Goal: Task Accomplishment & Management: Manage account settings

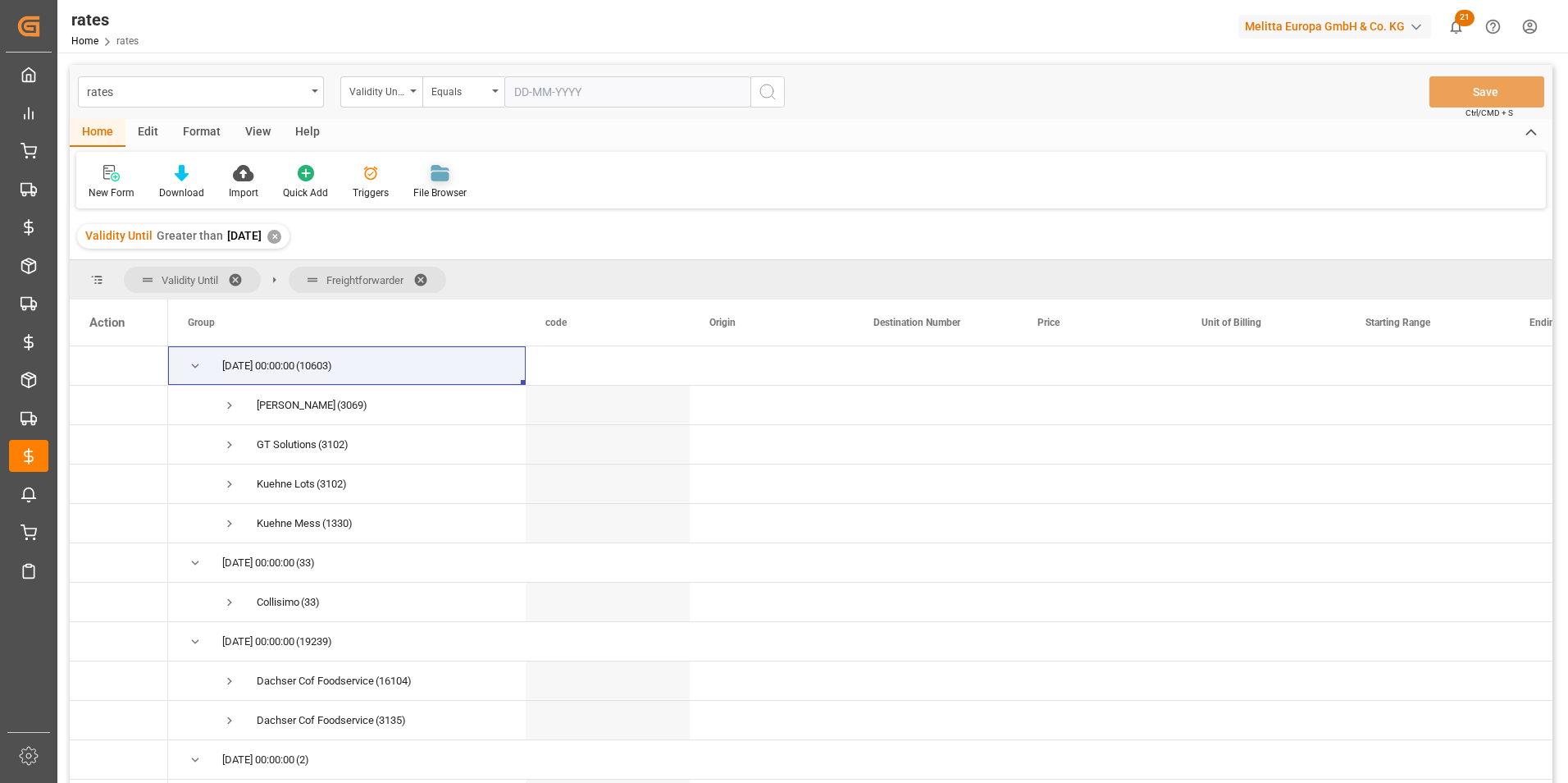
scroll to position [82, 0]
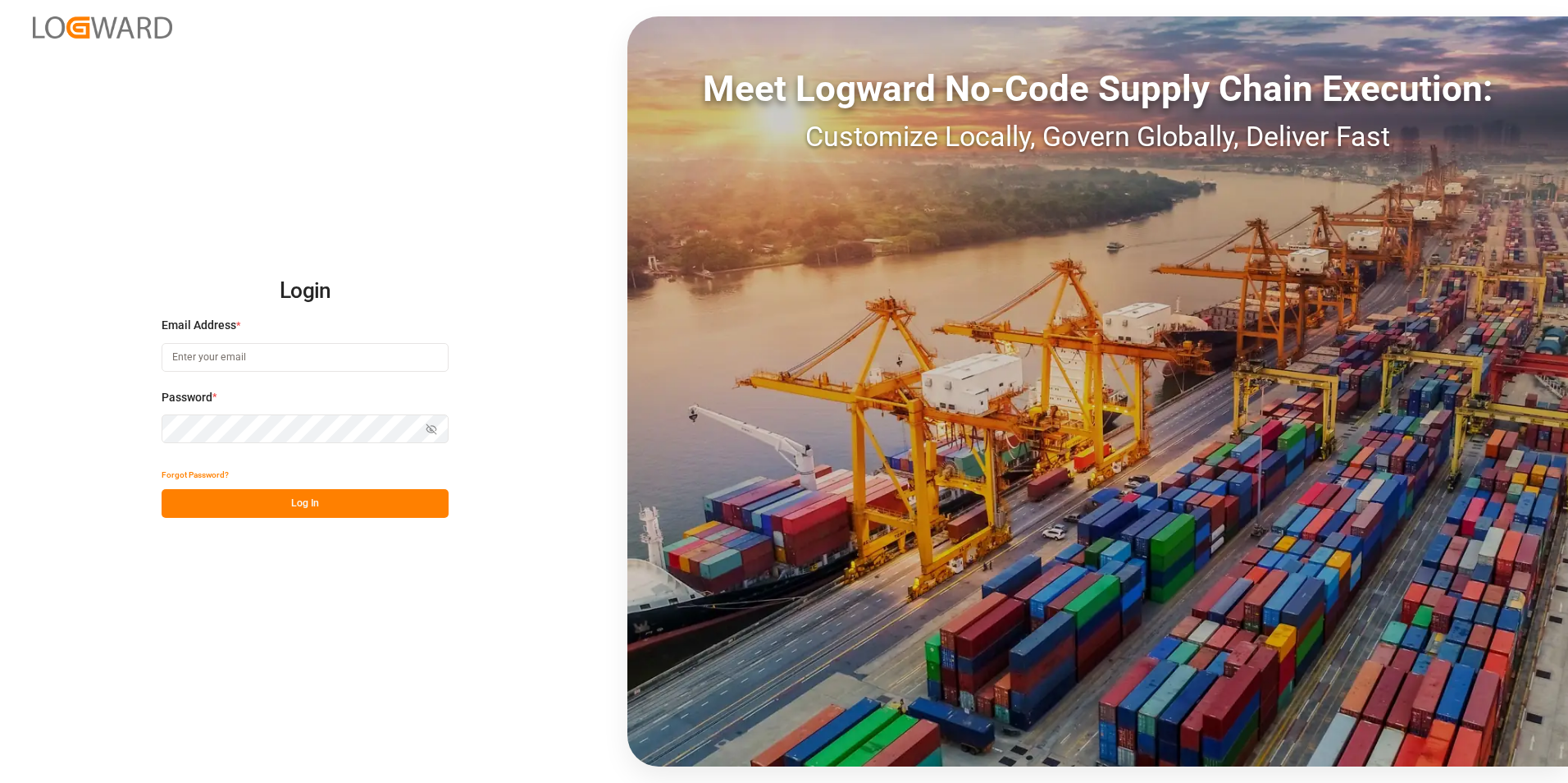
type input "[PERSON_NAME][EMAIL_ADDRESS][PERSON_NAME][DOMAIN_NAME]"
click at [334, 506] on button "Log In" at bounding box center [305, 502] width 287 height 29
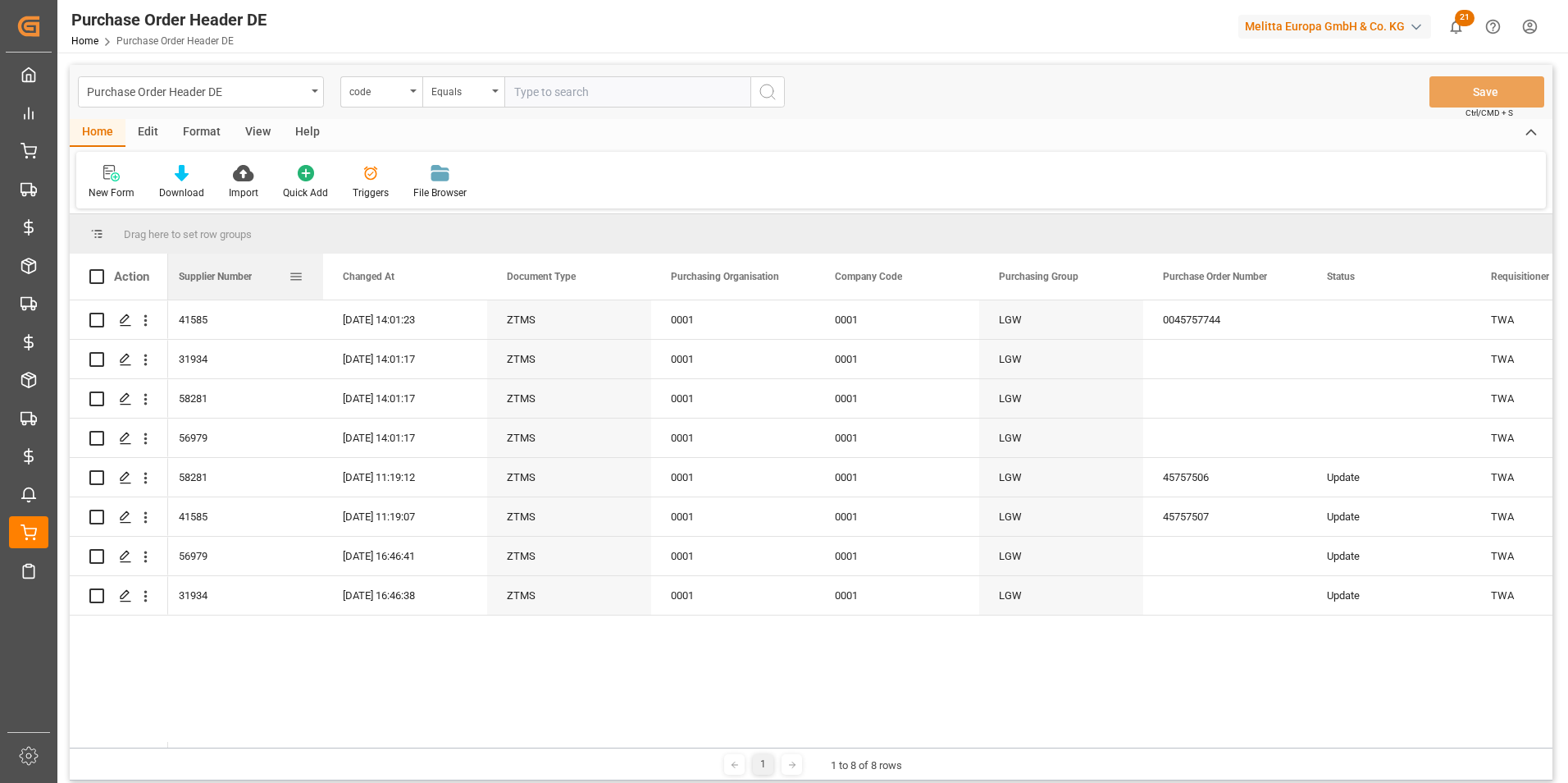
scroll to position [0, 300]
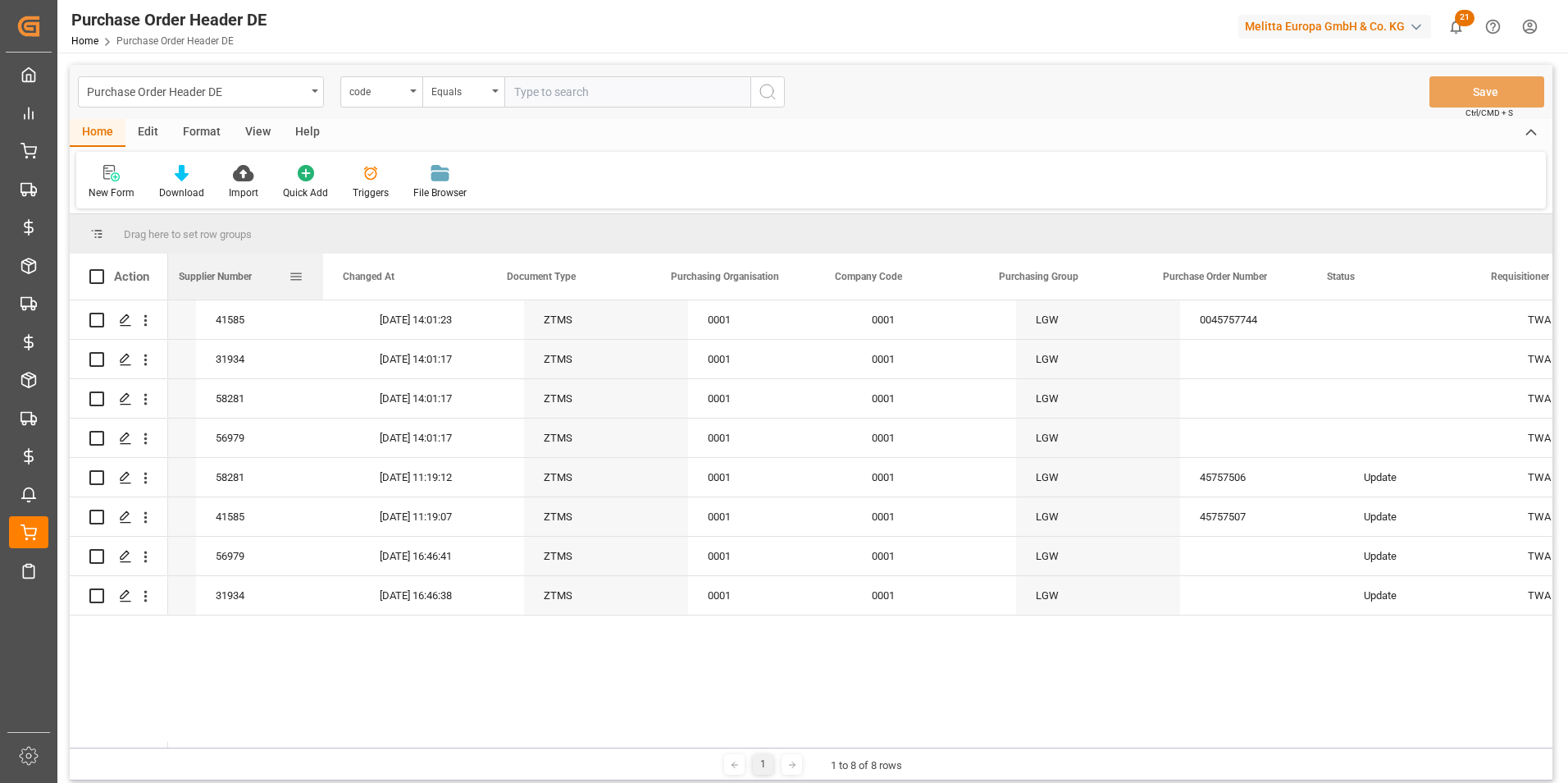
drag, startPoint x: 993, startPoint y: 268, endPoint x: 188, endPoint y: 271, distance: 805.0
click at [188, 271] on div "Supplier Number" at bounding box center [241, 277] width 164 height 46
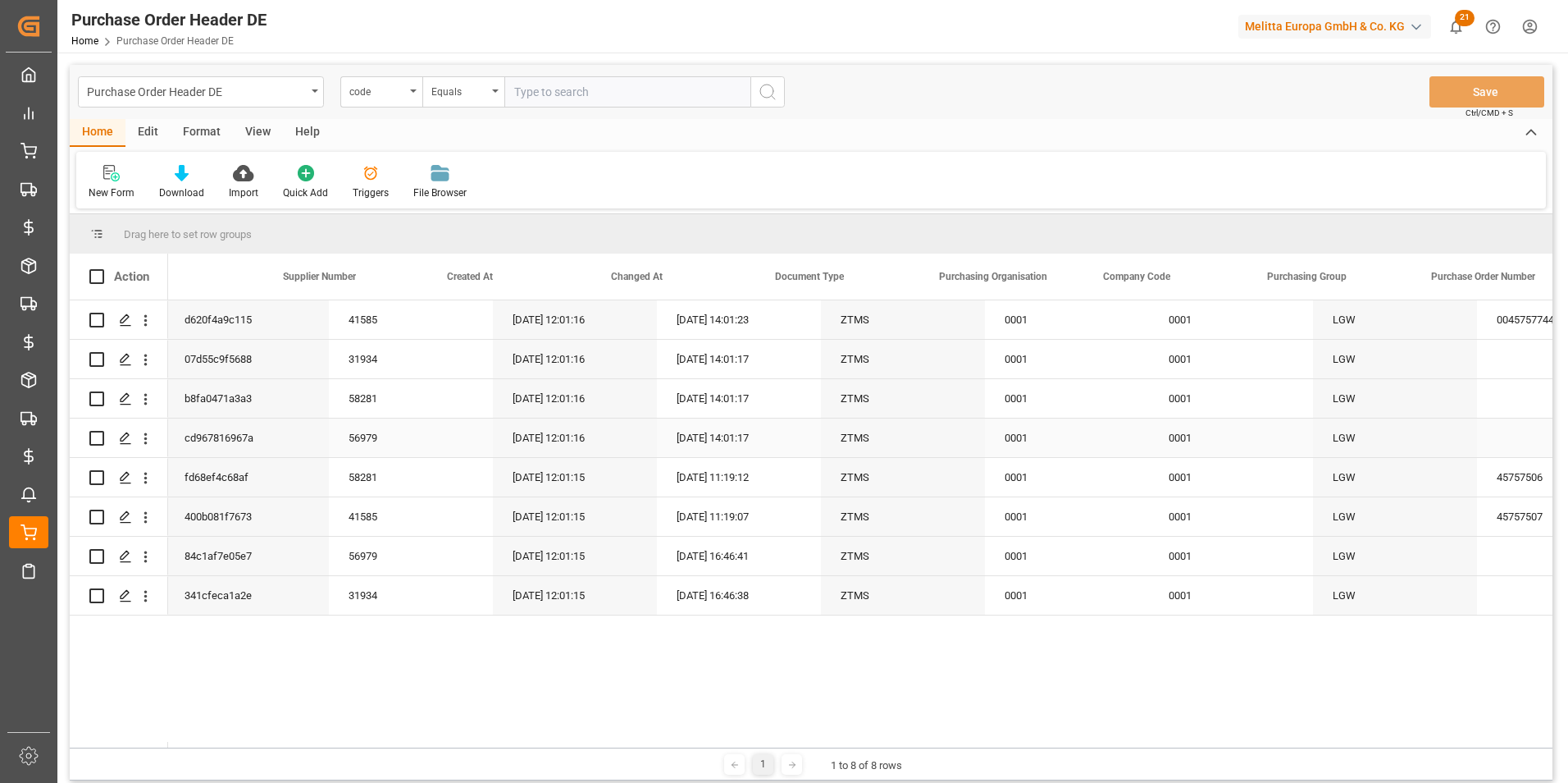
scroll to position [0, 0]
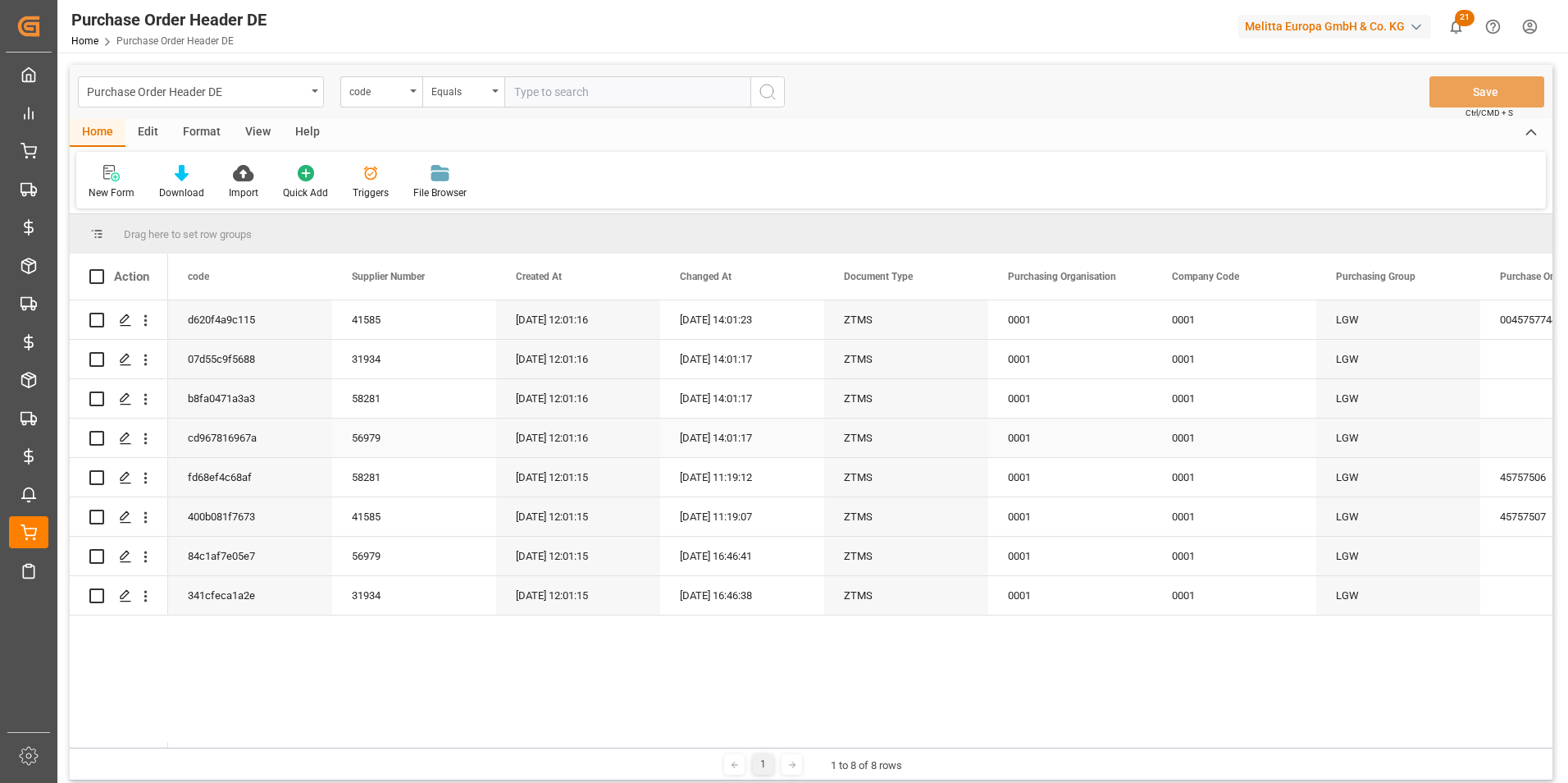
click at [225, 450] on div "cd967816967a" at bounding box center [250, 438] width 164 height 39
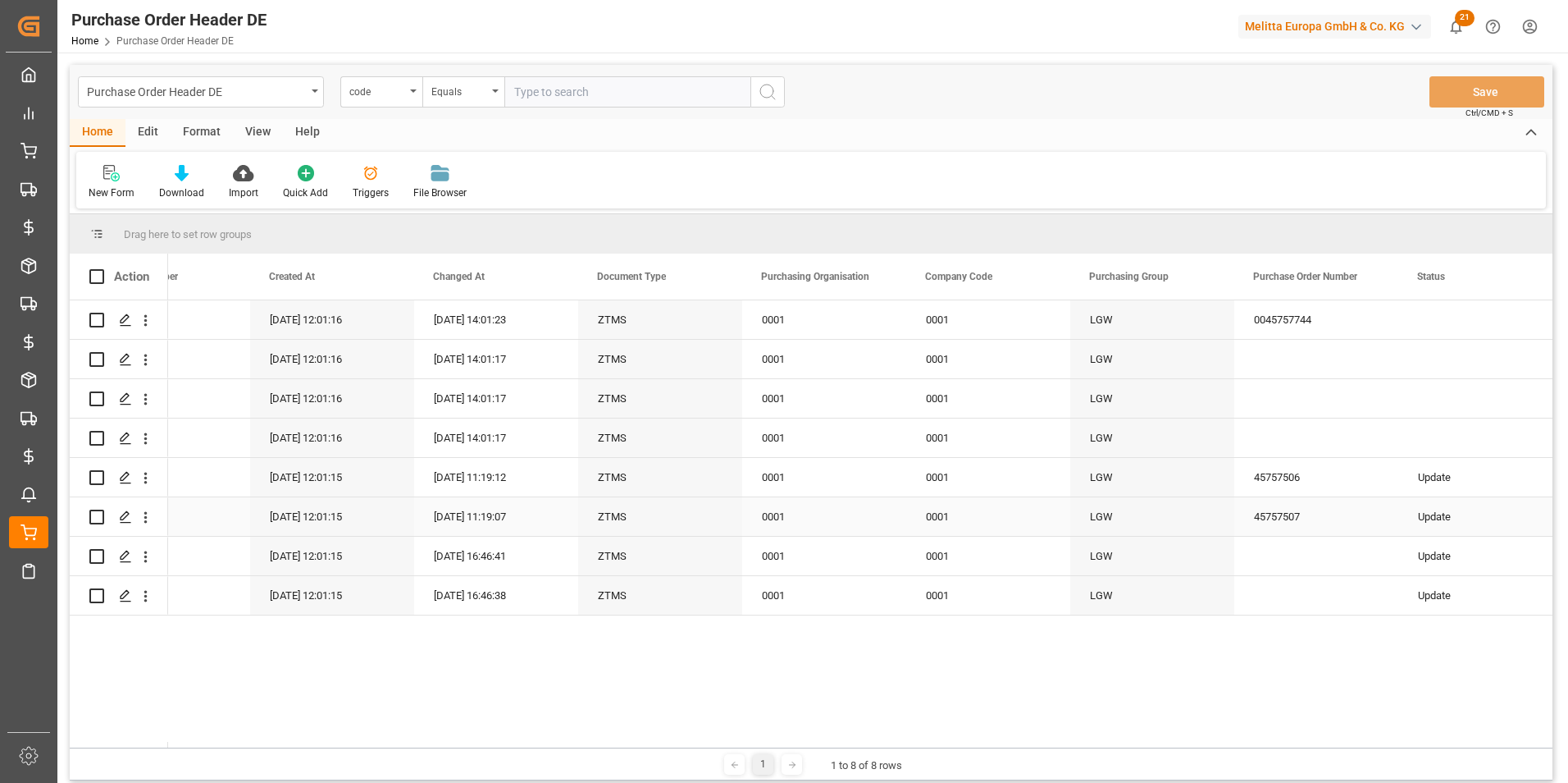
scroll to position [0, 492]
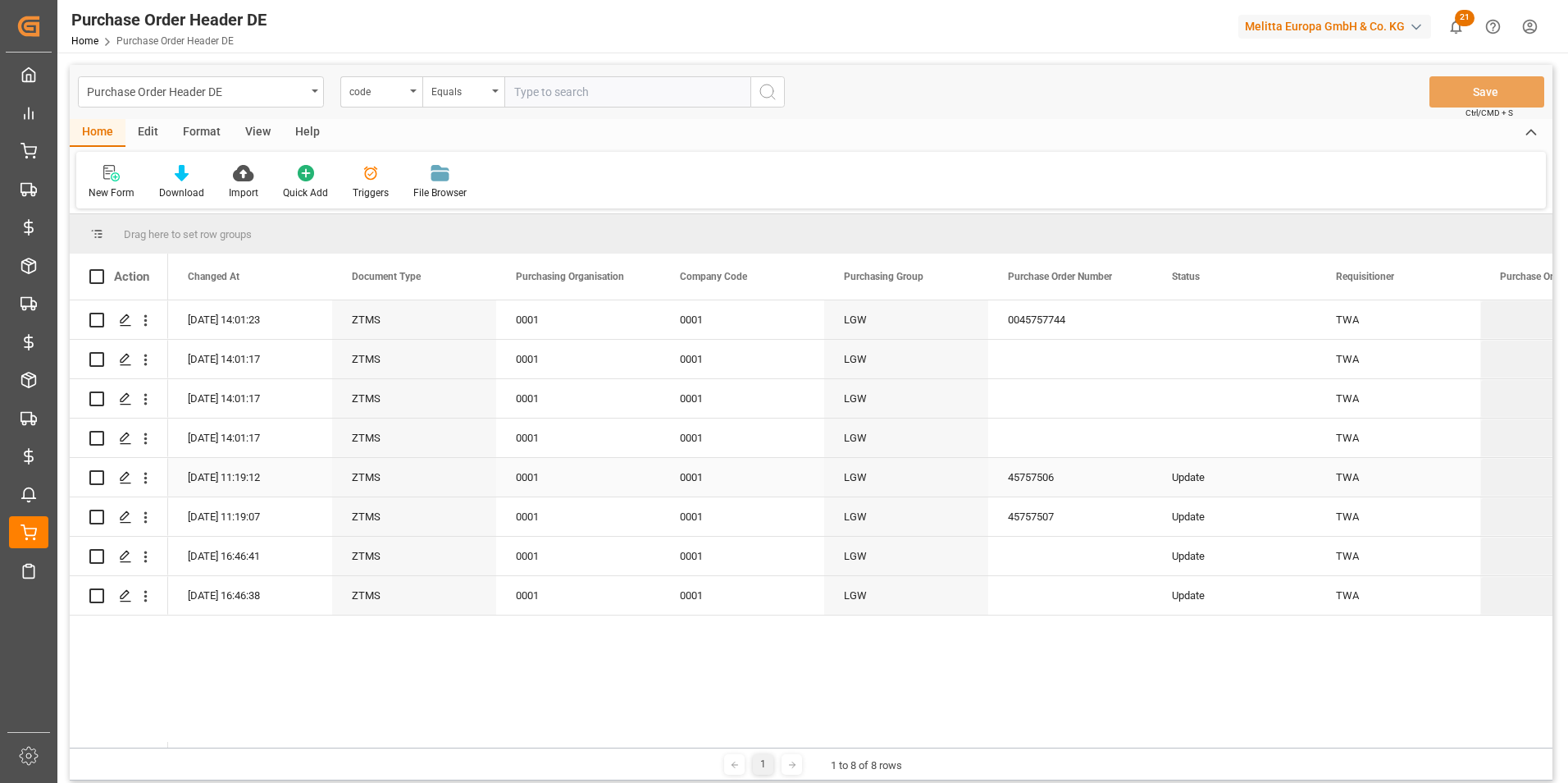
click at [1203, 478] on div "Update" at bounding box center [1234, 477] width 164 height 39
click at [1211, 357] on div "Press SPACE to select this row." at bounding box center [1234, 359] width 164 height 39
click at [1204, 367] on input "Press SPACE to select this row." at bounding box center [1233, 368] width 138 height 31
paste input "Update"
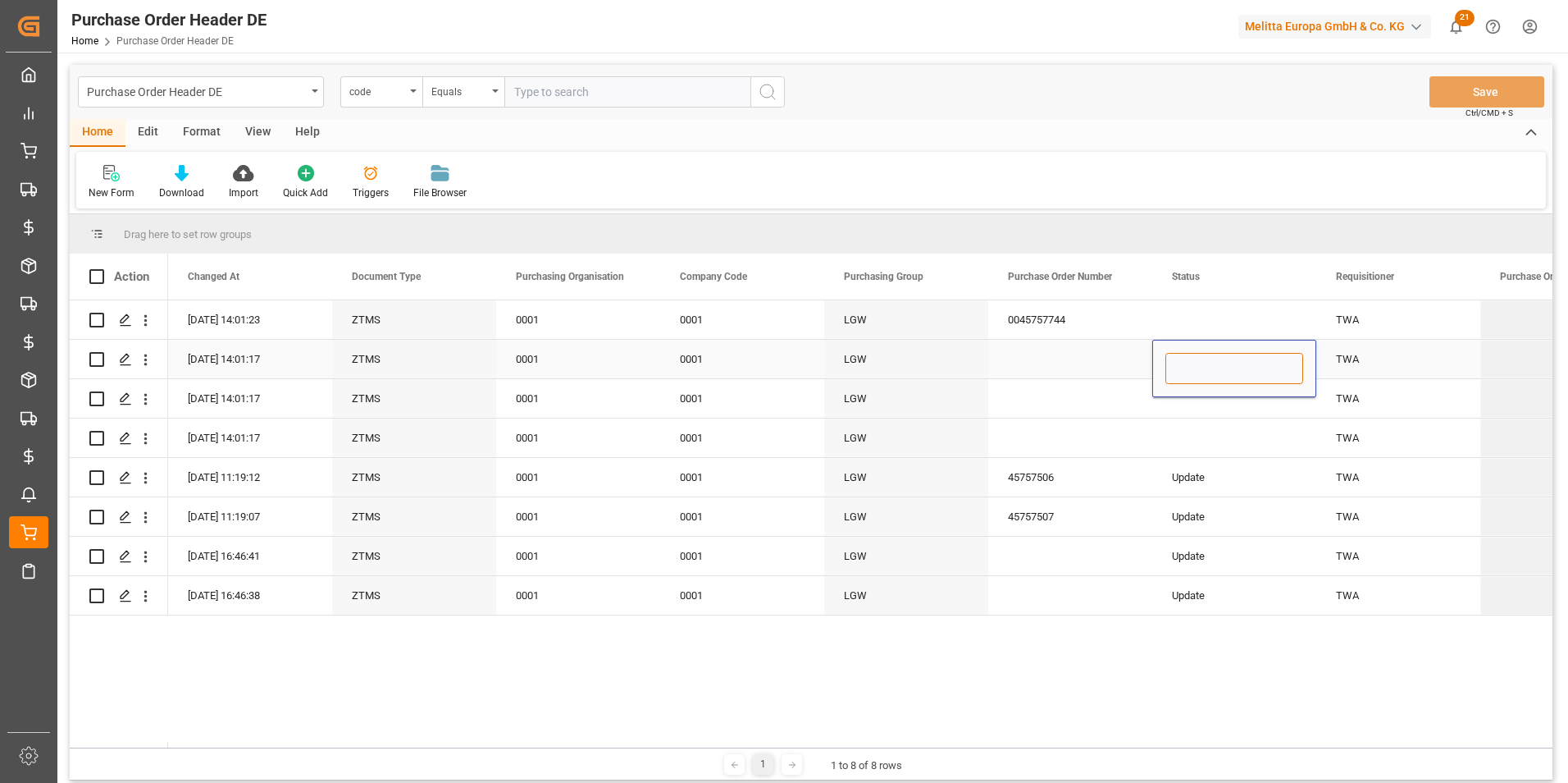
type input "Update"
click at [1204, 400] on div "Press SPACE to select this row." at bounding box center [1234, 398] width 164 height 39
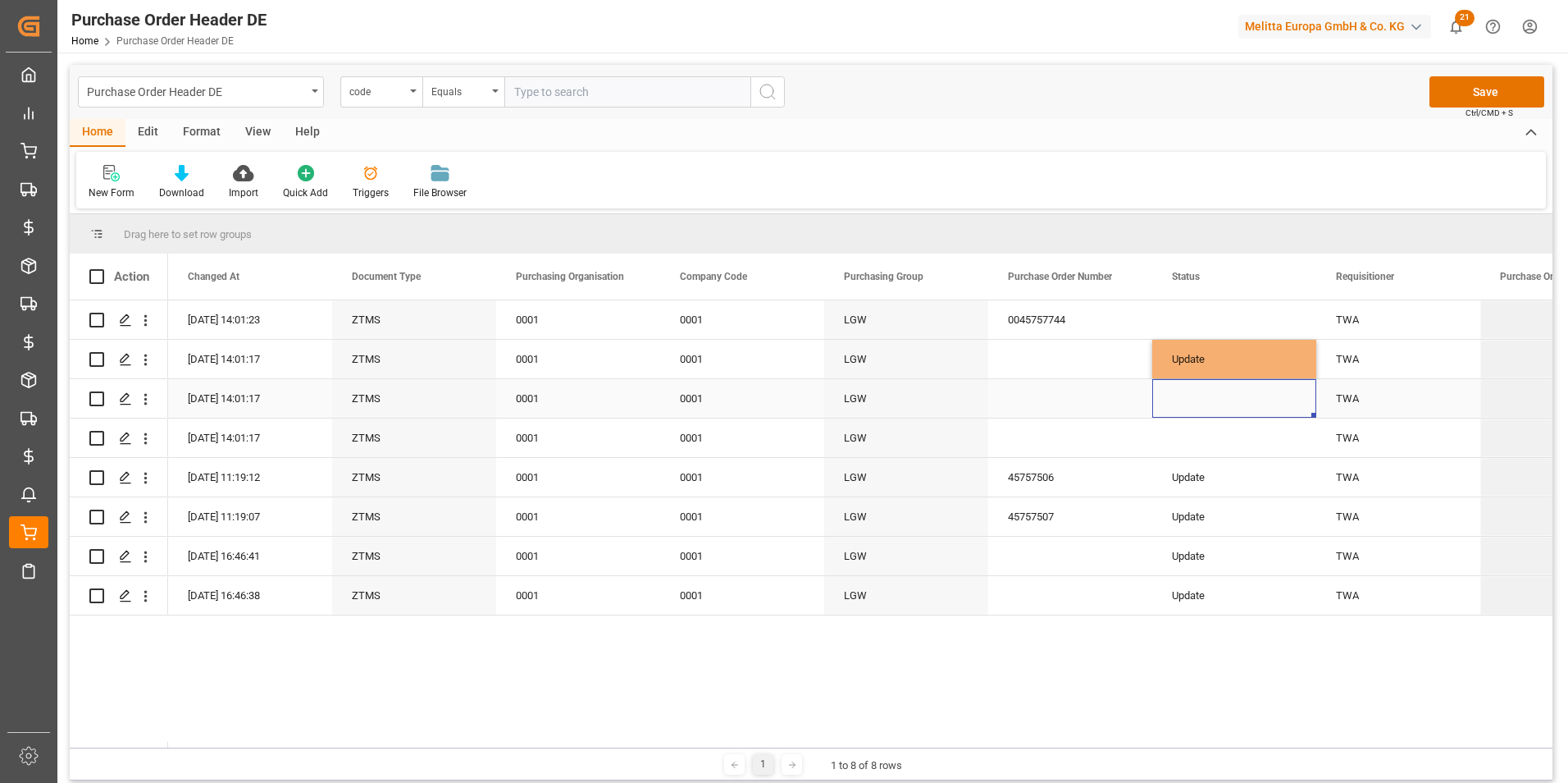
click at [1204, 400] on div "Press SPACE to select this row." at bounding box center [1234, 398] width 164 height 39
click at [1200, 404] on input "Press SPACE to select this row." at bounding box center [1233, 408] width 138 height 31
paste input "Update"
type input "Update"
click at [1198, 440] on div "Press SPACE to select this row." at bounding box center [1234, 438] width 164 height 39
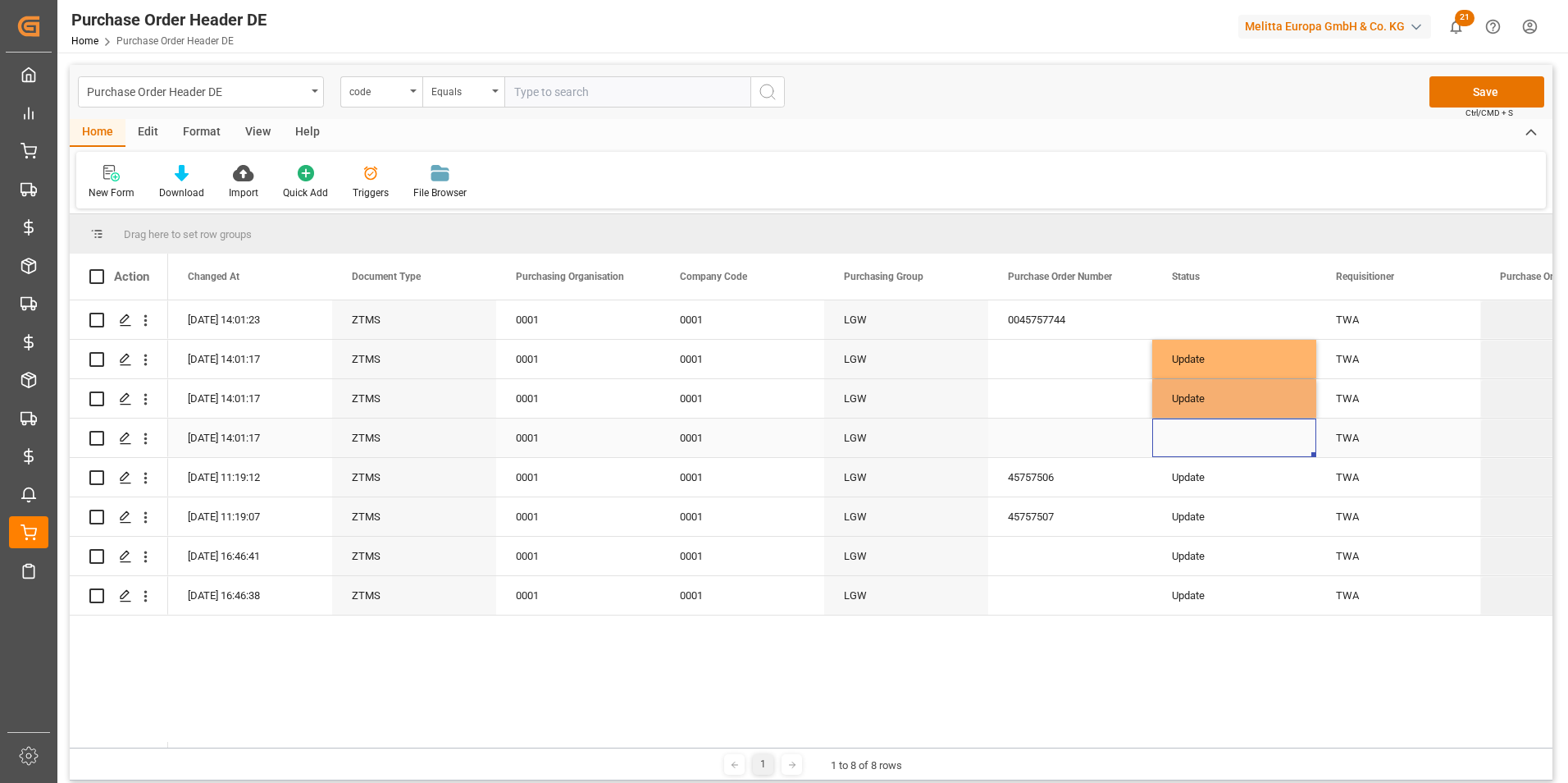
click at [1198, 440] on div "Press SPACE to select this row." at bounding box center [1234, 438] width 164 height 39
click at [1195, 444] on input "Press SPACE to select this row." at bounding box center [1233, 447] width 138 height 31
paste input "Update"
type input "Update"
click at [1201, 402] on div "Update" at bounding box center [1234, 398] width 164 height 39
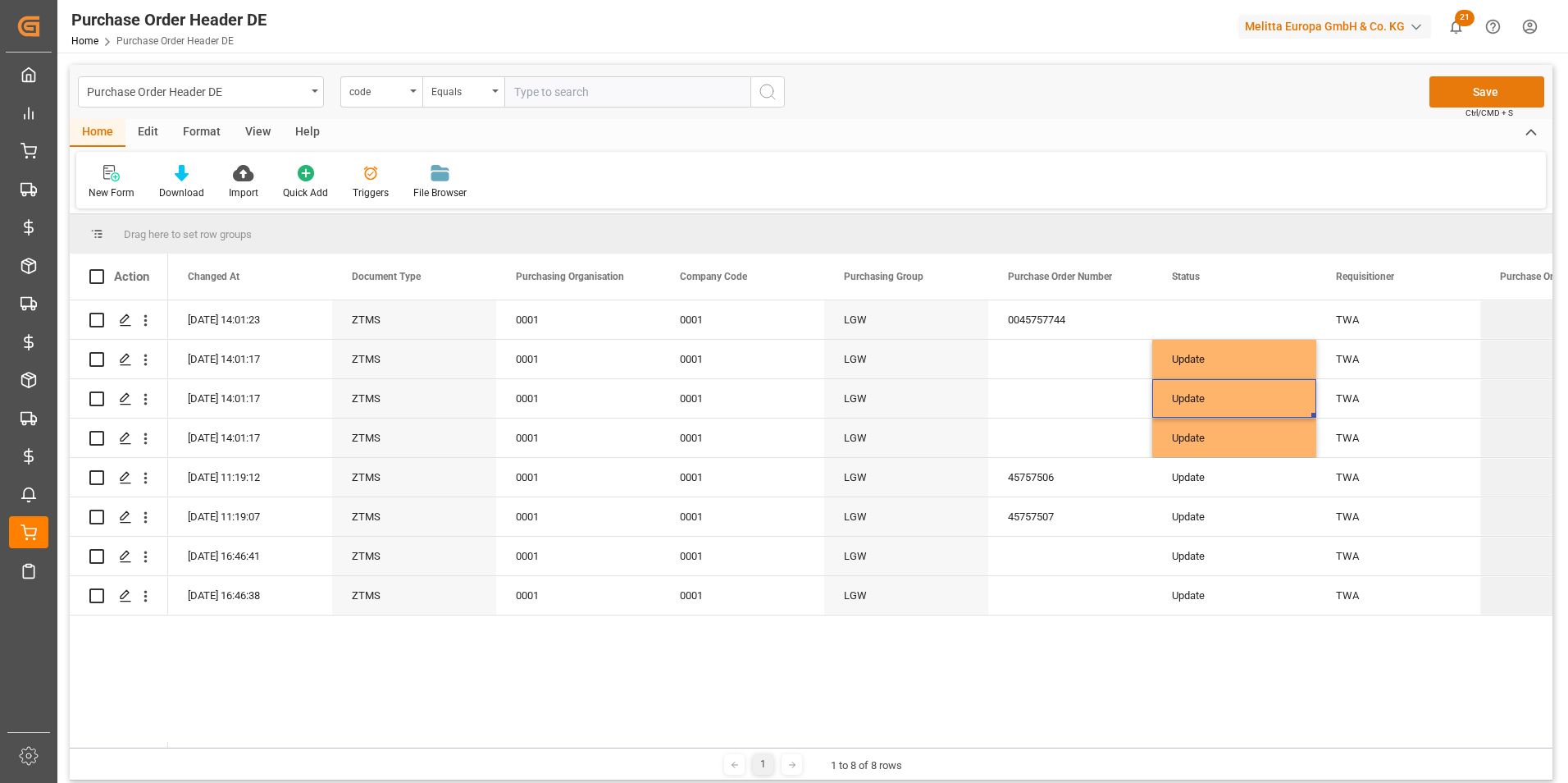
click at [1484, 91] on button "Save" at bounding box center [1486, 92] width 114 height 31
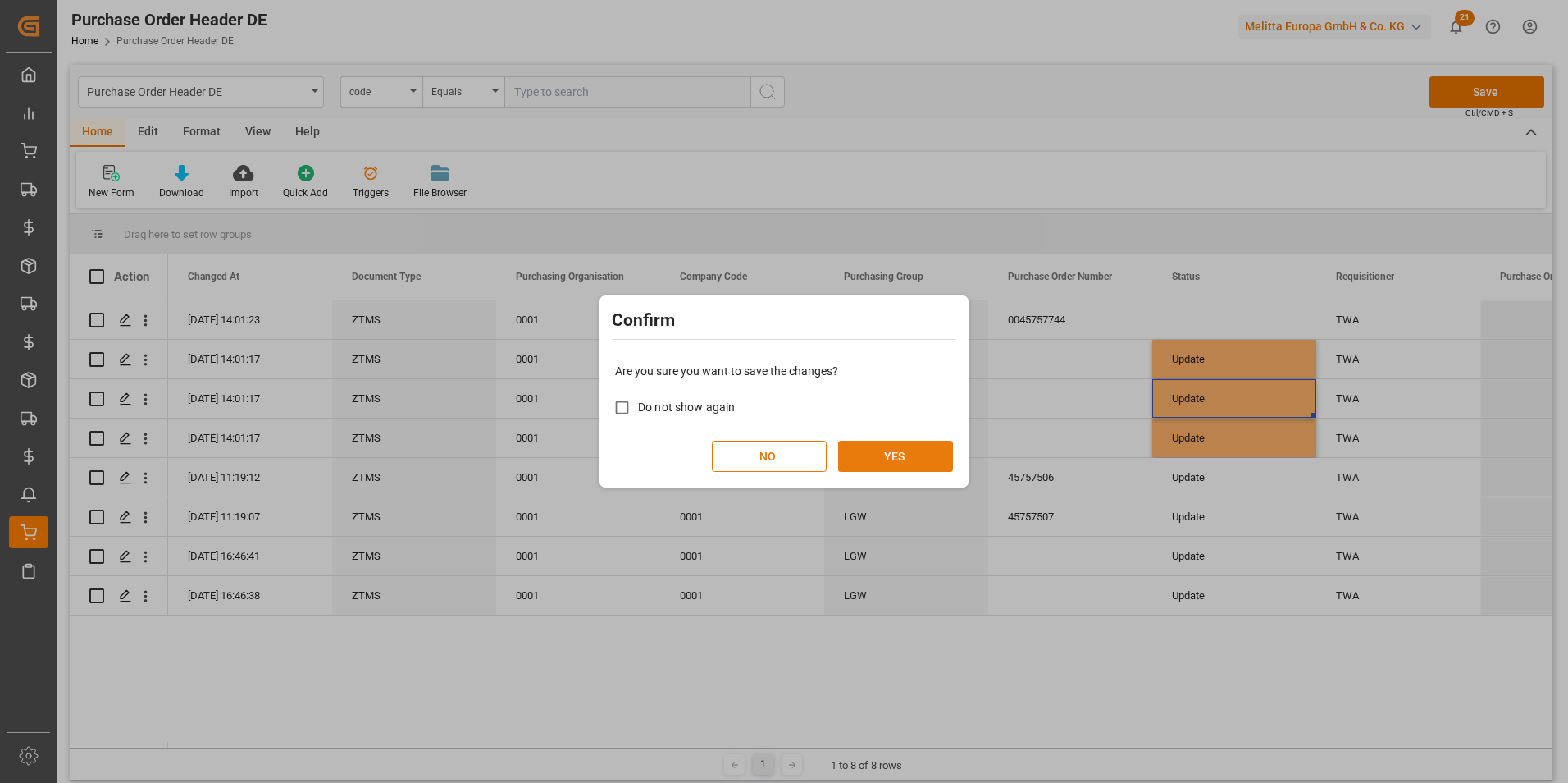
click at [865, 463] on button "YES" at bounding box center [895, 456] width 114 height 31
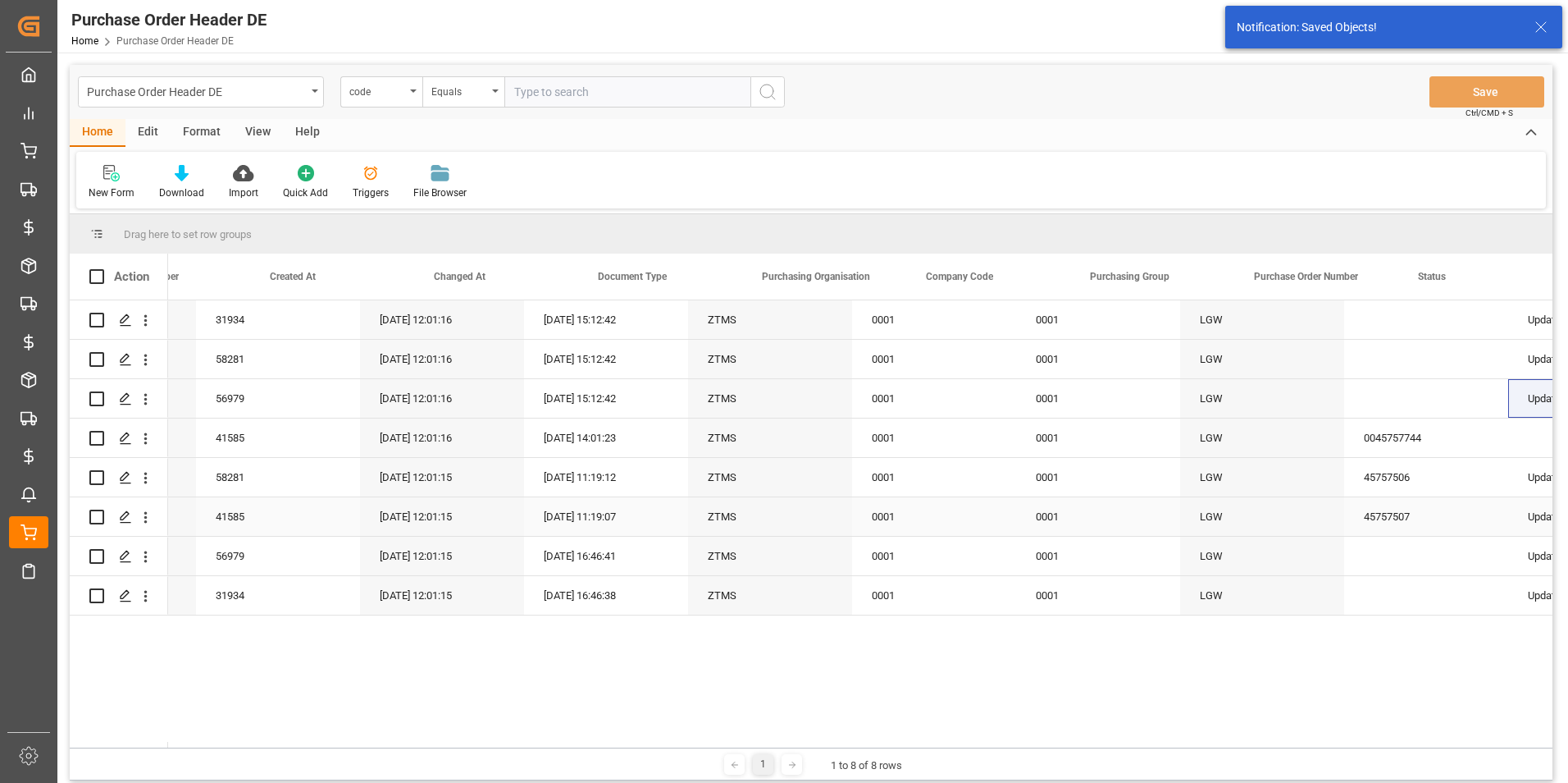
scroll to position [0, 136]
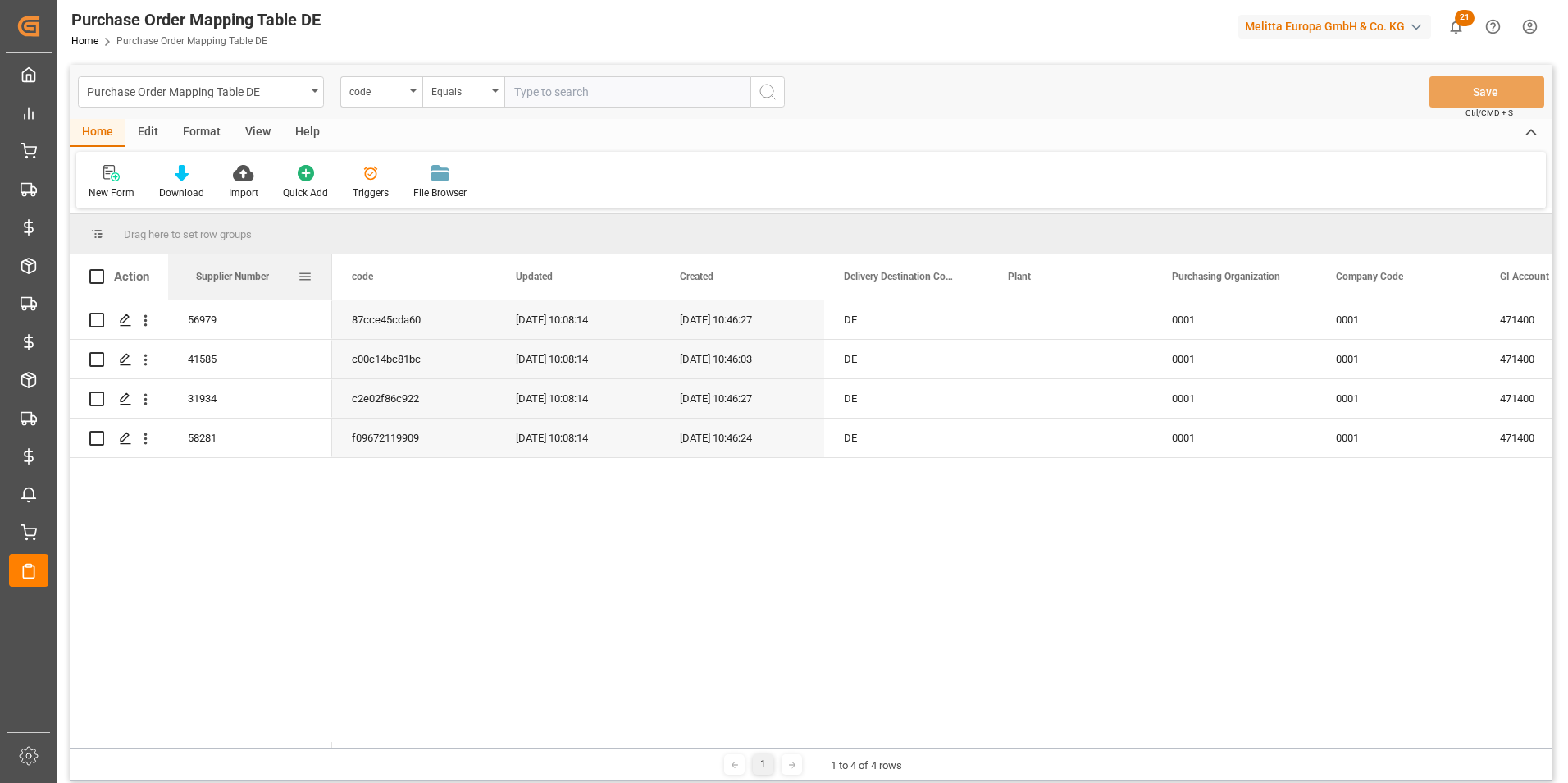
drag, startPoint x: 739, startPoint y: 280, endPoint x: 186, endPoint y: 278, distance: 553.0
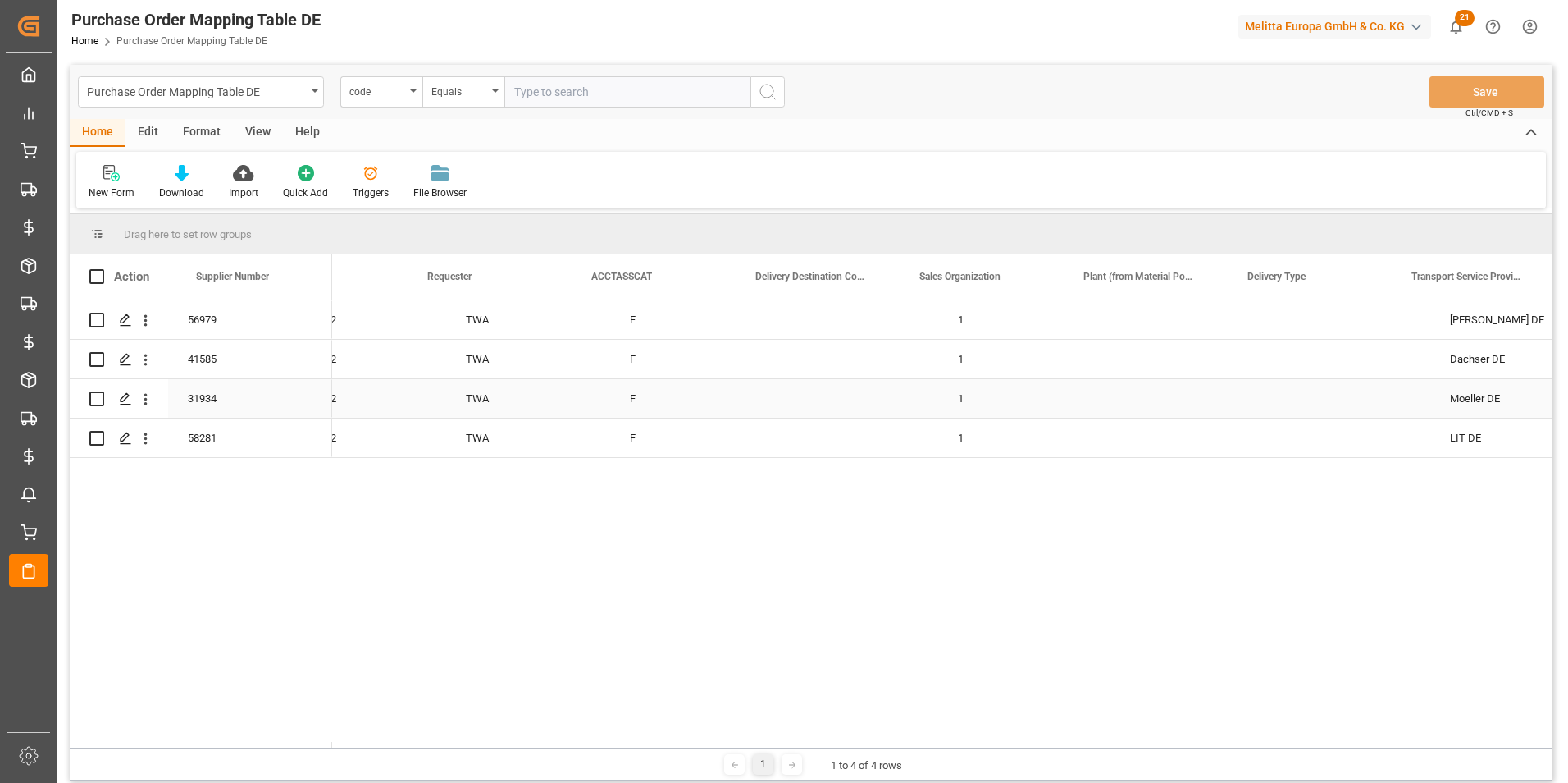
scroll to position [0, 1568]
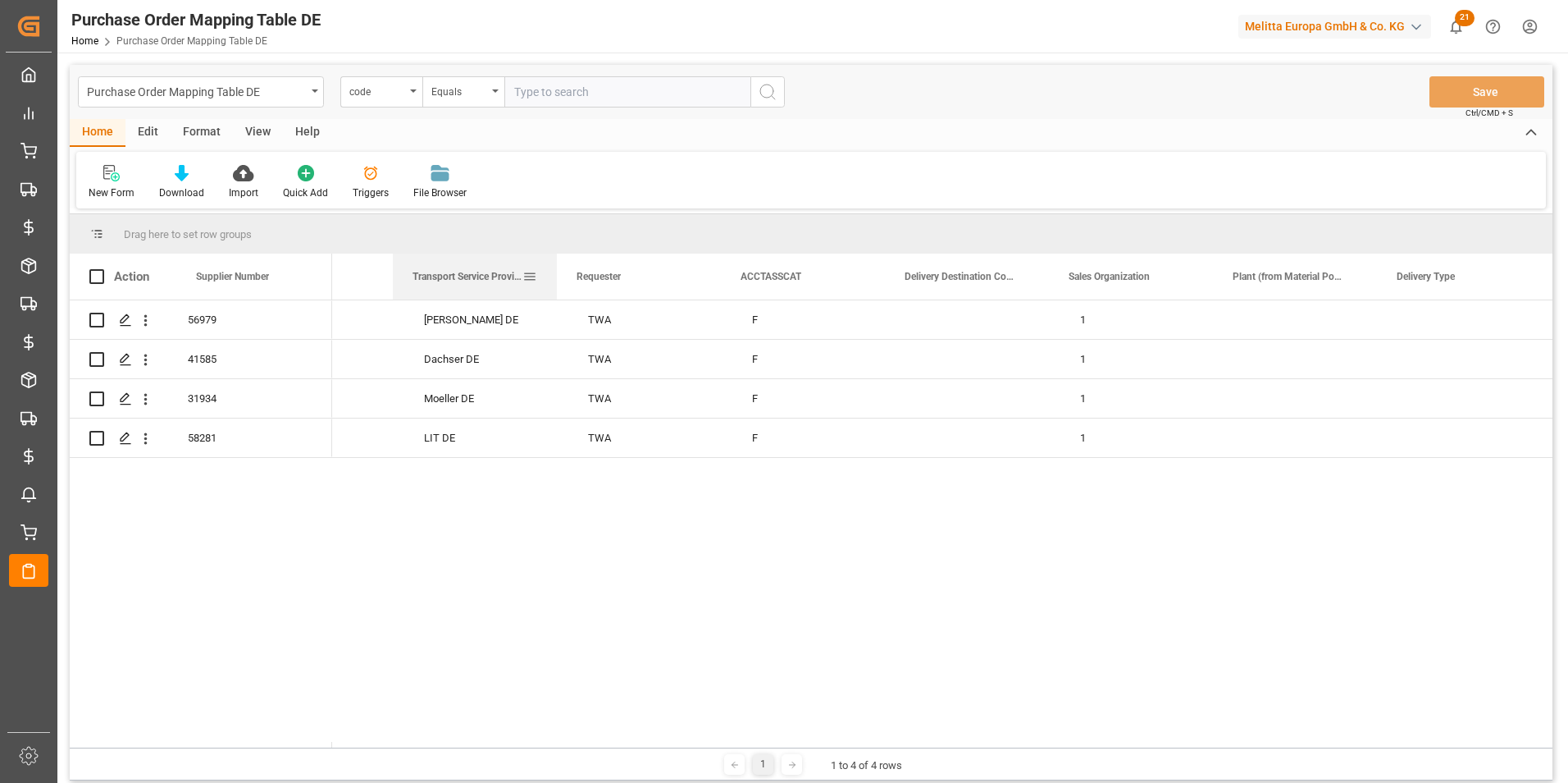
drag, startPoint x: 1427, startPoint y: 275, endPoint x: 470, endPoint y: 266, distance: 957.0
click at [470, 266] on div "Transport Service Provider" at bounding box center [467, 277] width 110 height 46
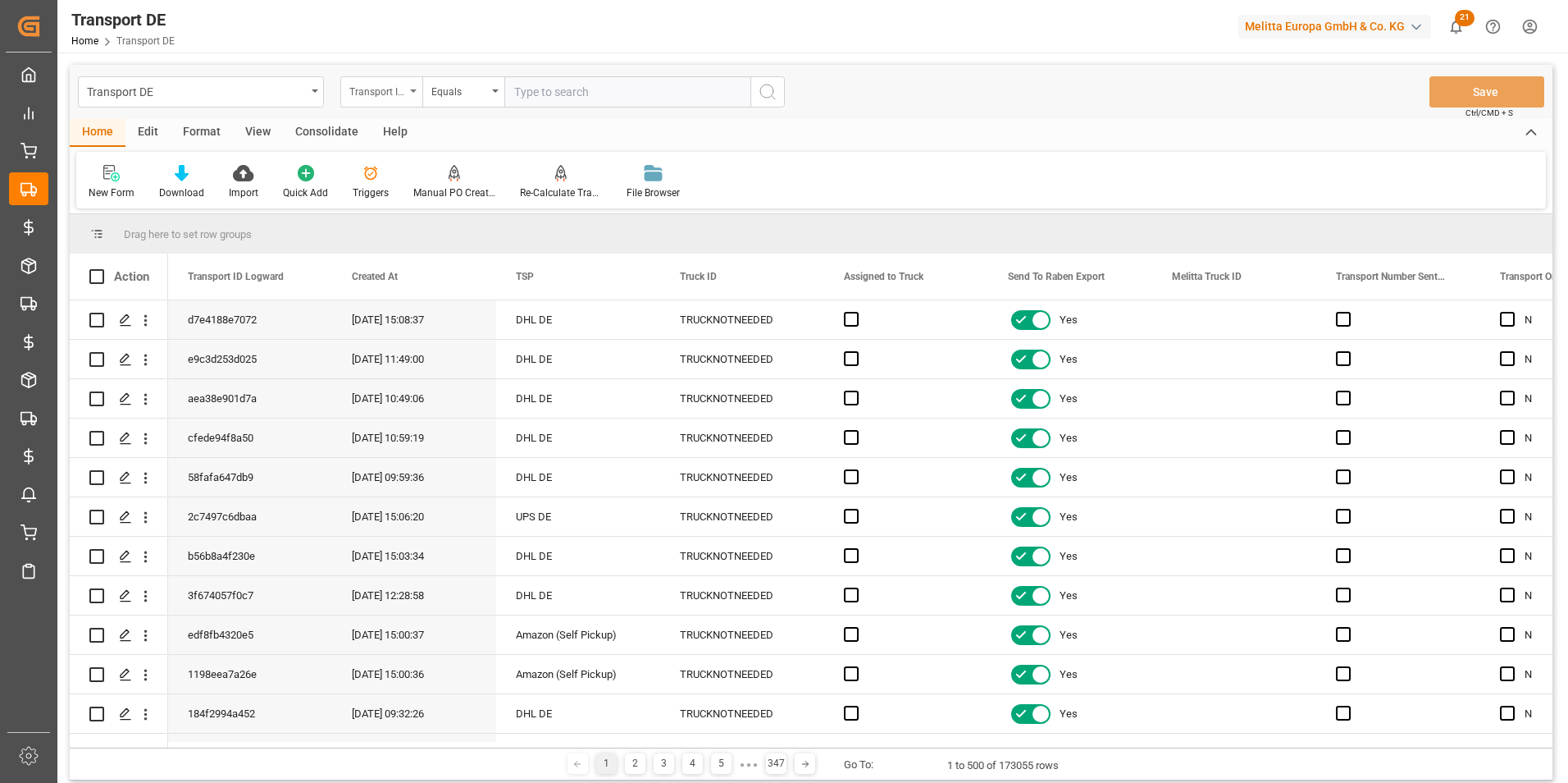
click at [401, 91] on div "Transport ID Logward" at bounding box center [377, 90] width 55 height 18
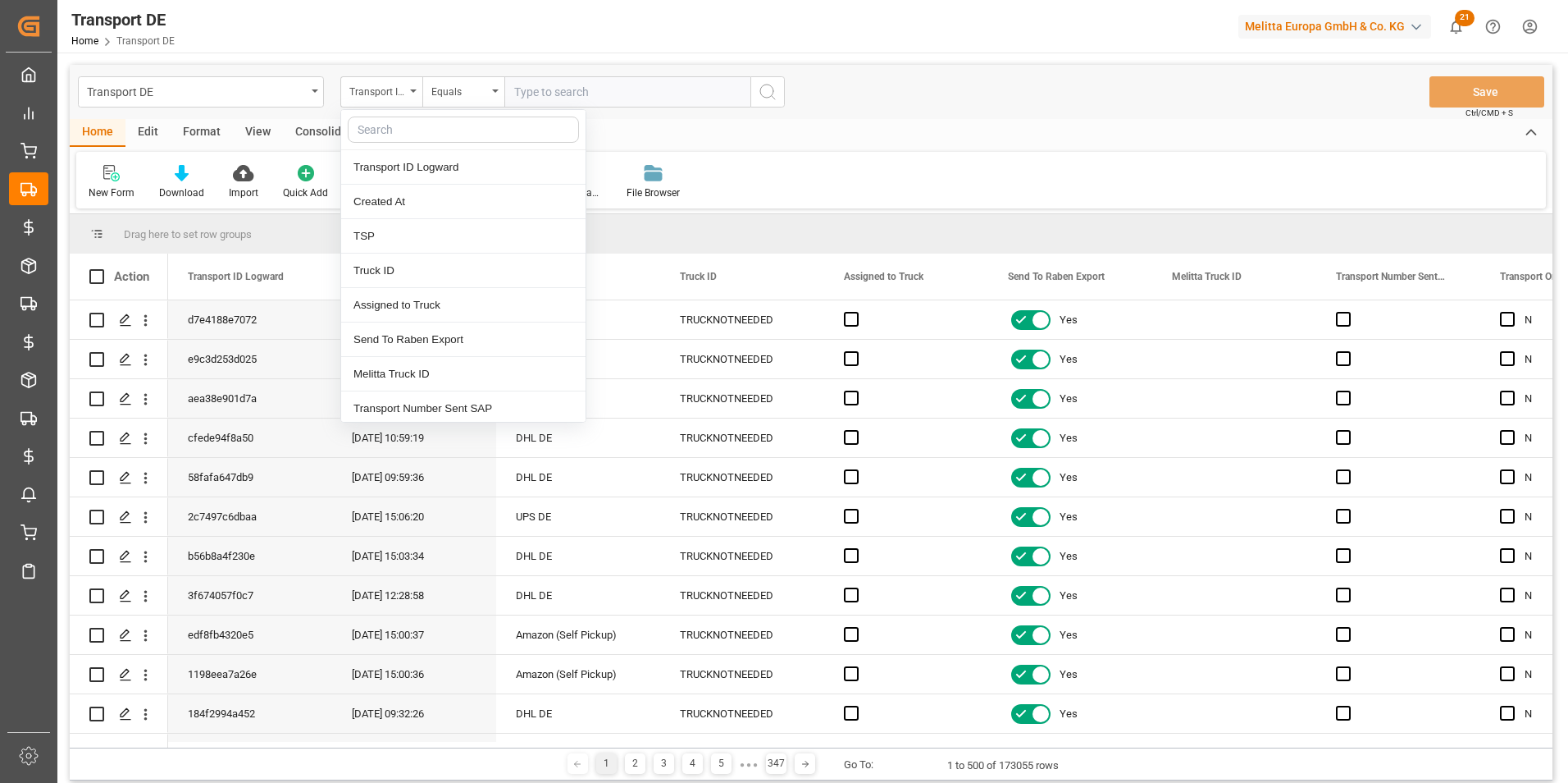
click at [401, 130] on input "text" at bounding box center [463, 129] width 232 height 26
type input "dat"
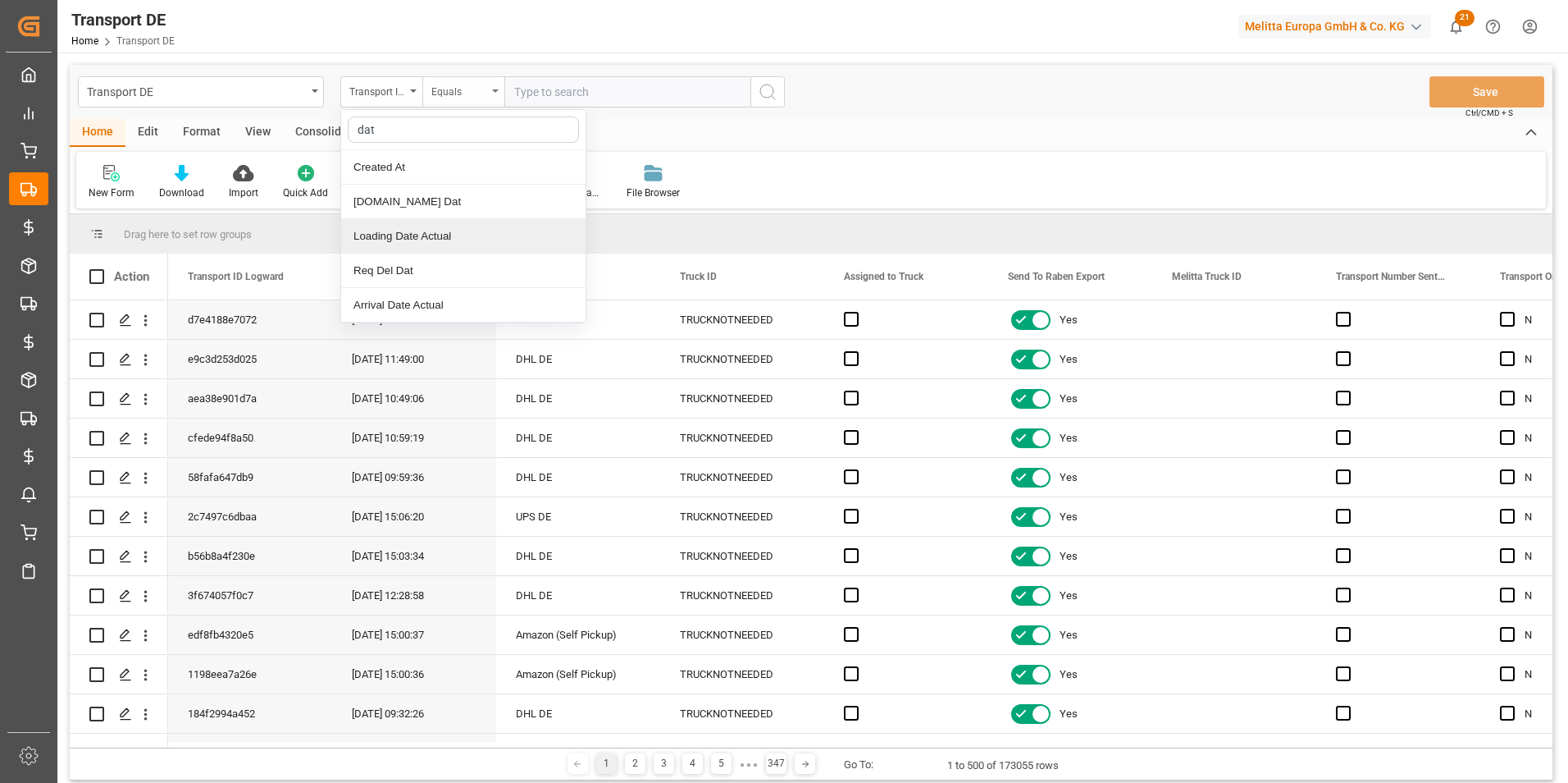
click at [435, 242] on div "Loading Date Actual" at bounding box center [463, 235] width 245 height 34
click at [466, 83] on div "Equals" at bounding box center [459, 90] width 55 height 18
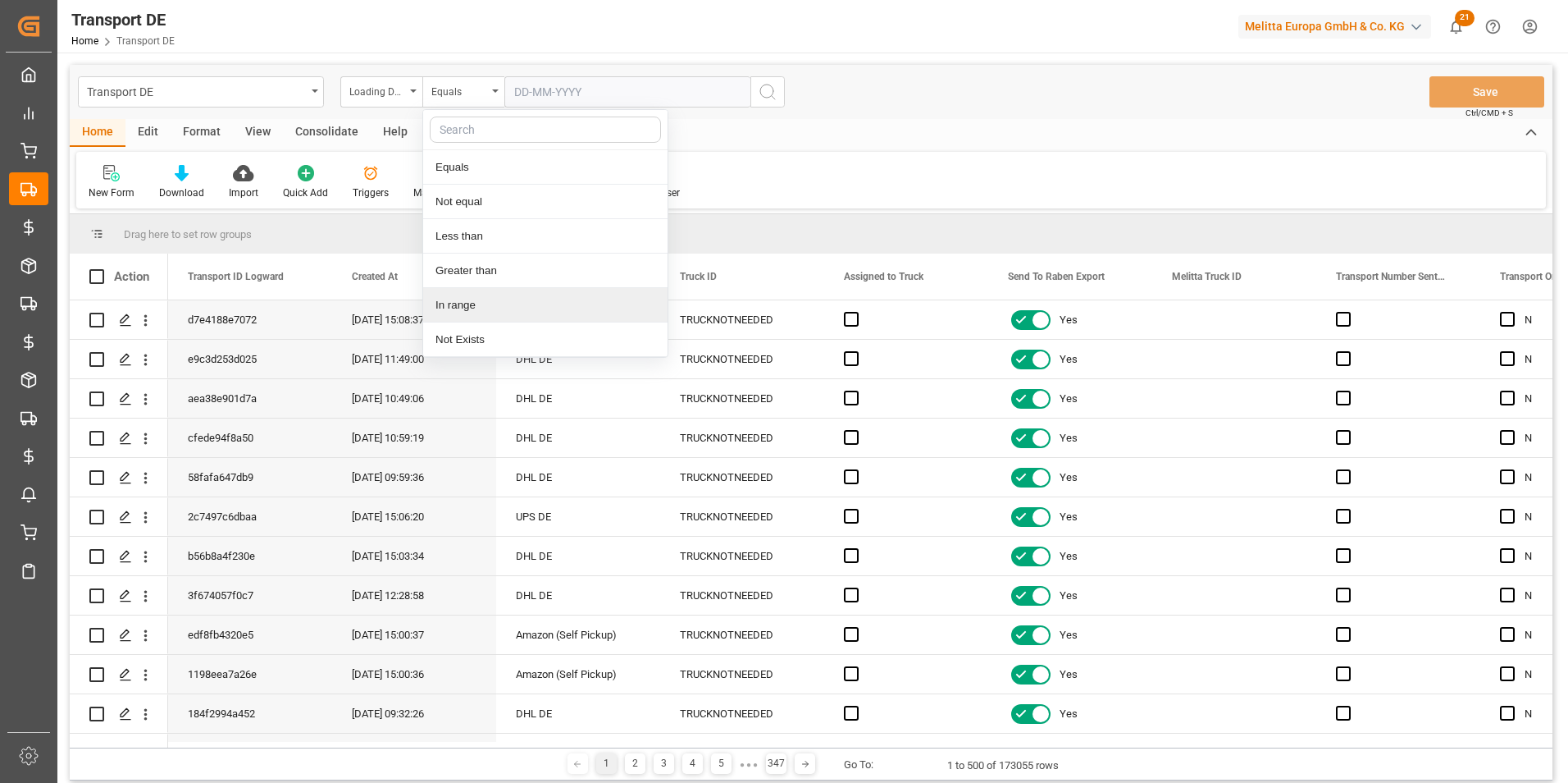
click at [473, 305] on div "In range" at bounding box center [545, 305] width 245 height 34
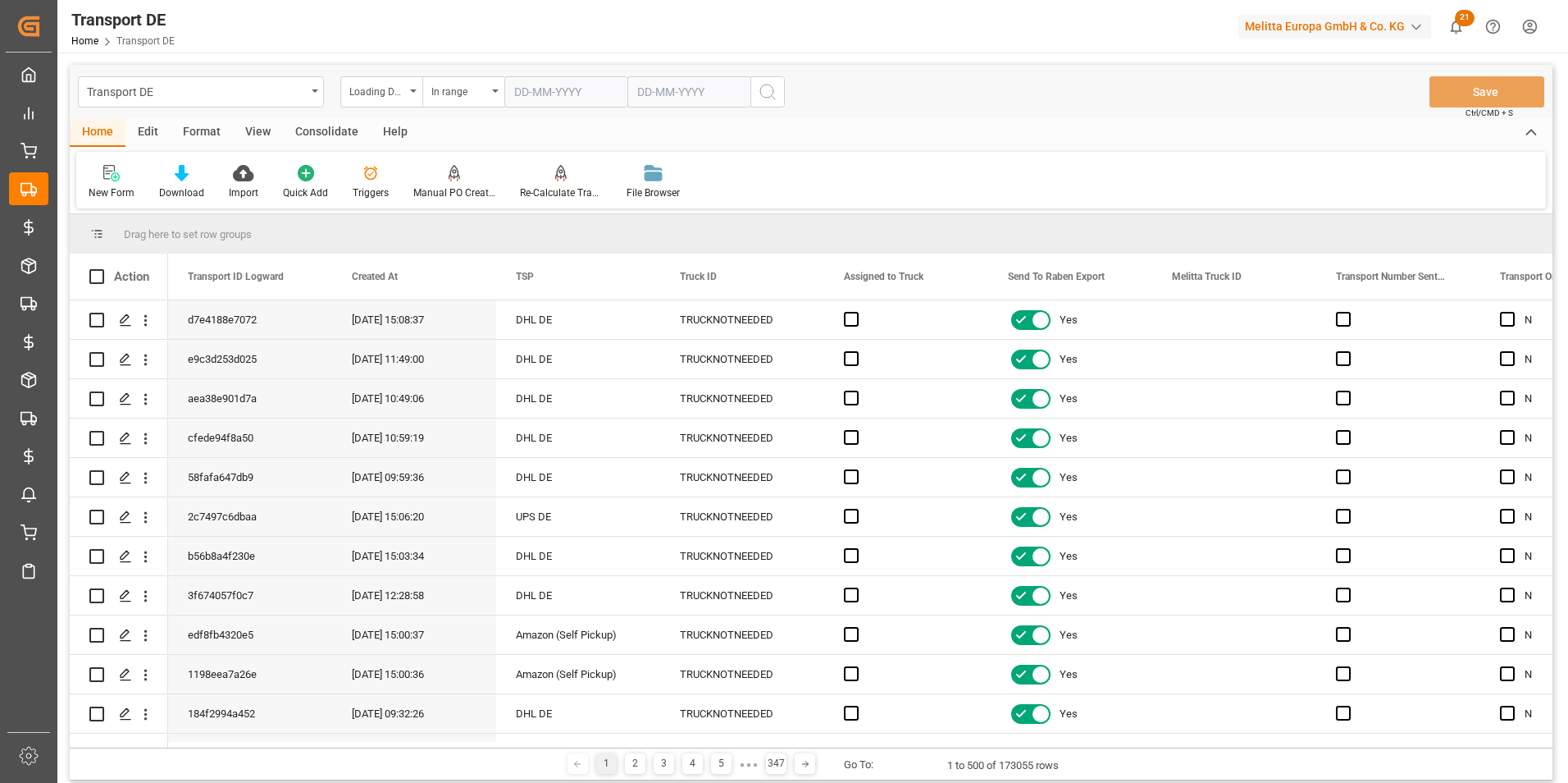
click at [535, 90] on input "text" at bounding box center [565, 92] width 123 height 31
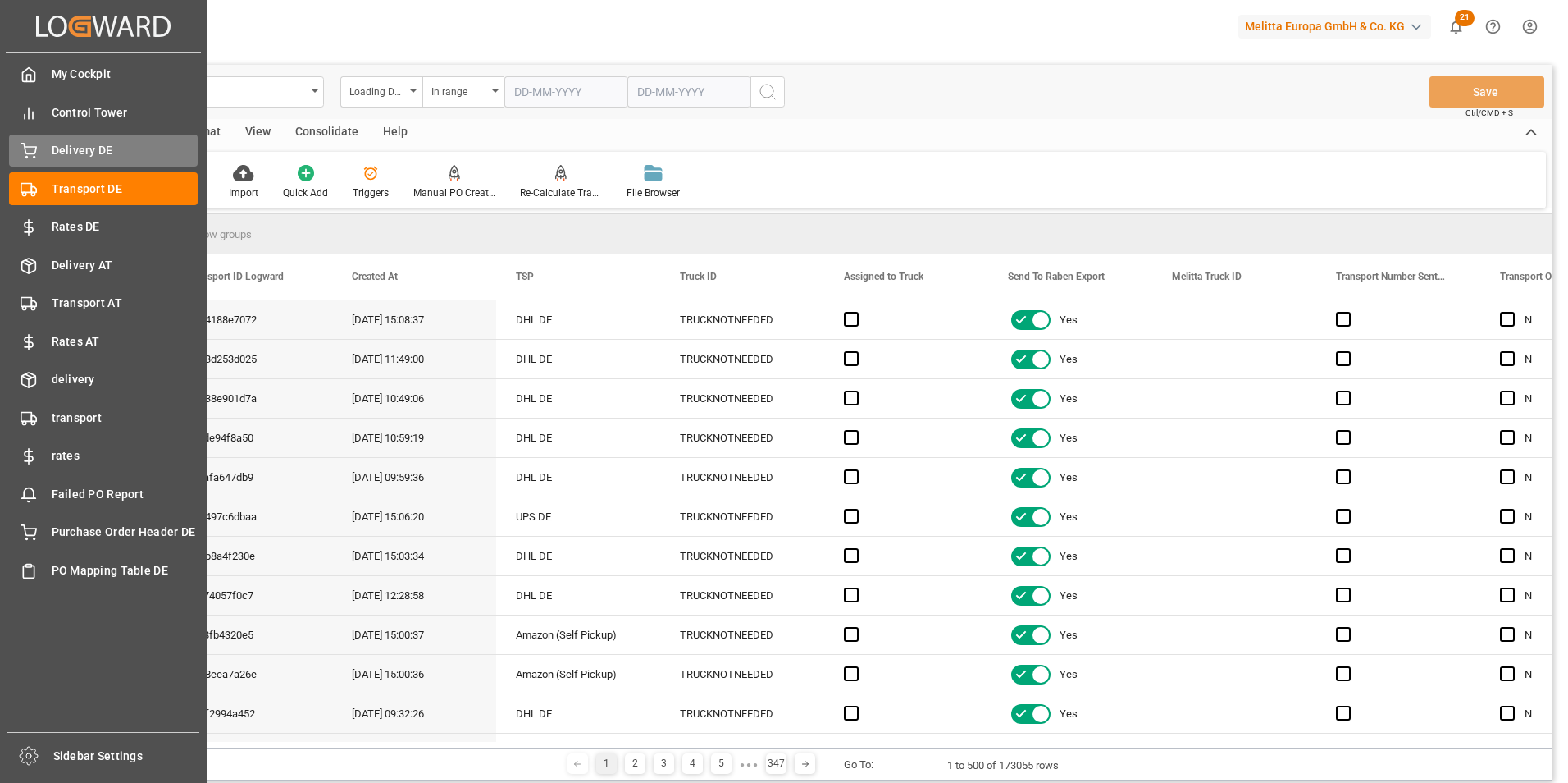
click at [66, 146] on span "Delivery DE" at bounding box center [125, 151] width 147 height 18
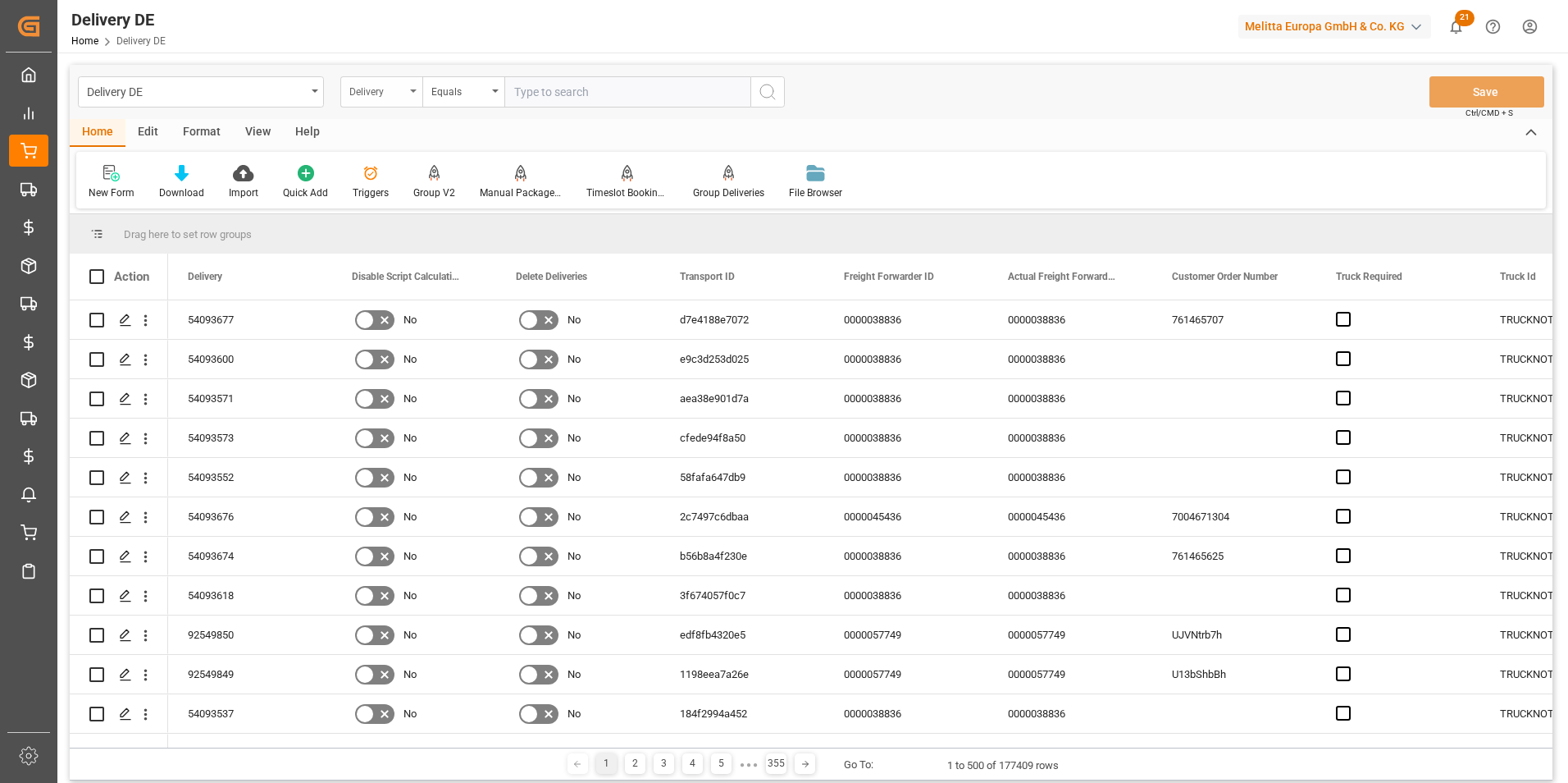
click at [378, 91] on div "Delivery" at bounding box center [377, 90] width 55 height 18
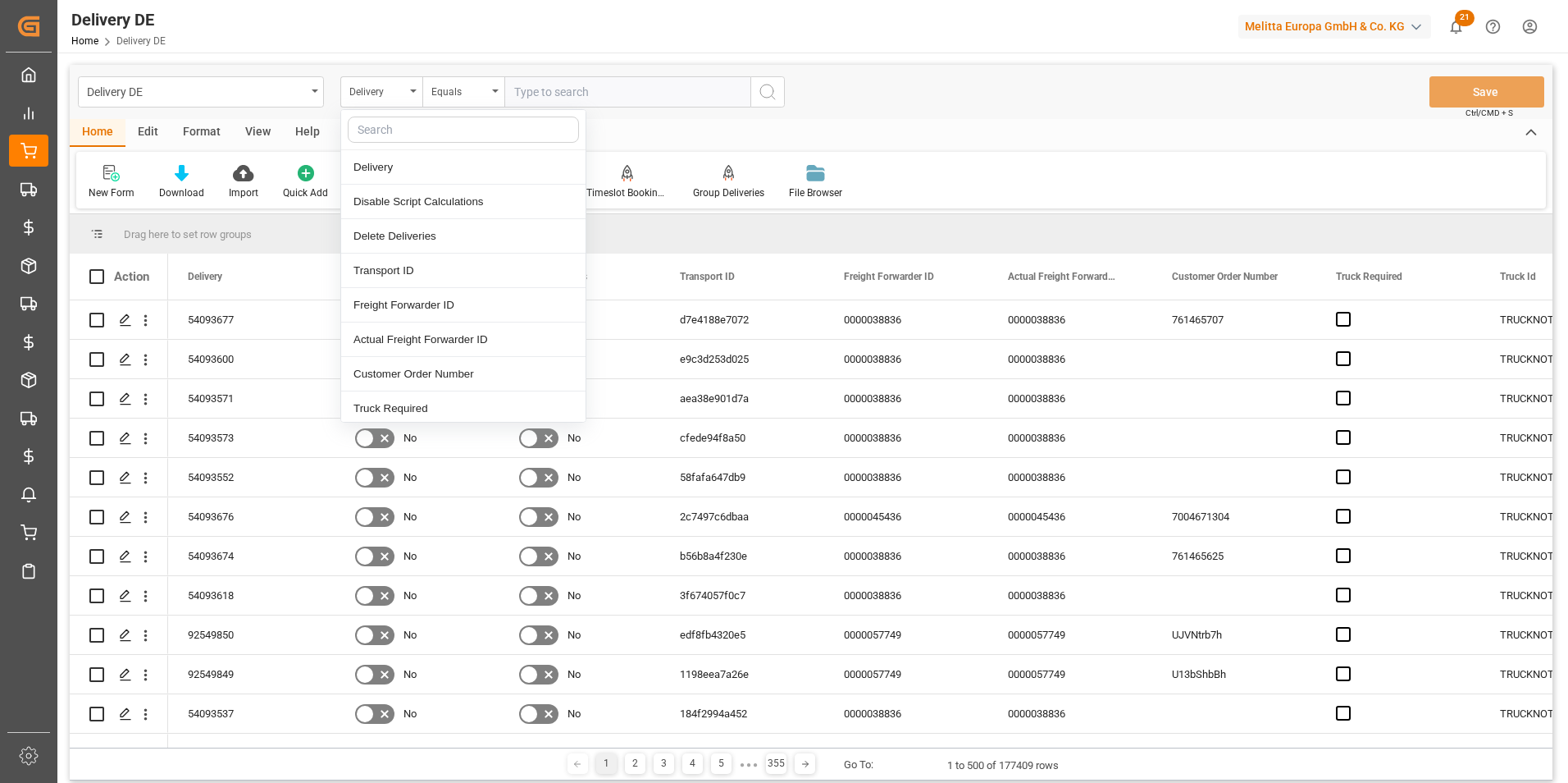
click at [391, 127] on input "text" at bounding box center [463, 129] width 232 height 26
type input "act"
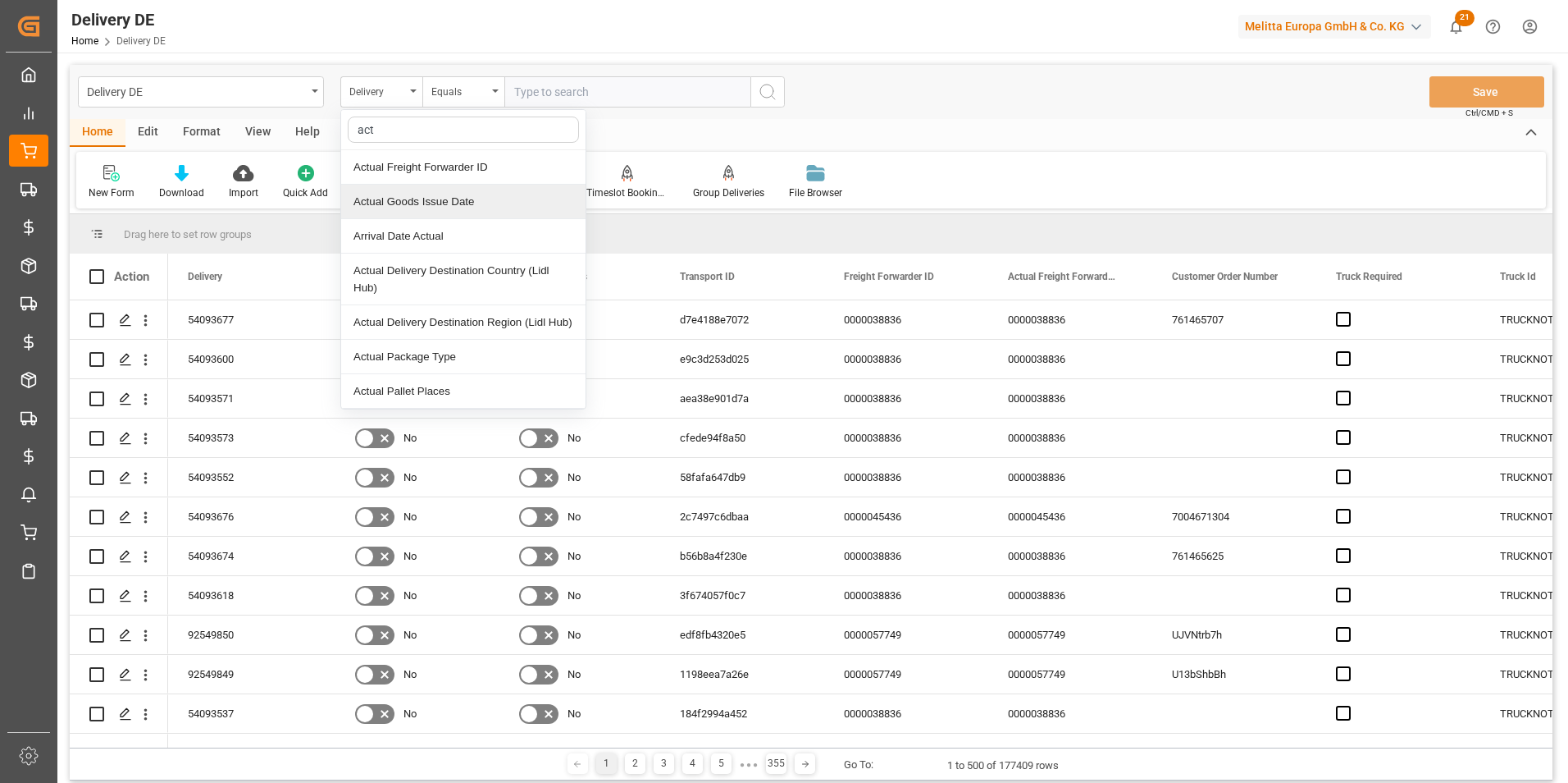
click at [417, 204] on div "Actual Goods Issue Date" at bounding box center [463, 201] width 245 height 34
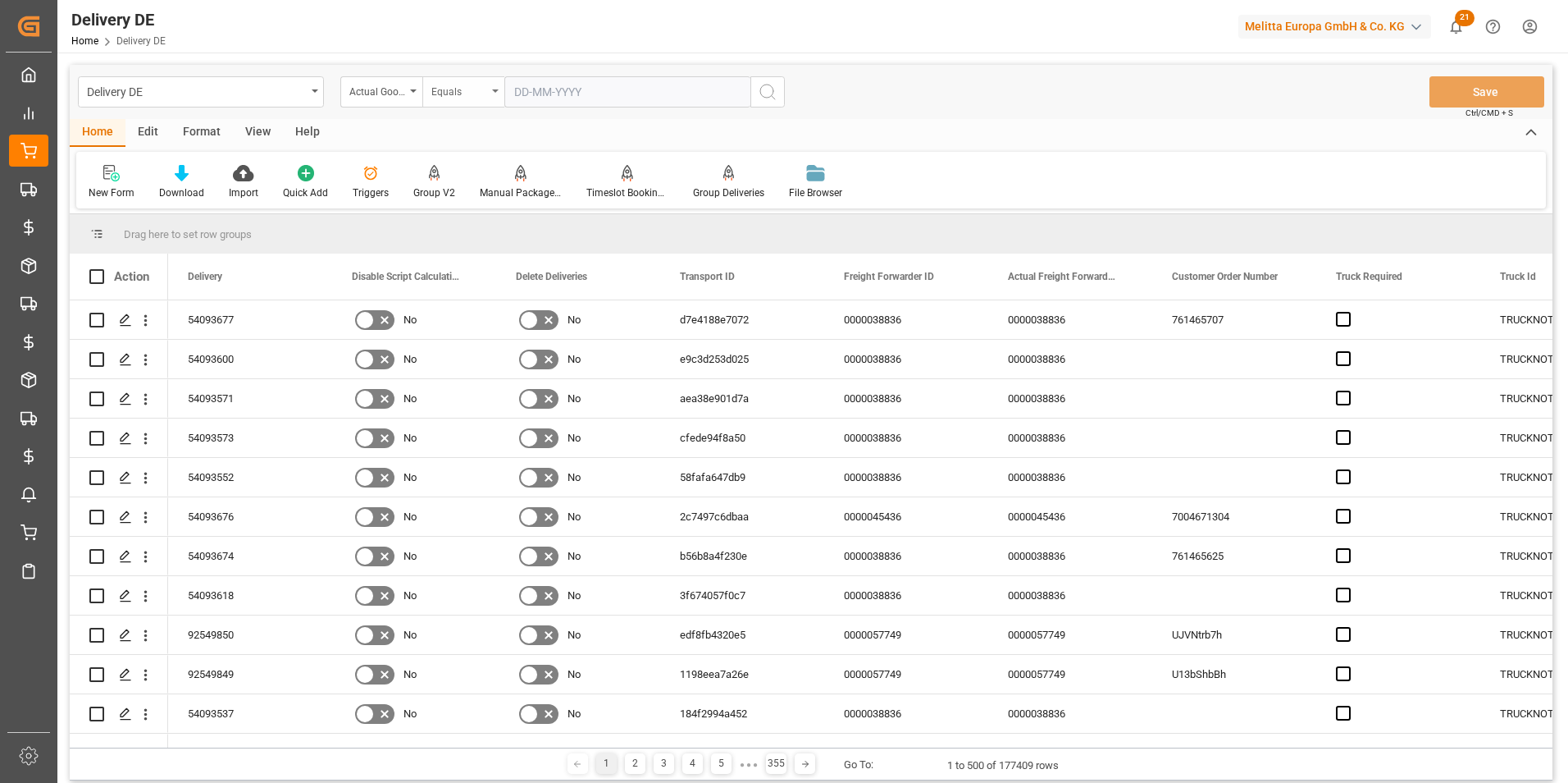
click at [457, 91] on div "Equals" at bounding box center [459, 90] width 55 height 18
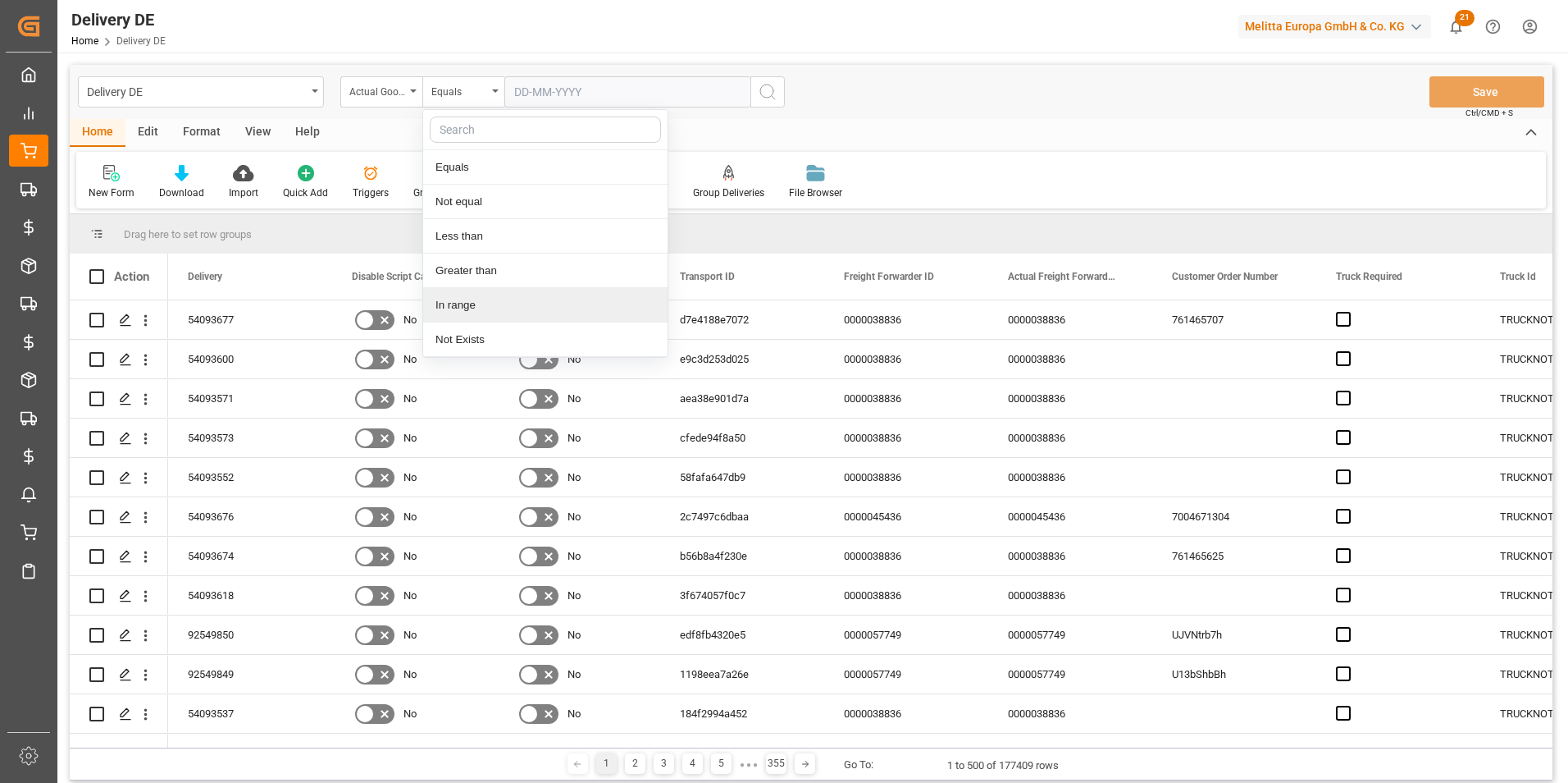
click at [467, 306] on div "In range" at bounding box center [545, 305] width 245 height 34
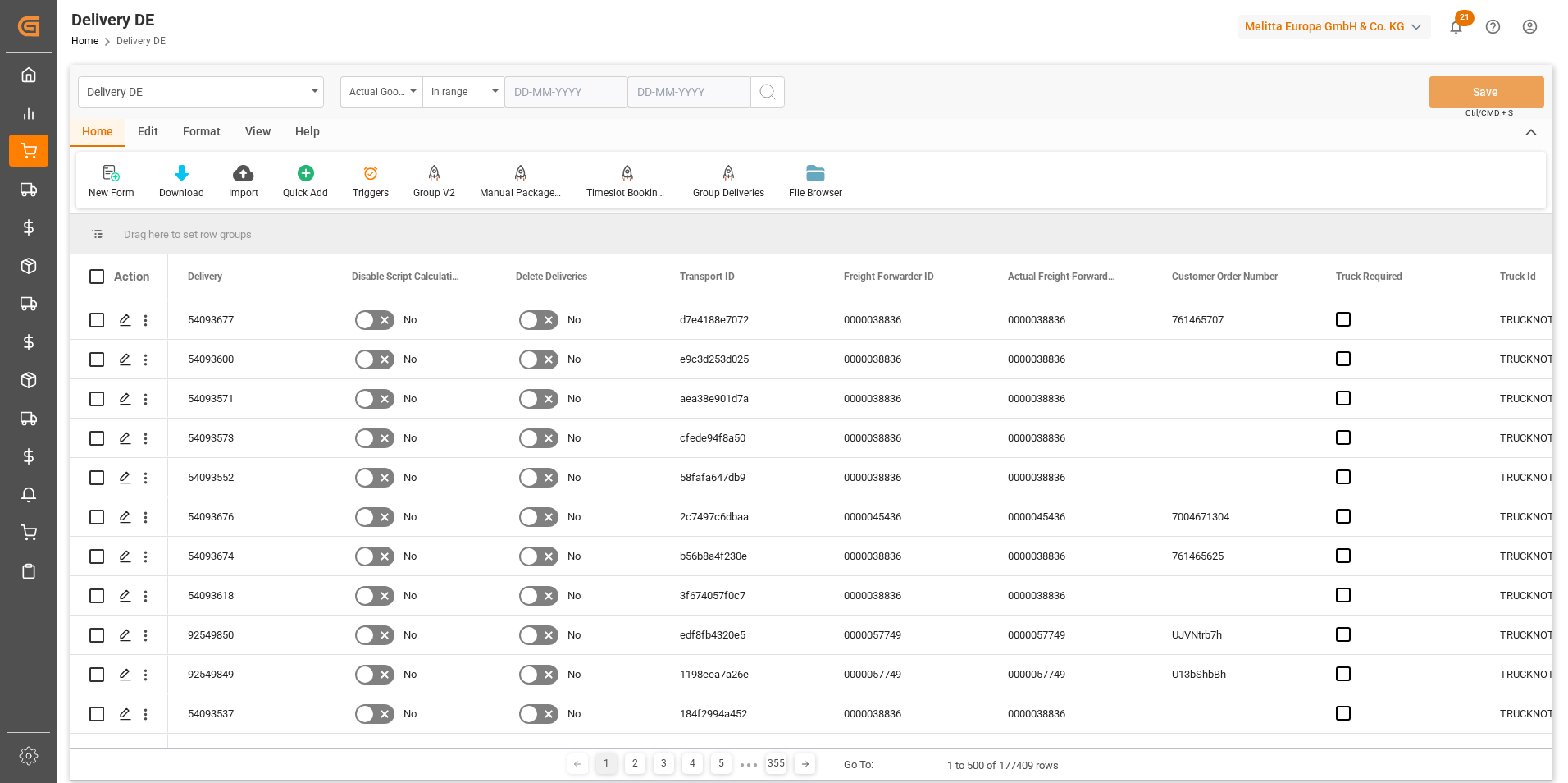
click at [541, 97] on input "text" at bounding box center [565, 92] width 123 height 31
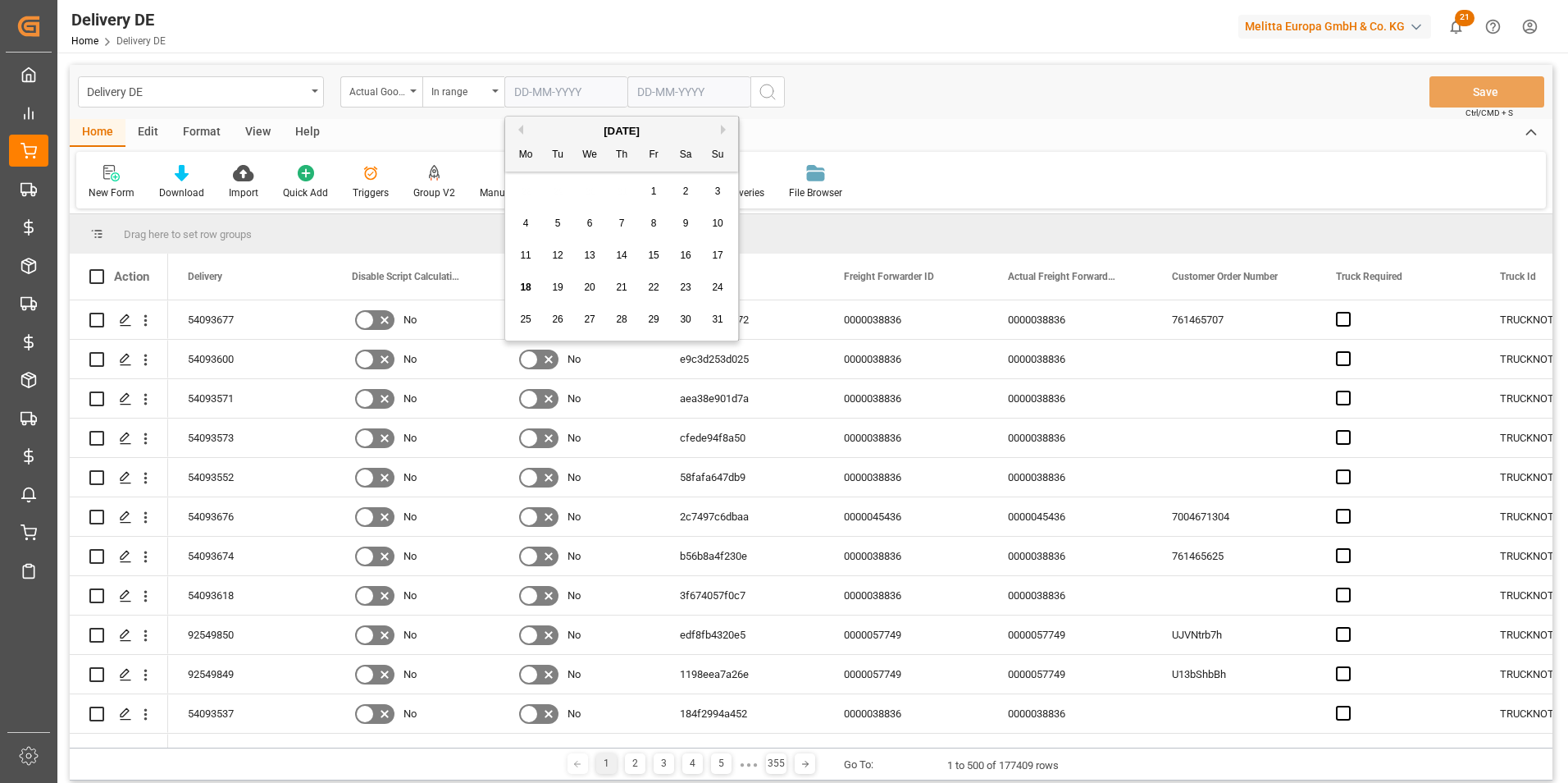
click at [520, 187] on div "28 29 30 31 1 2 3" at bounding box center [622, 191] width 224 height 32
click at [523, 226] on span "4" at bounding box center [526, 223] width 6 height 11
type input "04-08-2025"
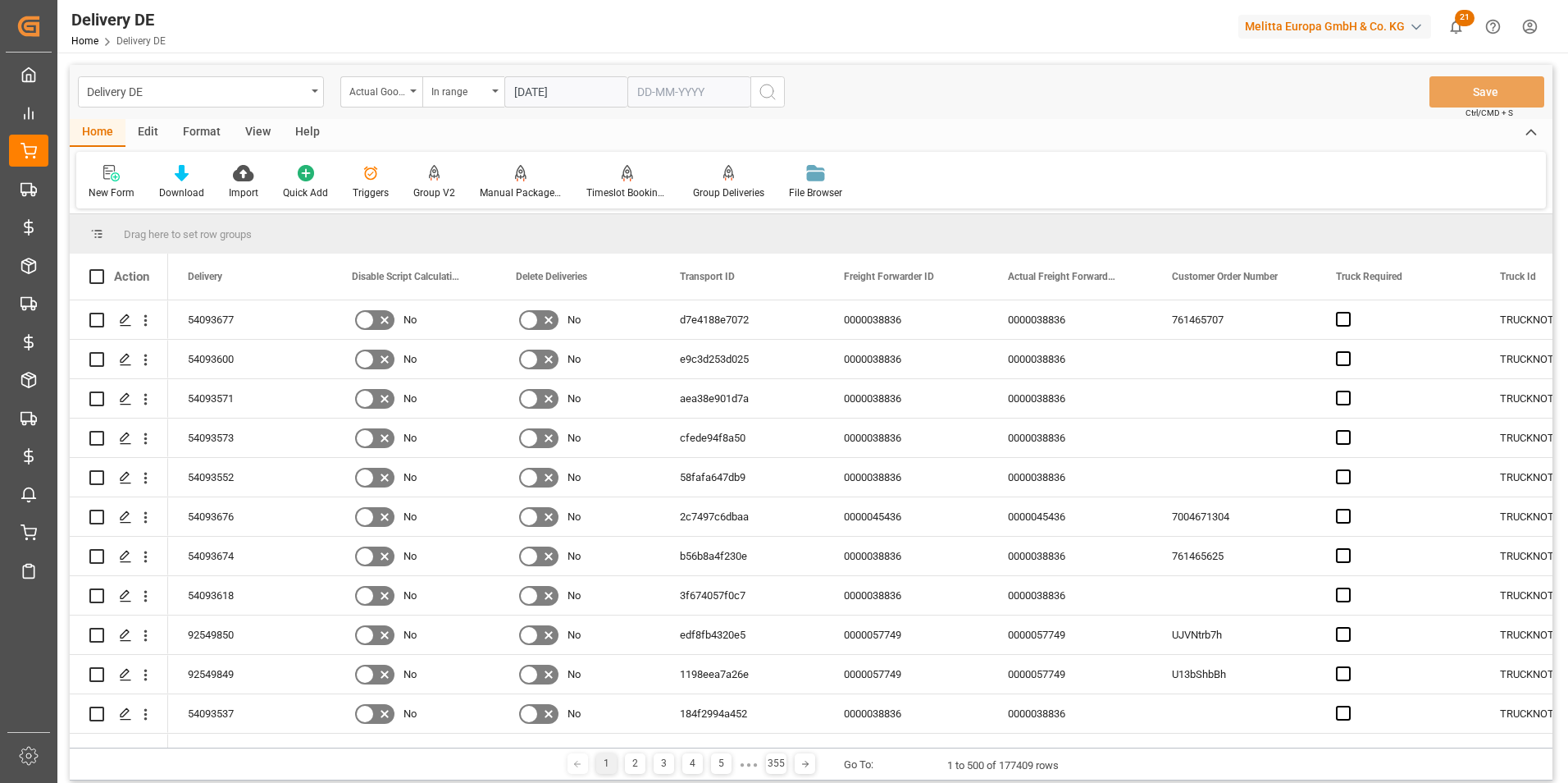
click at [628, 95] on input "text" at bounding box center [565, 92] width 123 height 31
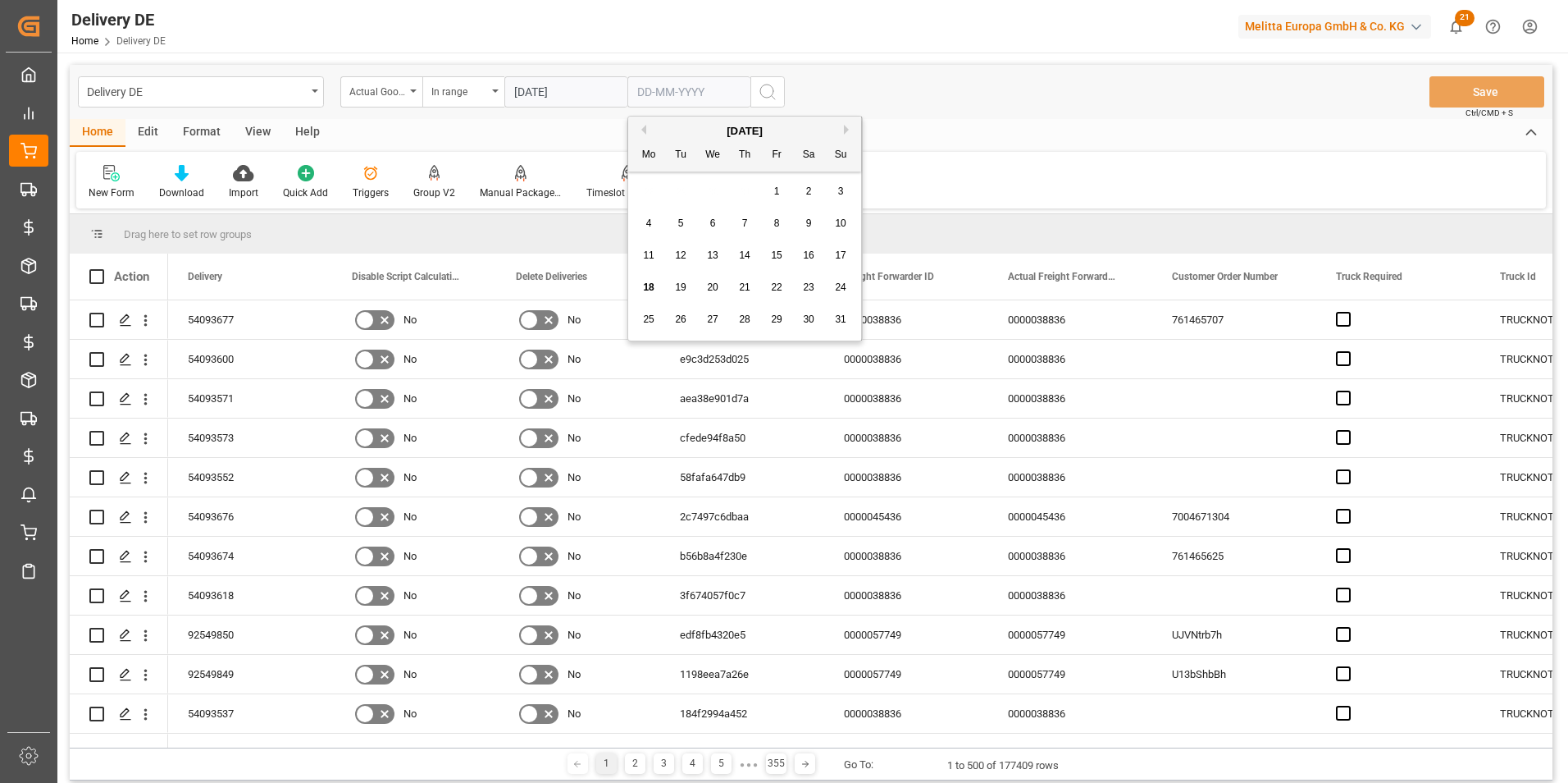
click at [640, 202] on div "28 29 30 31 1 2 3" at bounding box center [745, 191] width 224 height 32
click at [782, 225] on div "8" at bounding box center [777, 223] width 20 height 19
type input "08-08-2025"
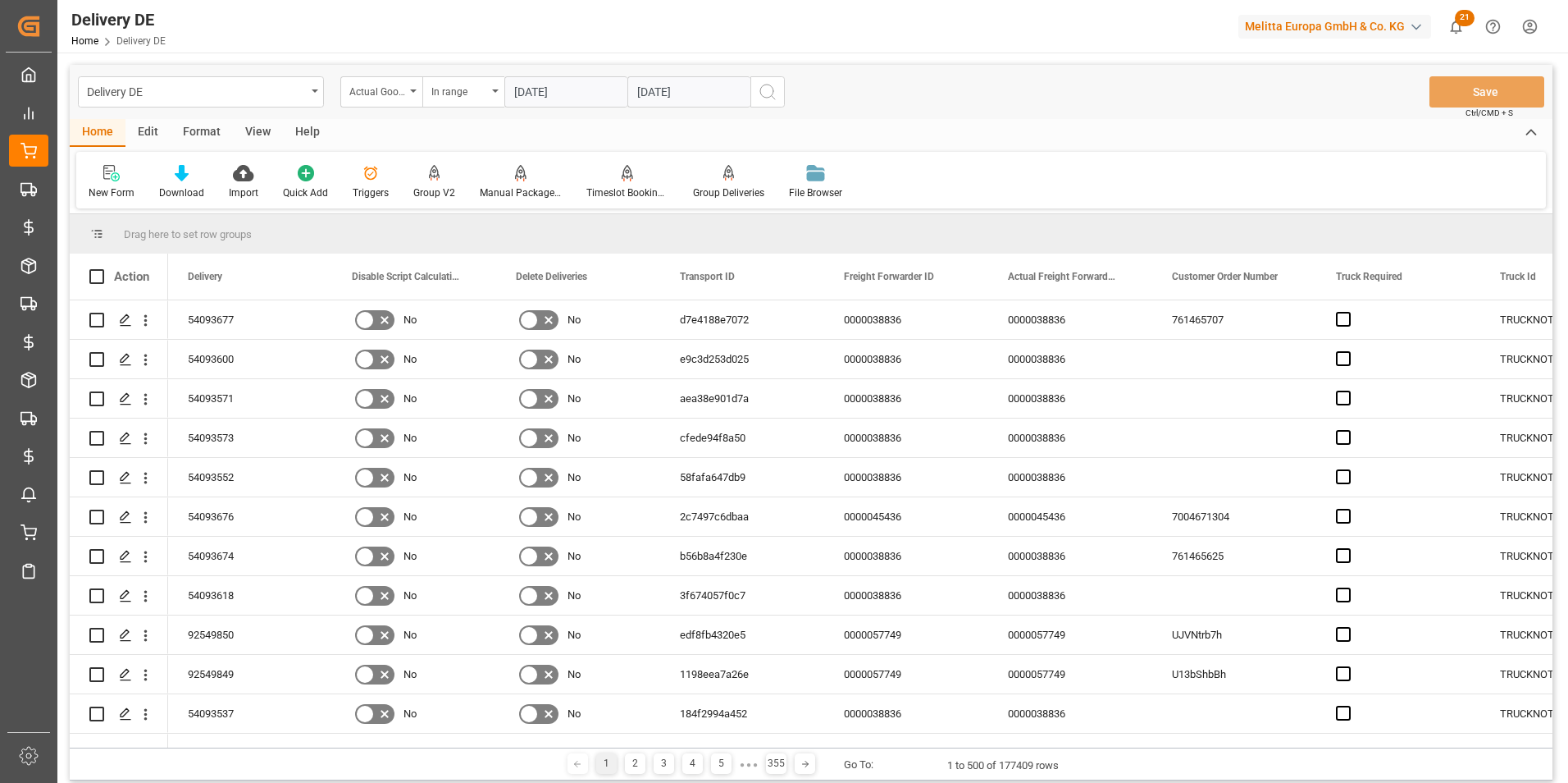
click at [770, 91] on icon "search button" at bounding box center [767, 91] width 19 height 19
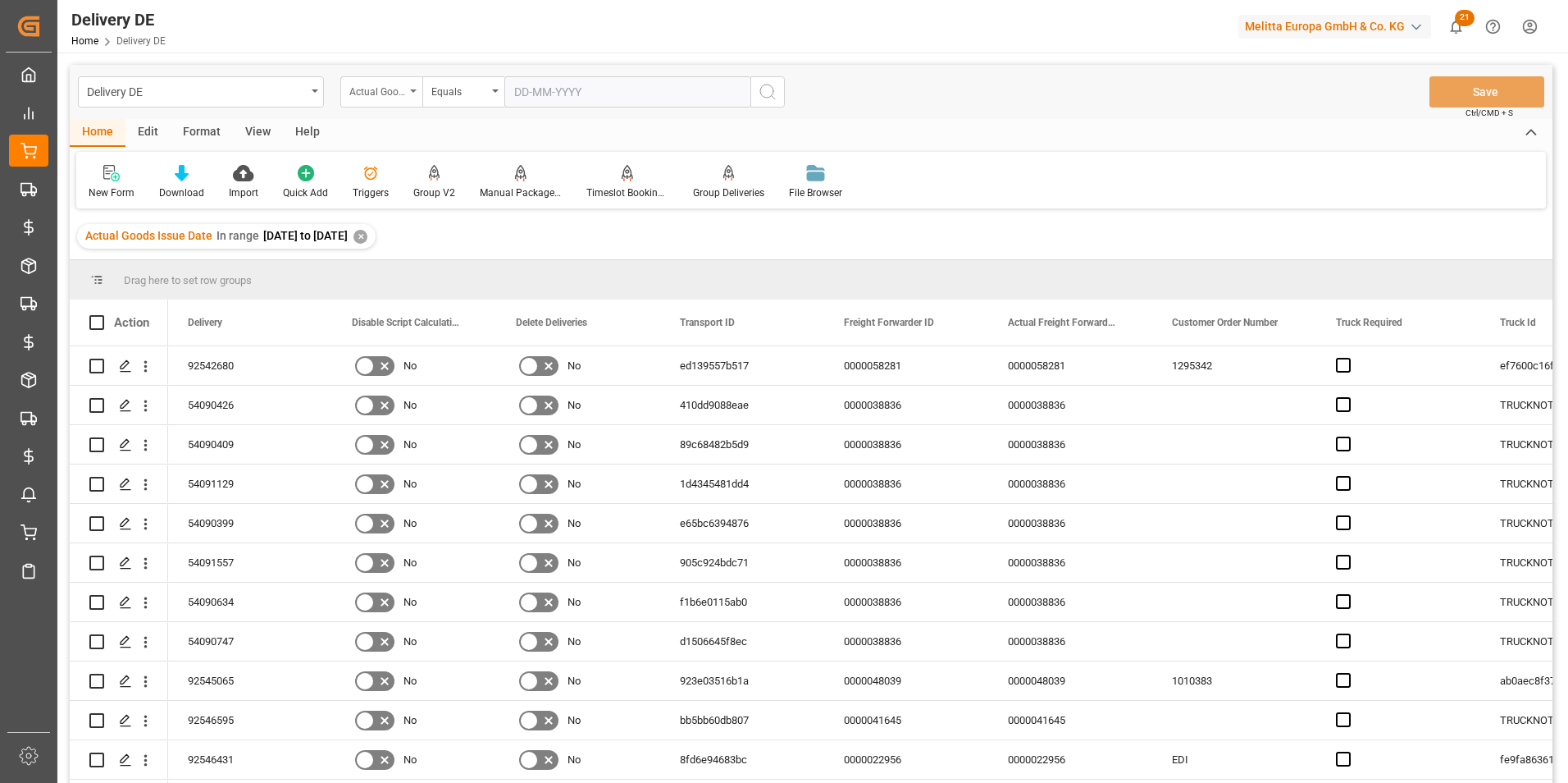
click at [374, 99] on div "Actual Goods Issue Date" at bounding box center [381, 92] width 82 height 31
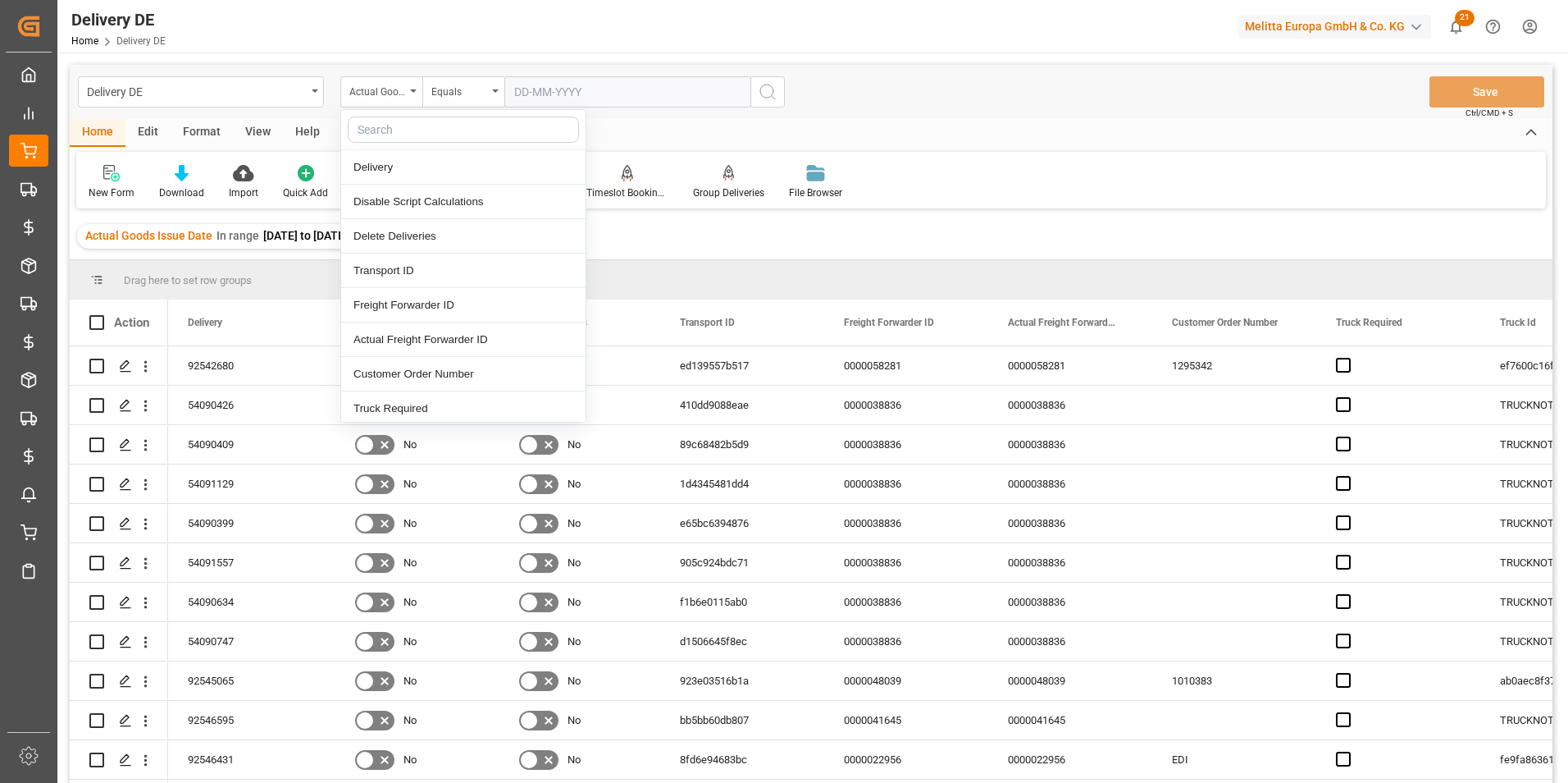
click at [382, 134] on input "text" at bounding box center [463, 129] width 232 height 26
type input "tsp"
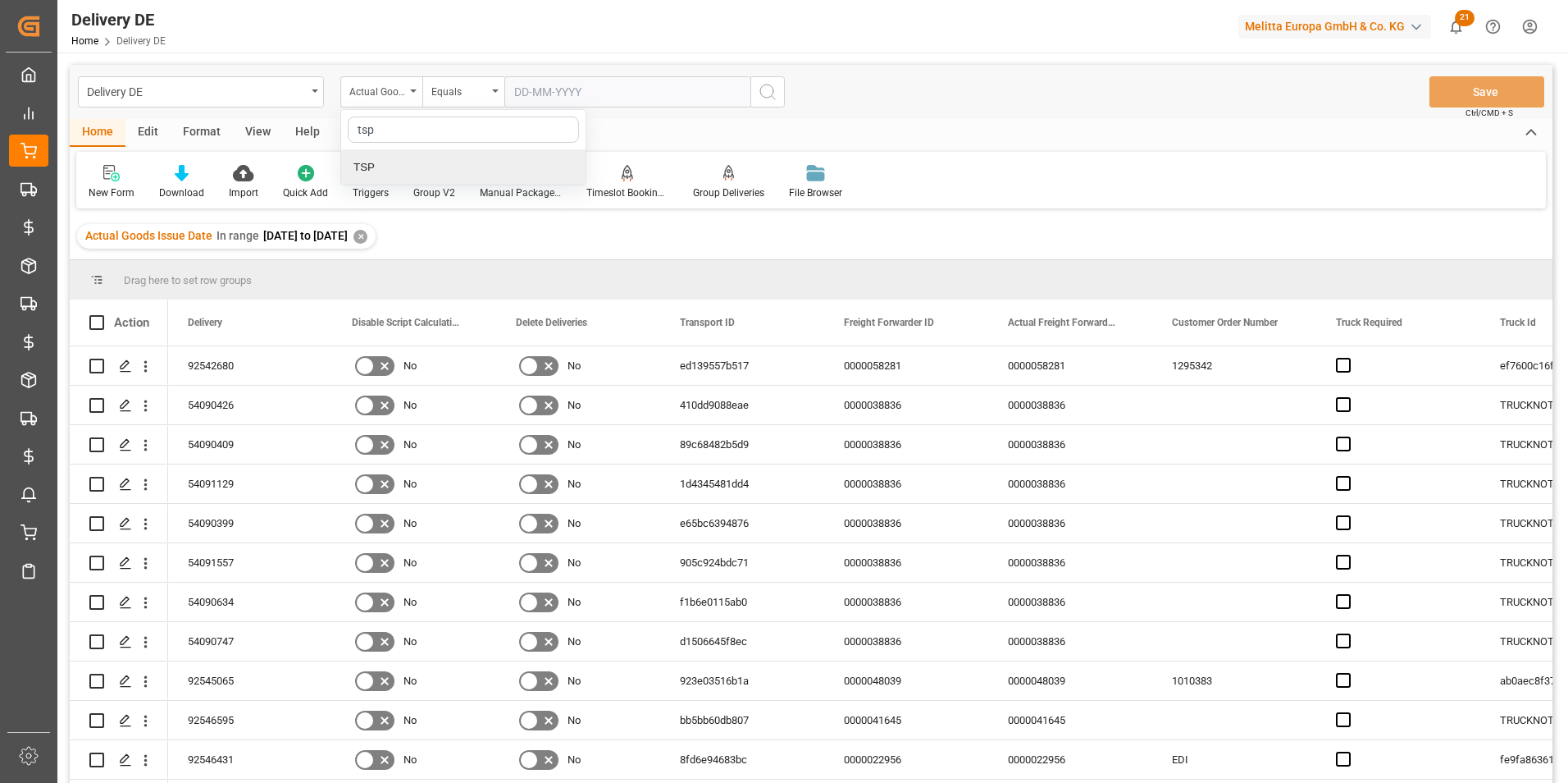
drag, startPoint x: 393, startPoint y: 166, endPoint x: 497, endPoint y: 92, distance: 127.6
click at [393, 165] on div "TSP" at bounding box center [463, 167] width 245 height 34
click at [526, 88] on input "text" at bounding box center [627, 92] width 246 height 31
type input "Hartmann DE"
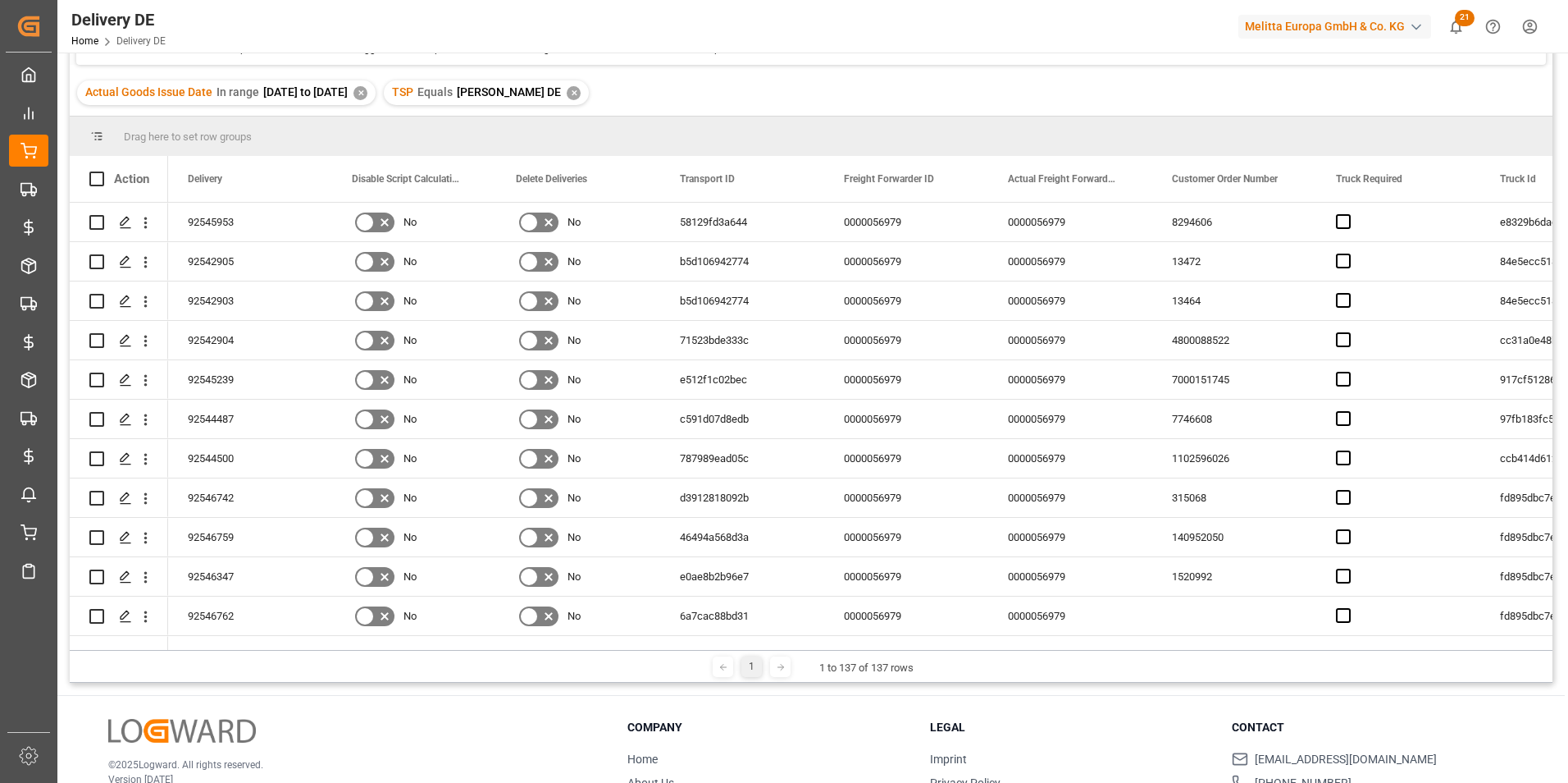
scroll to position [164, 0]
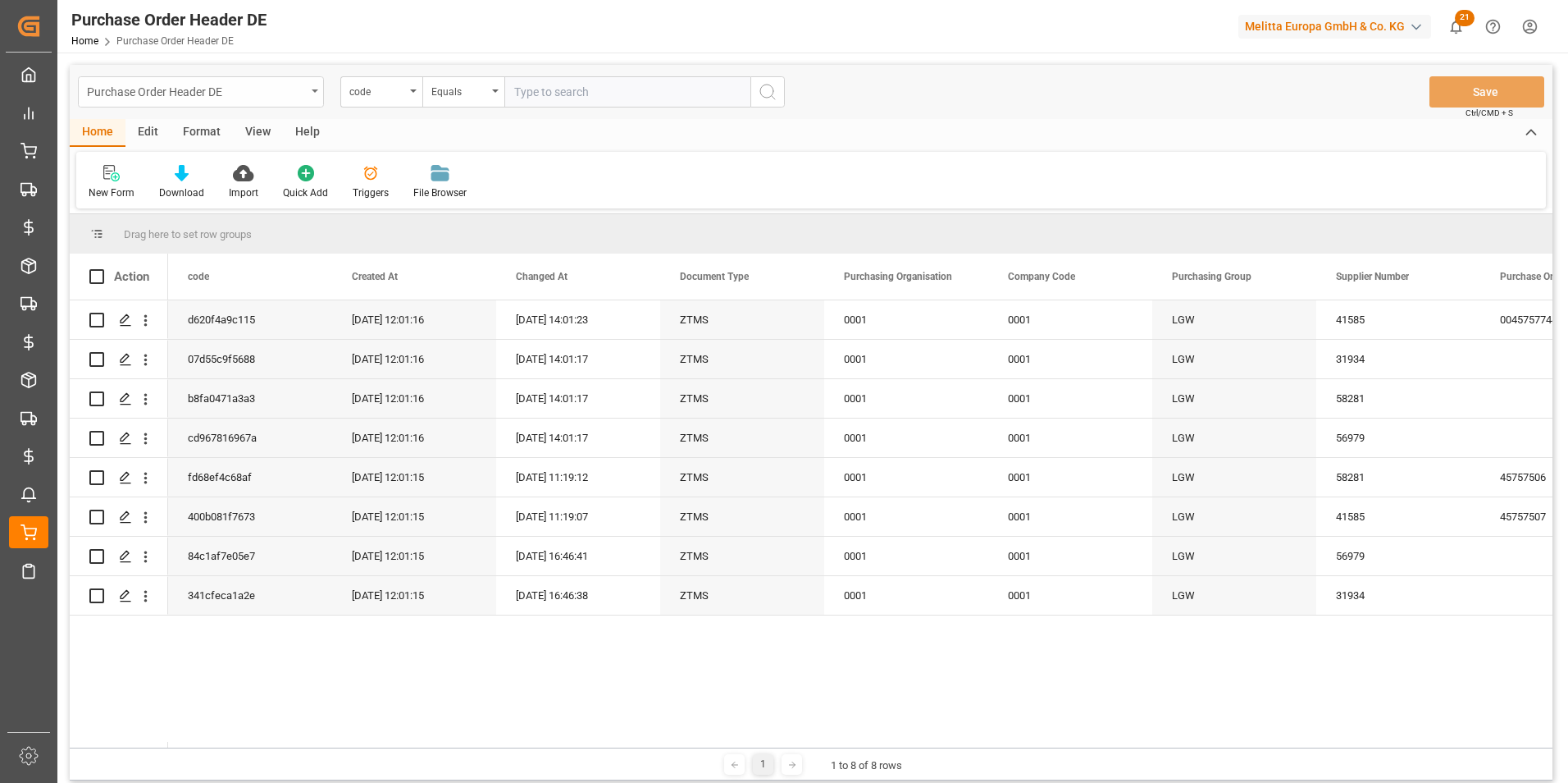
click at [233, 98] on div "Purchase Order Header DE" at bounding box center [196, 90] width 219 height 20
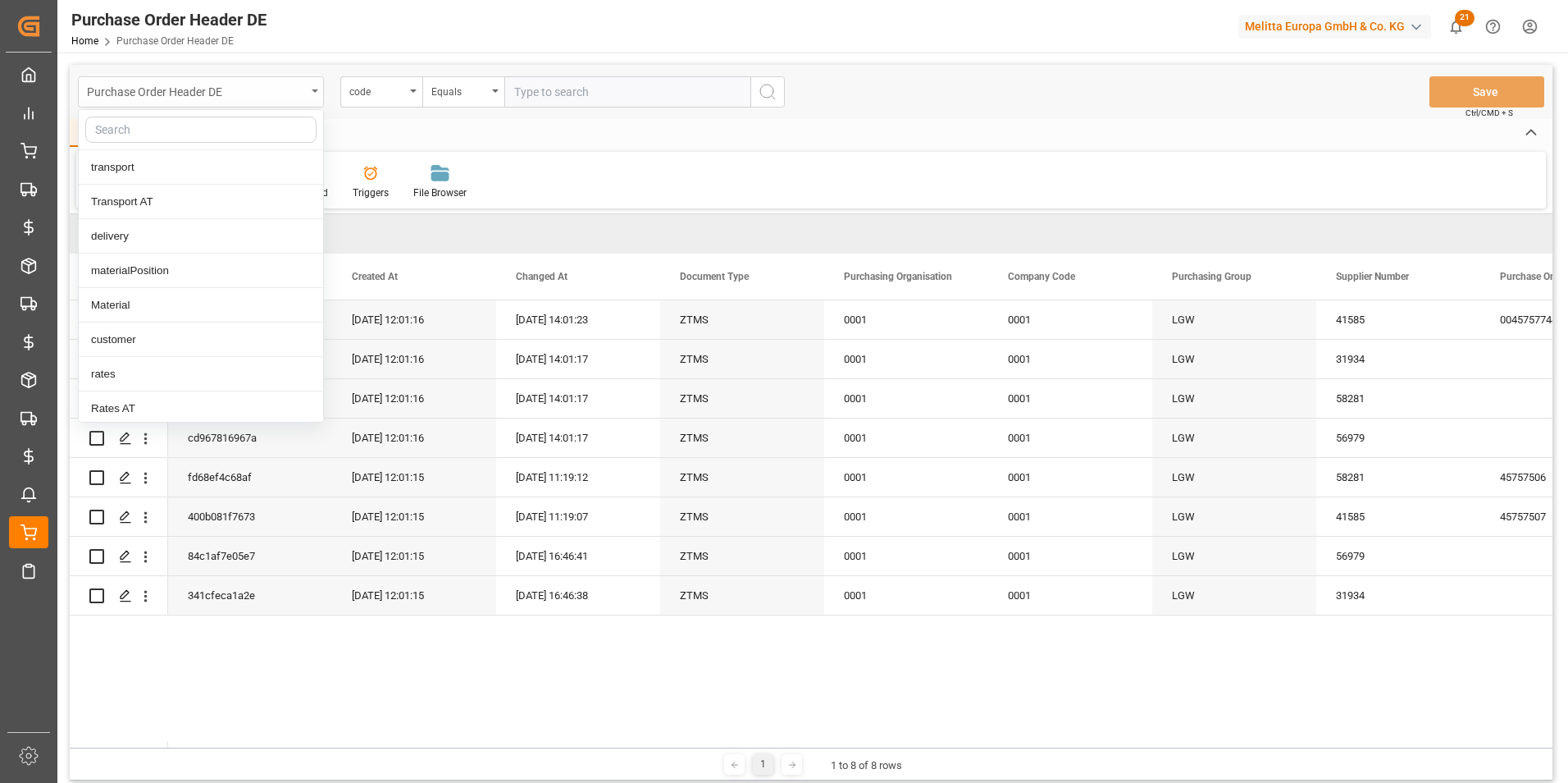
type input "p"
type input "ite"
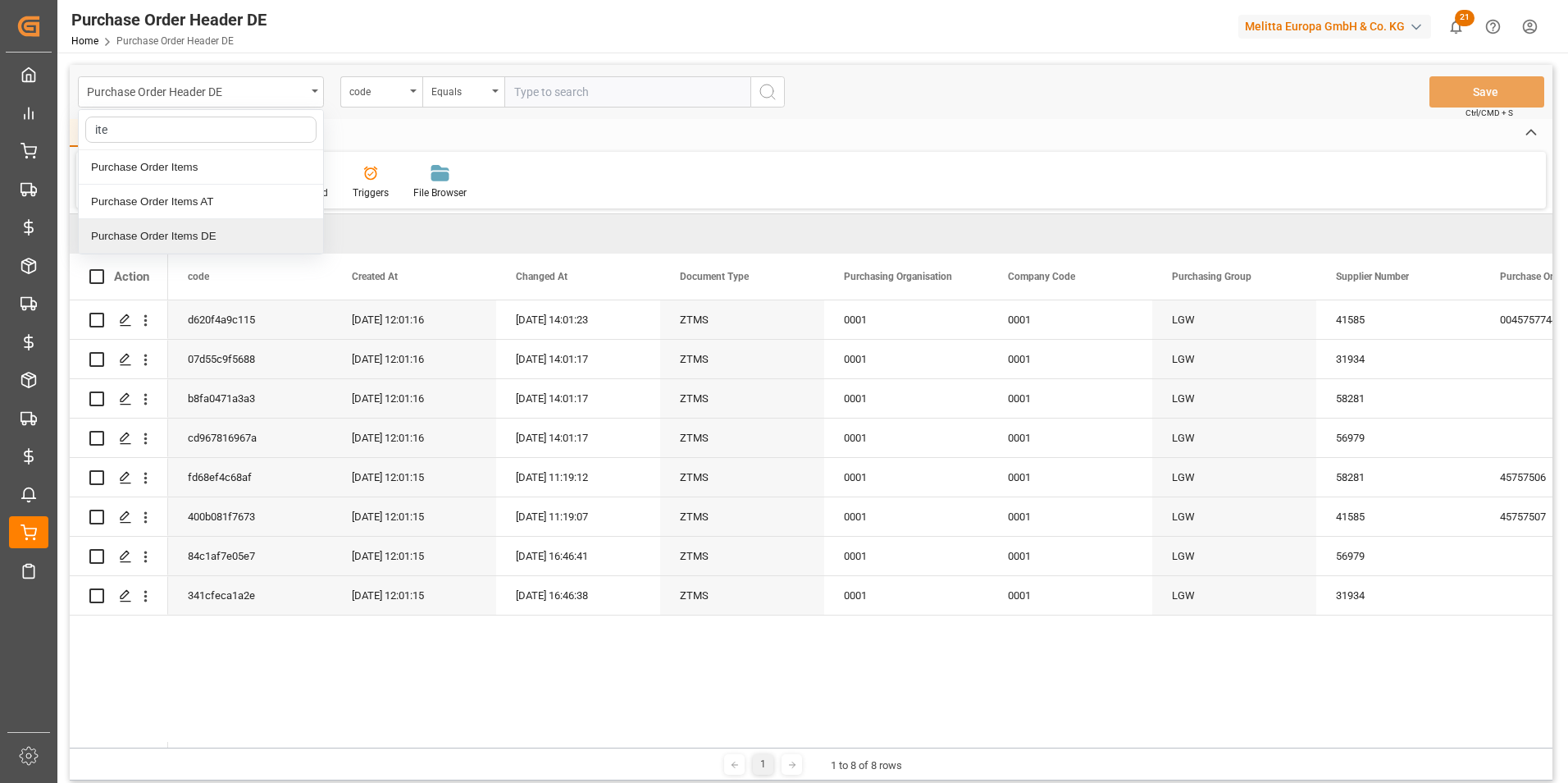
click at [209, 236] on div "Purchase Order Items DE" at bounding box center [200, 235] width 245 height 34
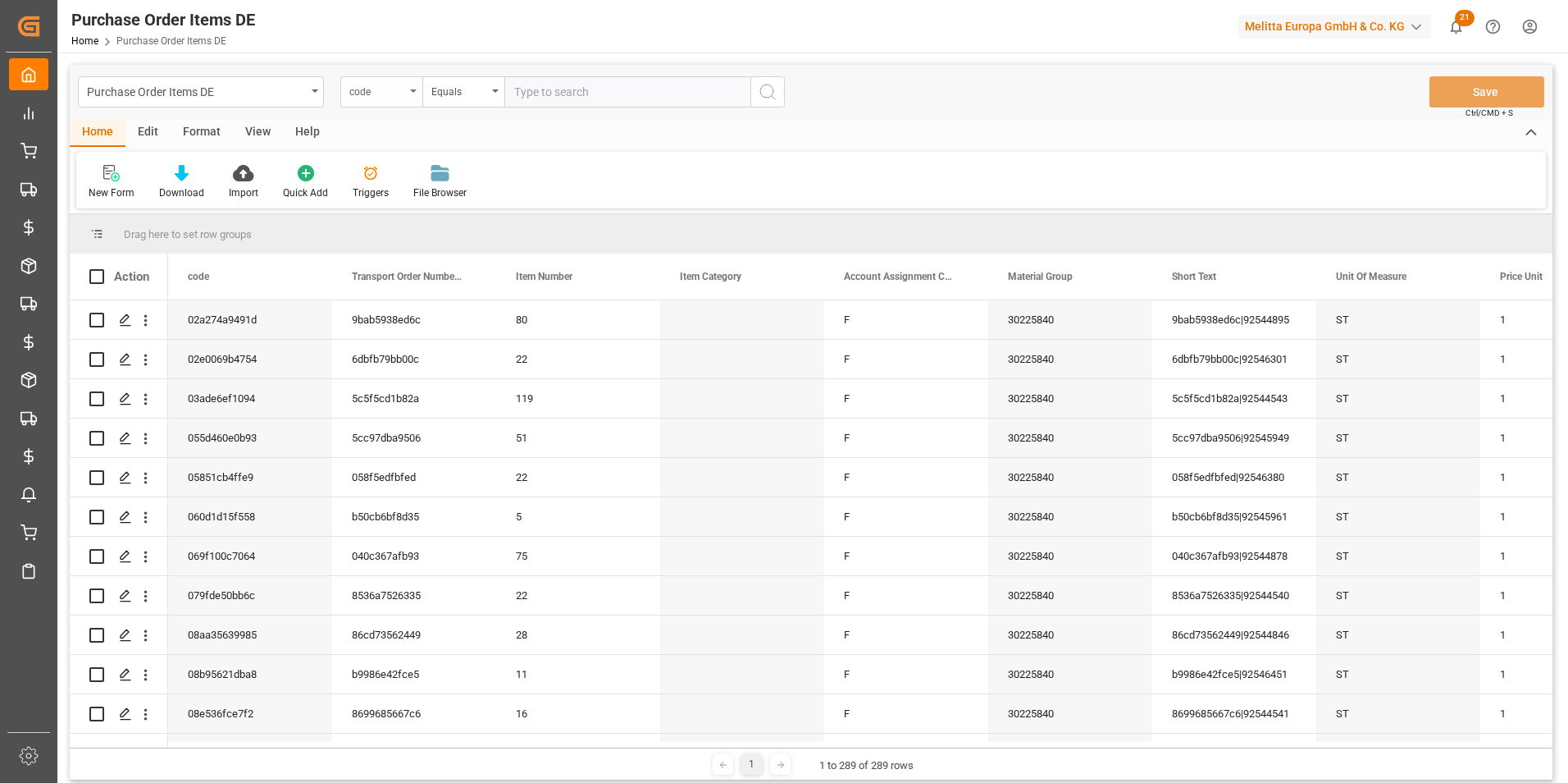
click at [394, 86] on div "code" at bounding box center [377, 90] width 55 height 18
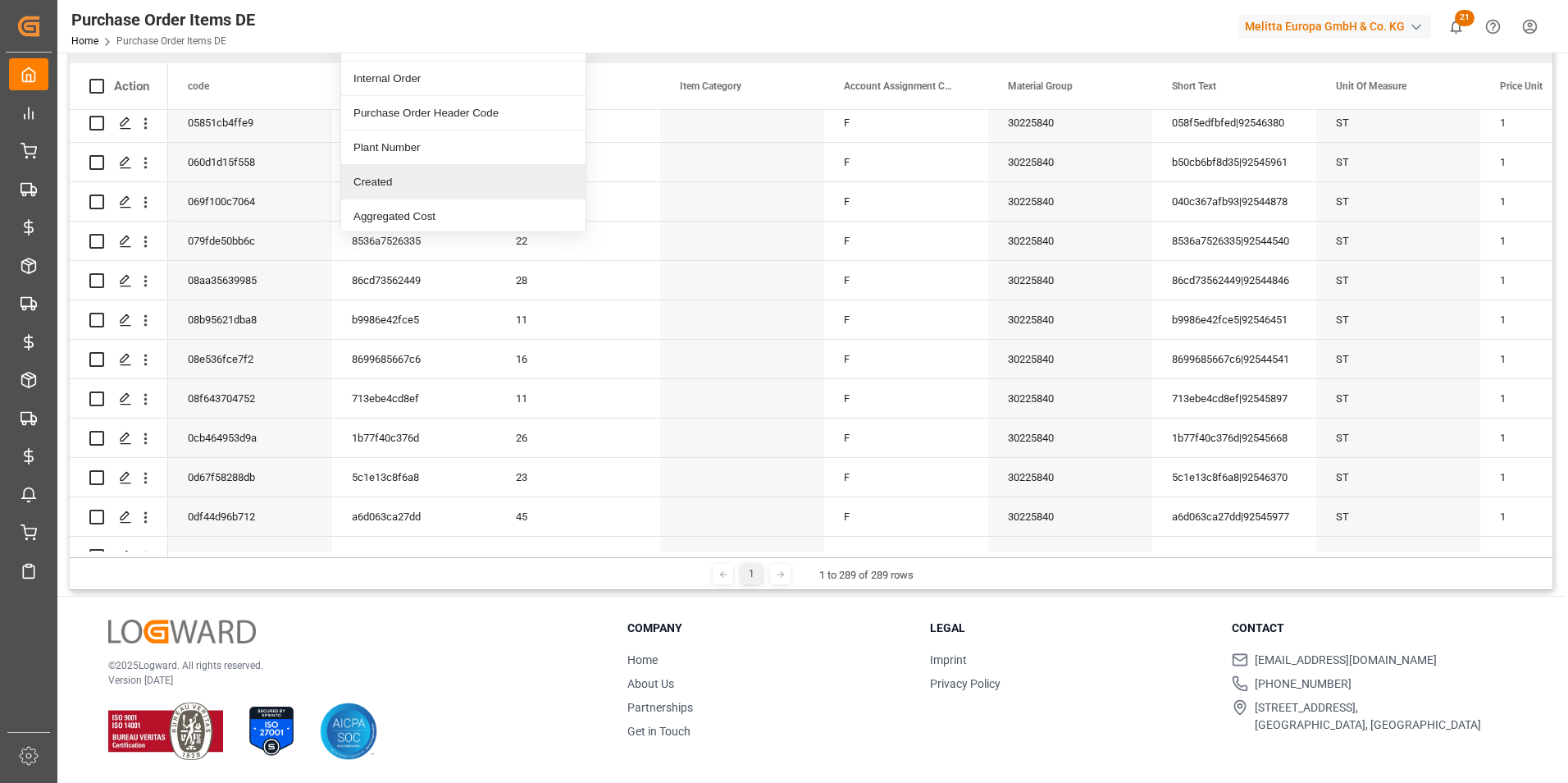
scroll to position [452, 0]
click at [454, 111] on div "Purchase Order Header Code" at bounding box center [463, 110] width 245 height 34
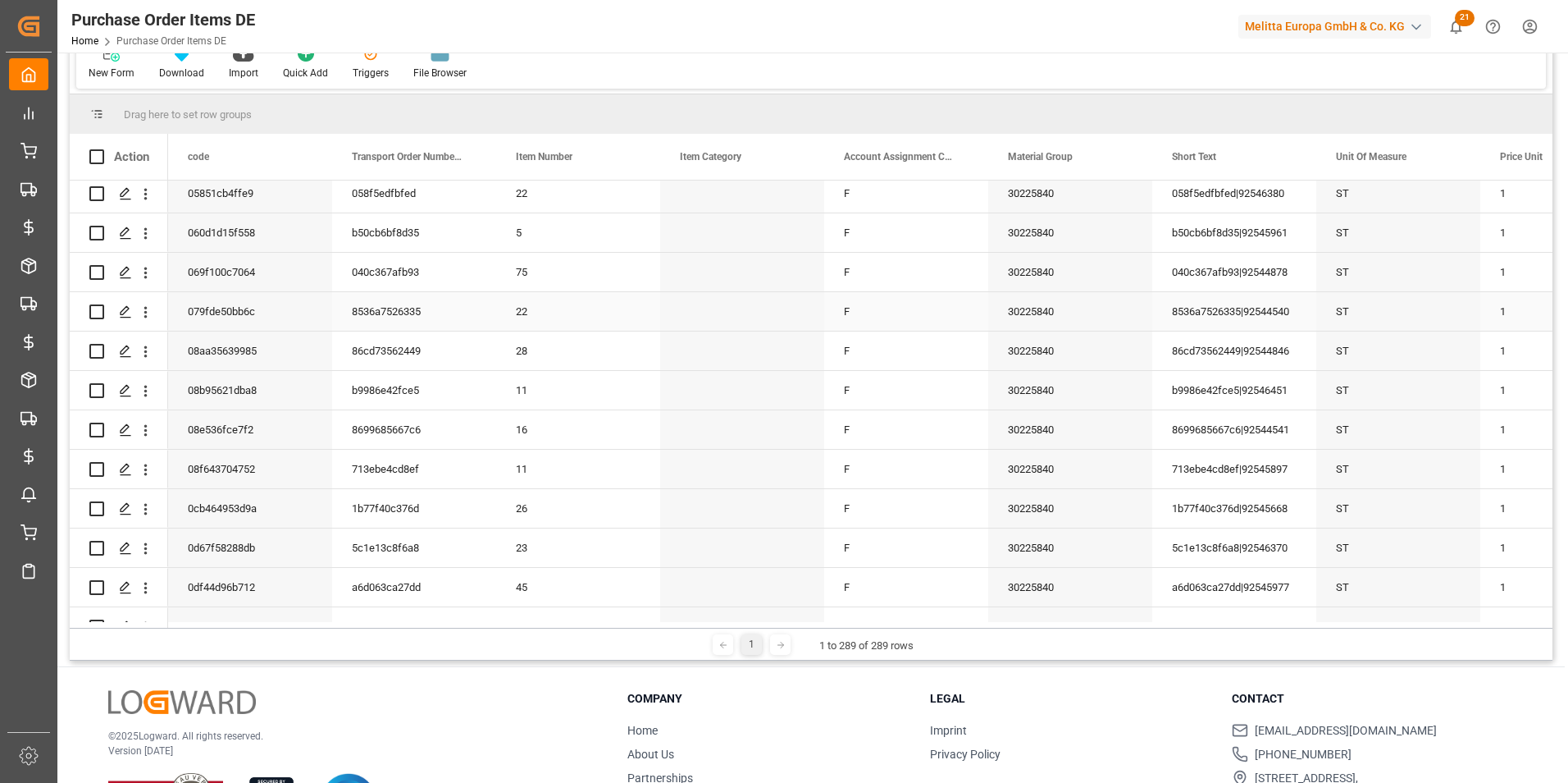
scroll to position [0, 0]
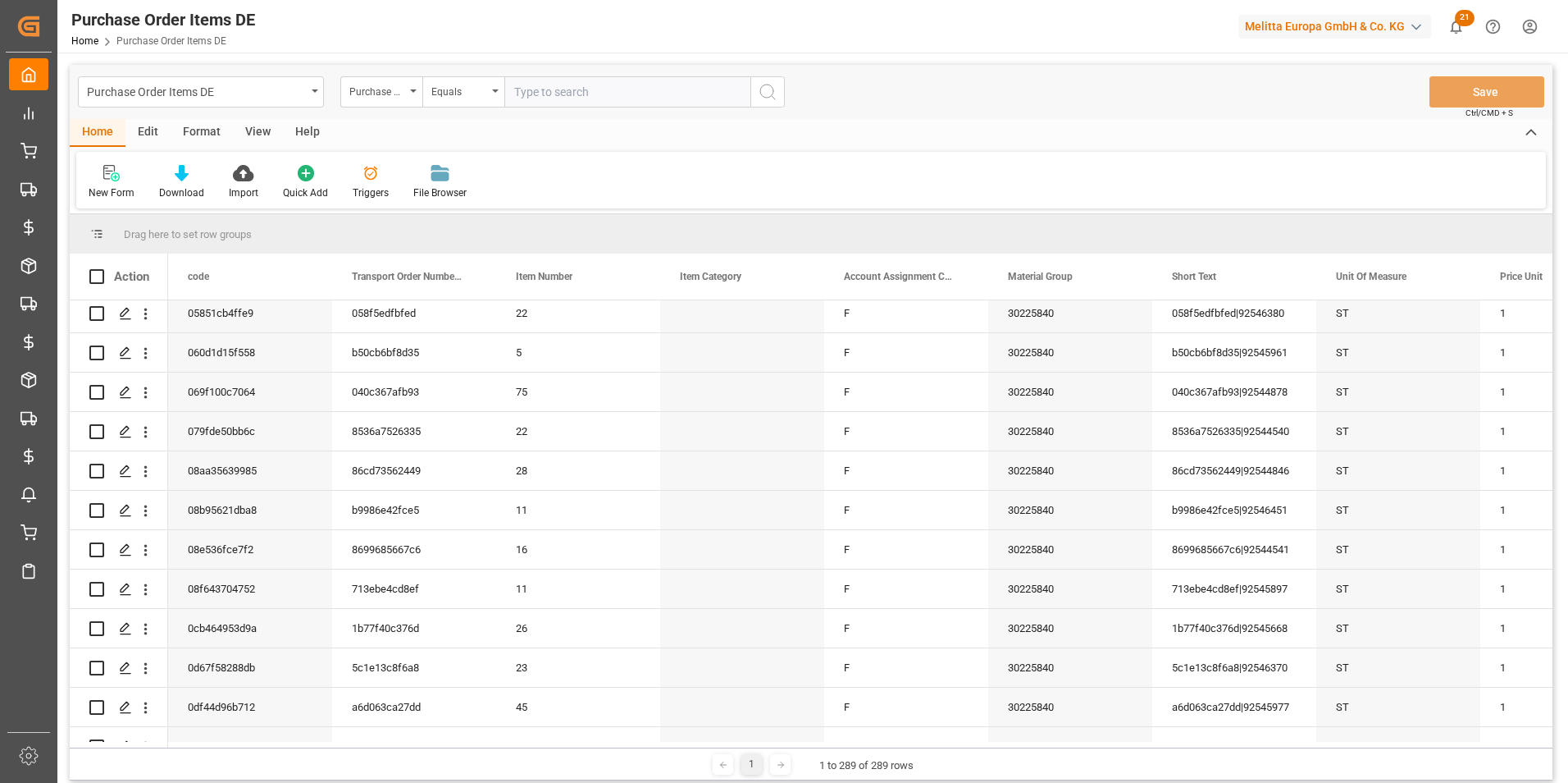
click at [578, 91] on input "text" at bounding box center [627, 92] width 246 height 31
paste input "cd967816967a"
type input "cd967816967a"
click at [772, 91] on icon "search button" at bounding box center [767, 91] width 19 height 19
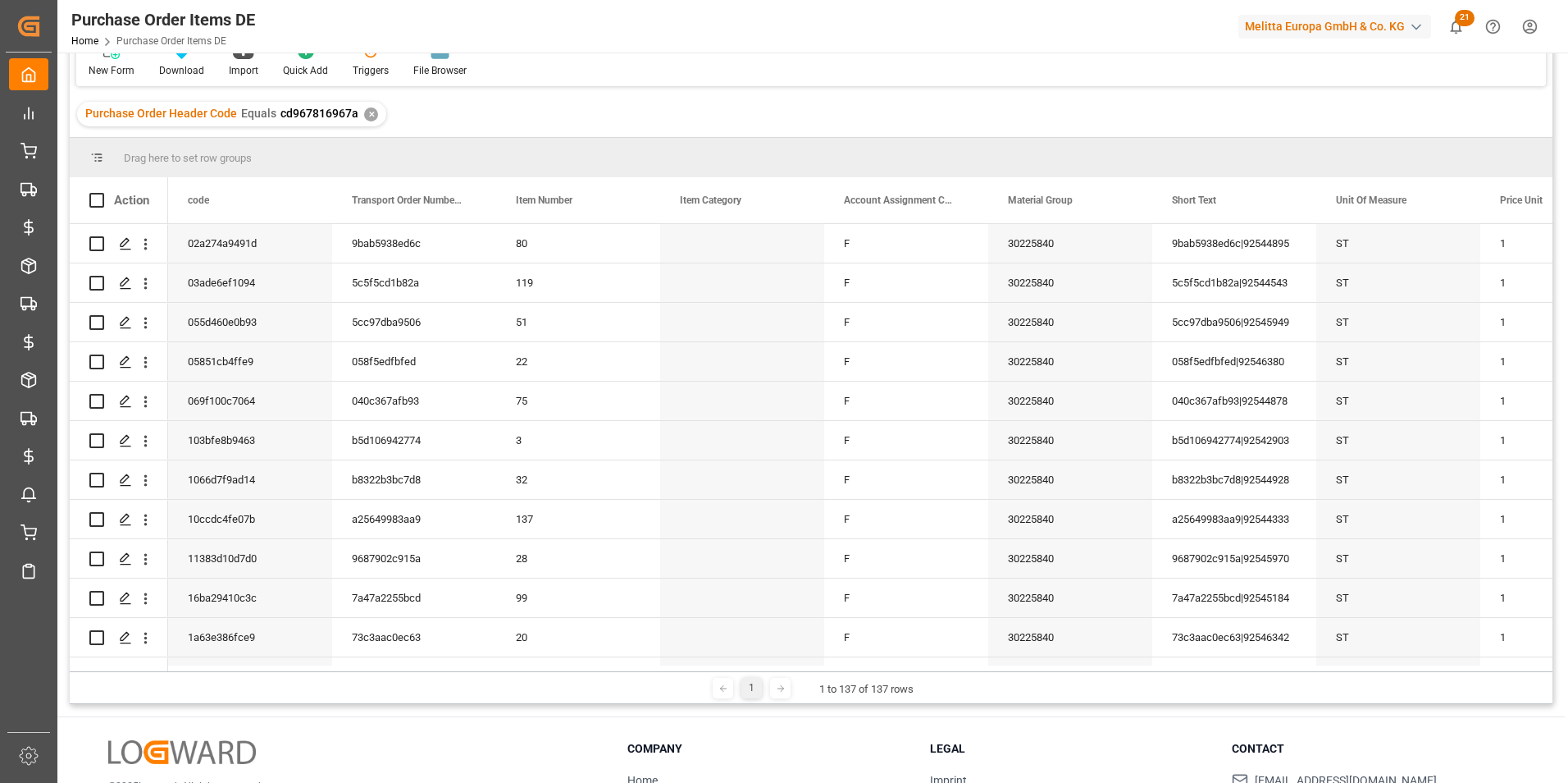
scroll to position [82, 0]
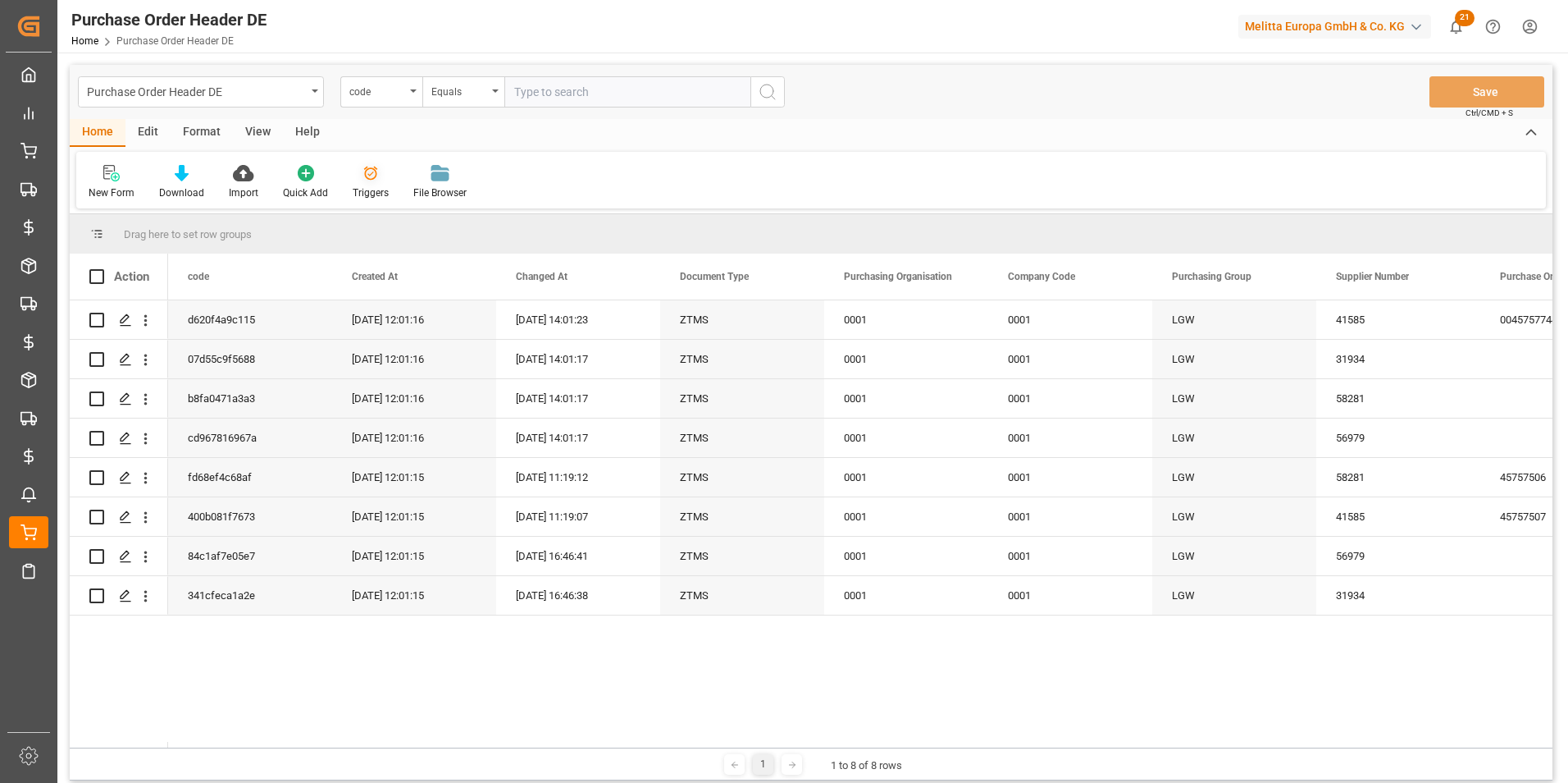
click at [365, 180] on icon at bounding box center [370, 173] width 14 height 14
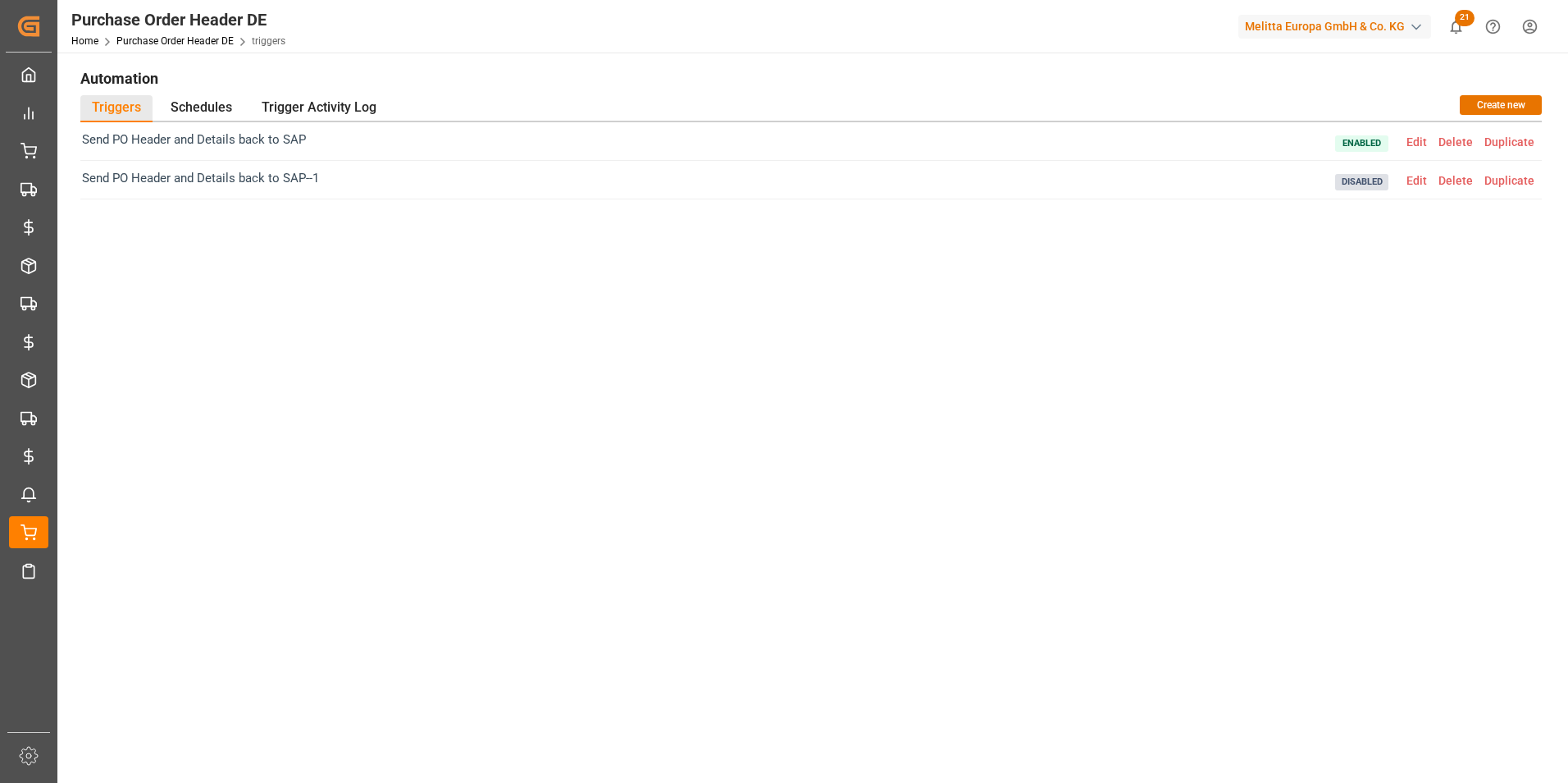
click at [1419, 184] on span "Edit" at bounding box center [1416, 180] width 32 height 13
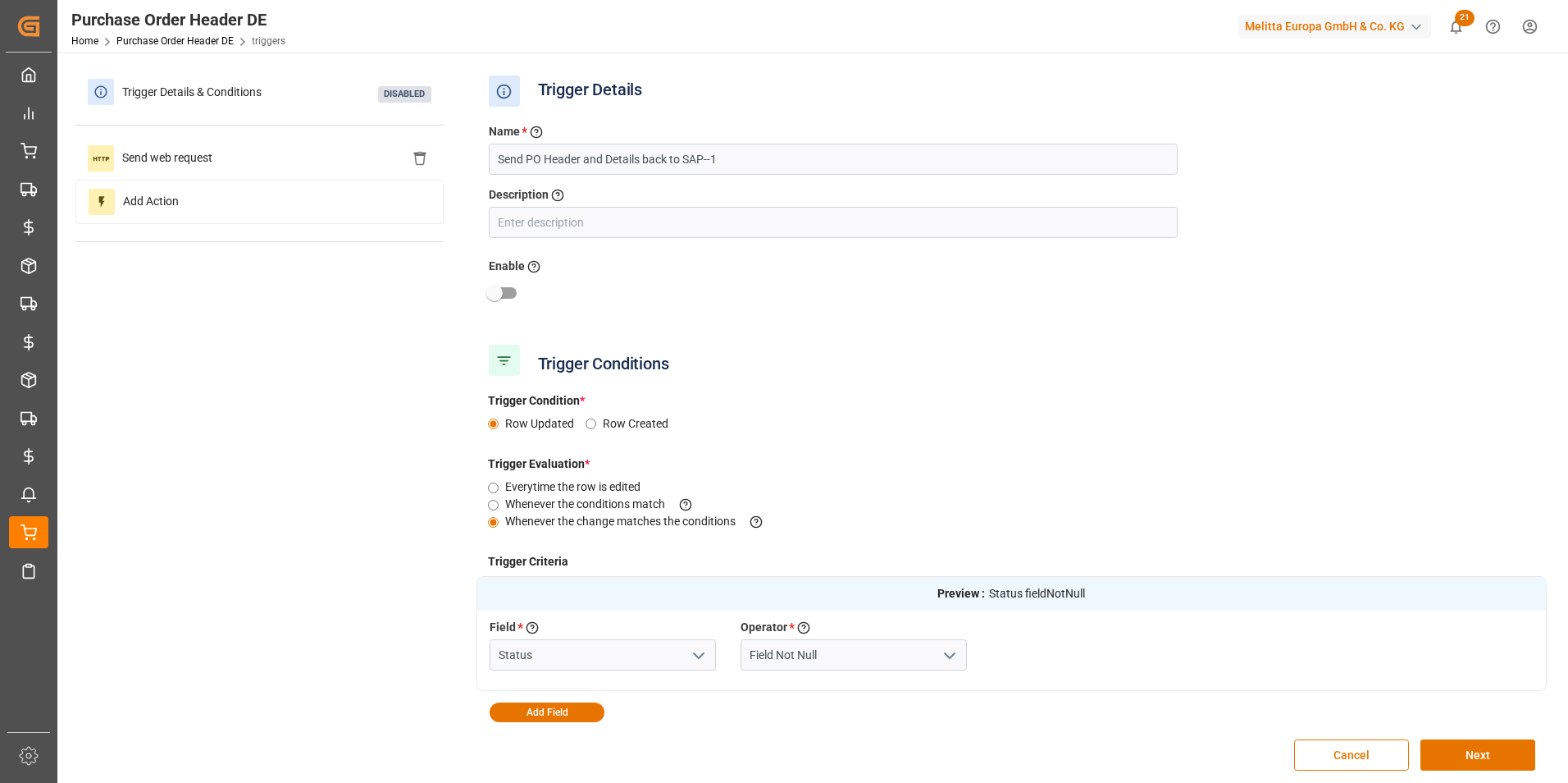
click at [512, 297] on input "checkbox" at bounding box center [494, 293] width 93 height 31
checkbox input "true"
click at [1436, 754] on button "Next" at bounding box center [1478, 754] width 114 height 31
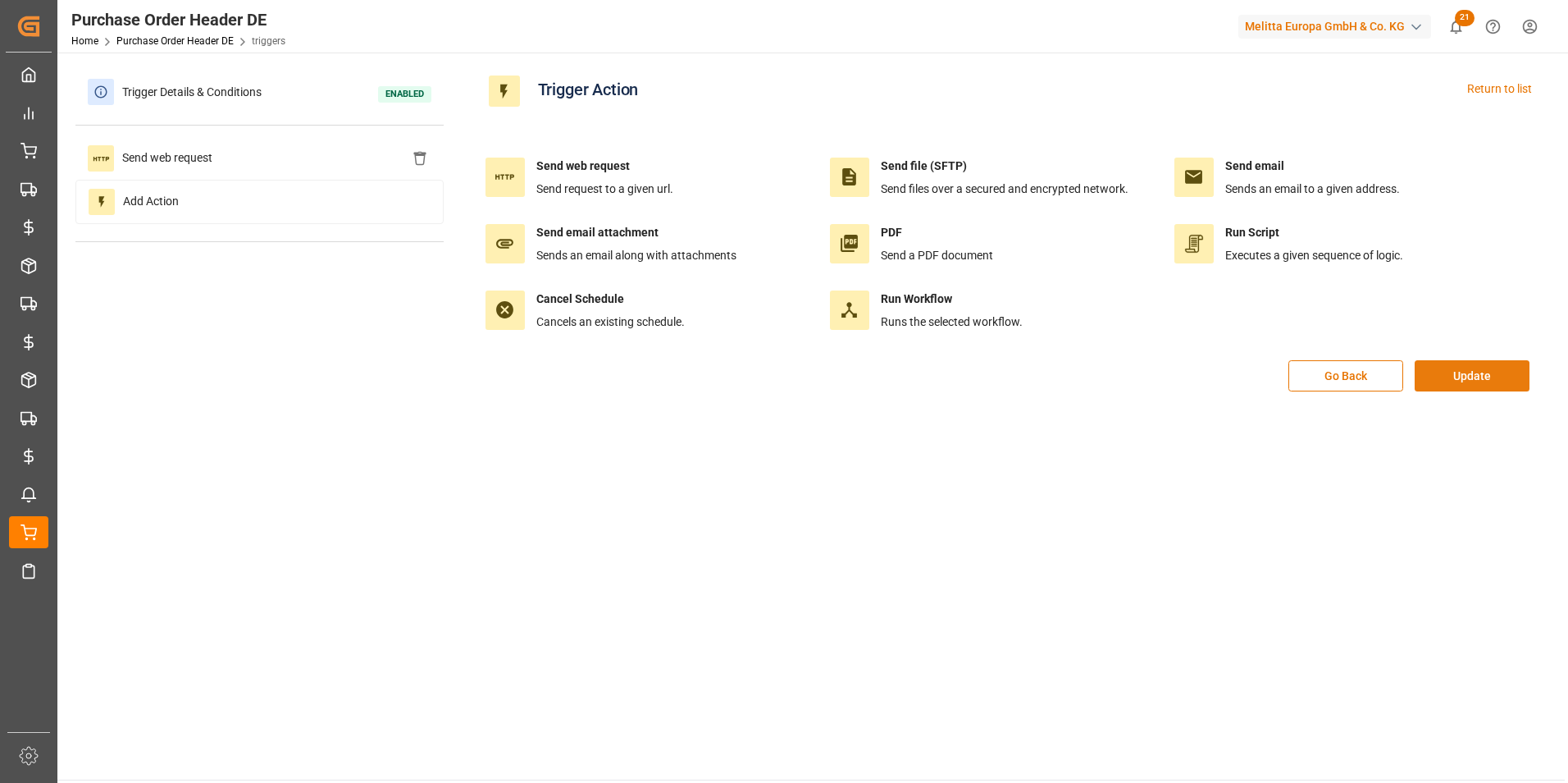
click at [1463, 378] on button "Update" at bounding box center [1471, 376] width 114 height 31
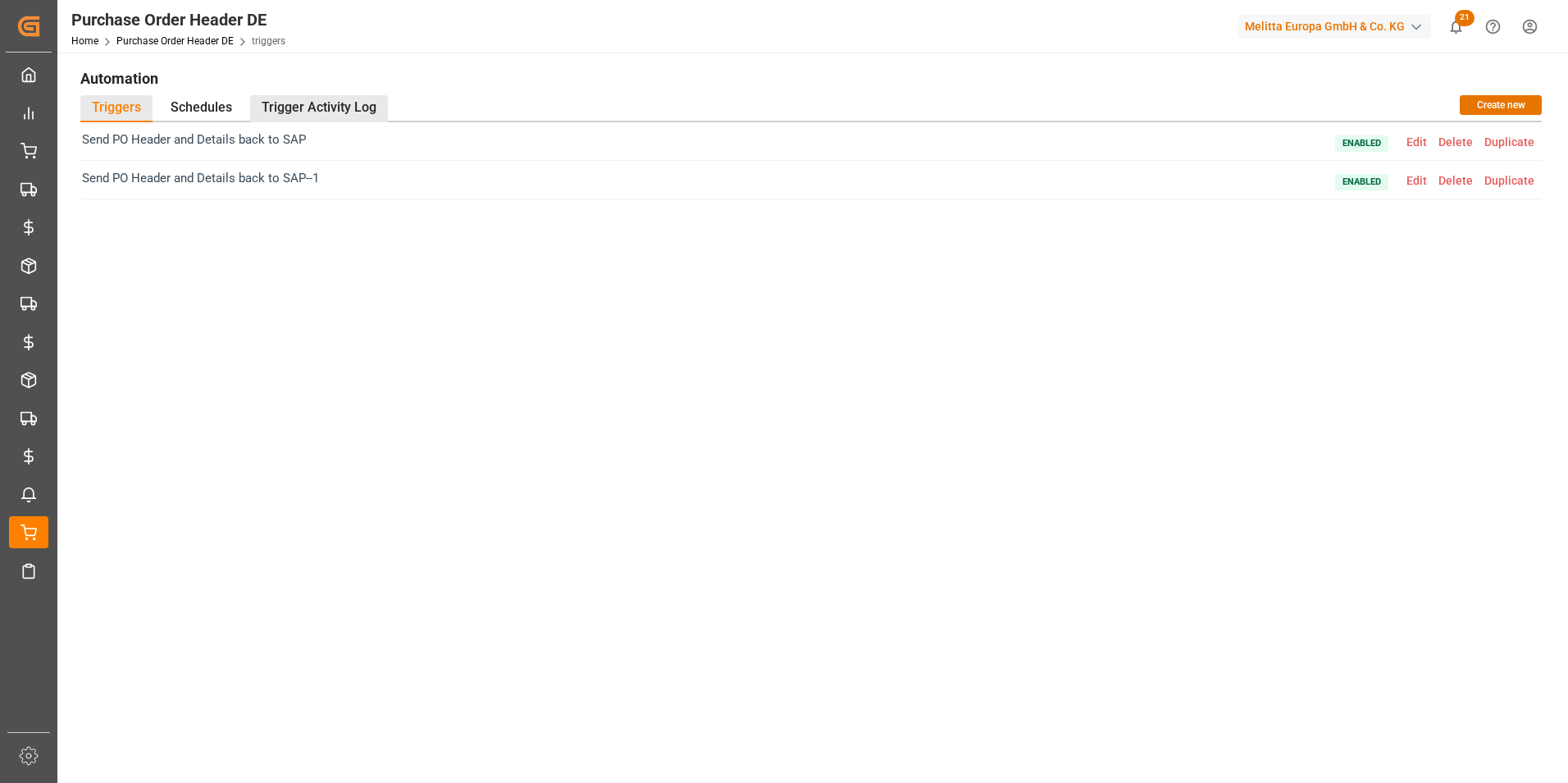
click at [319, 99] on div "Trigger Activity Log" at bounding box center [318, 108] width 138 height 27
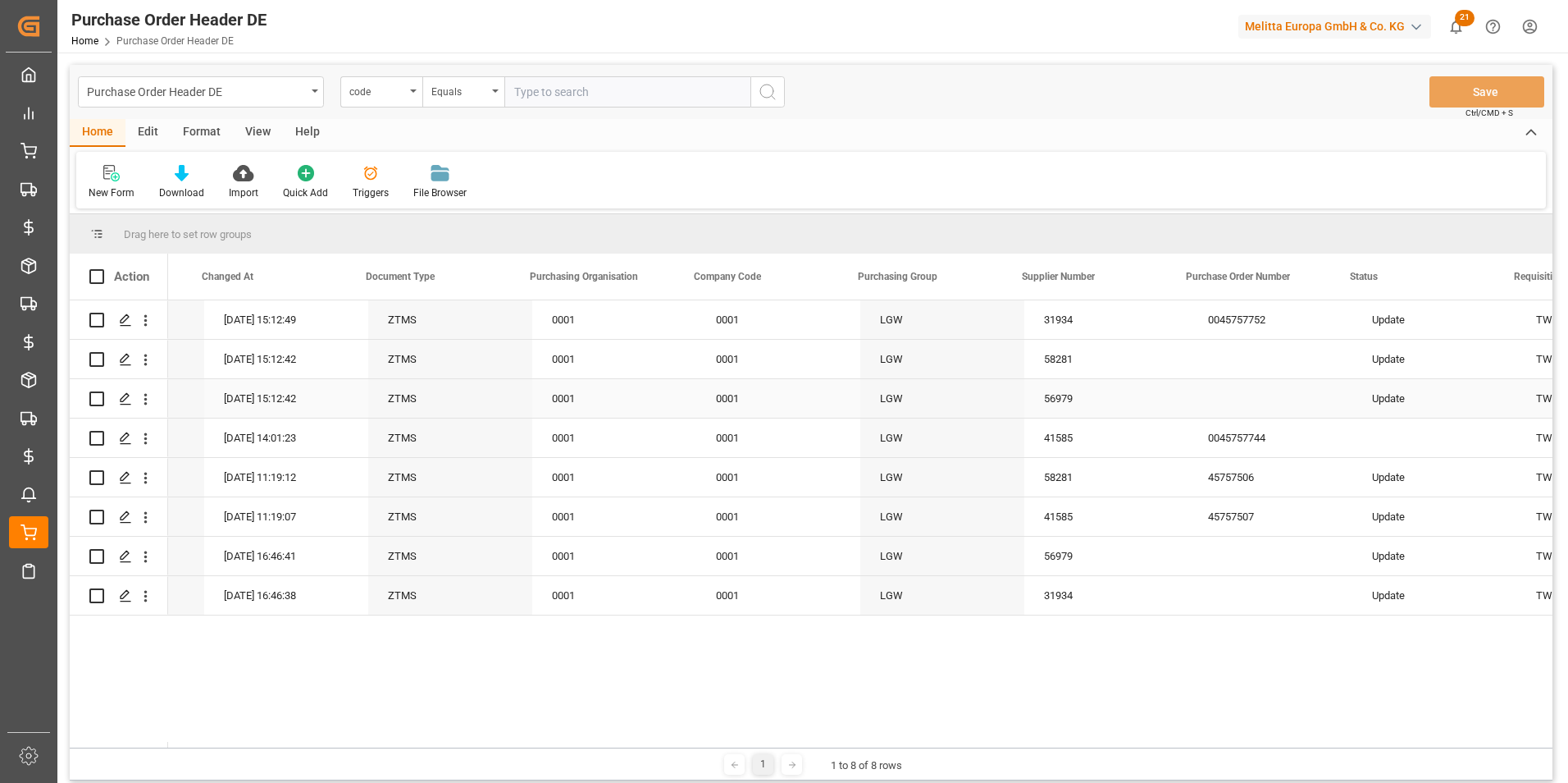
scroll to position [0, 328]
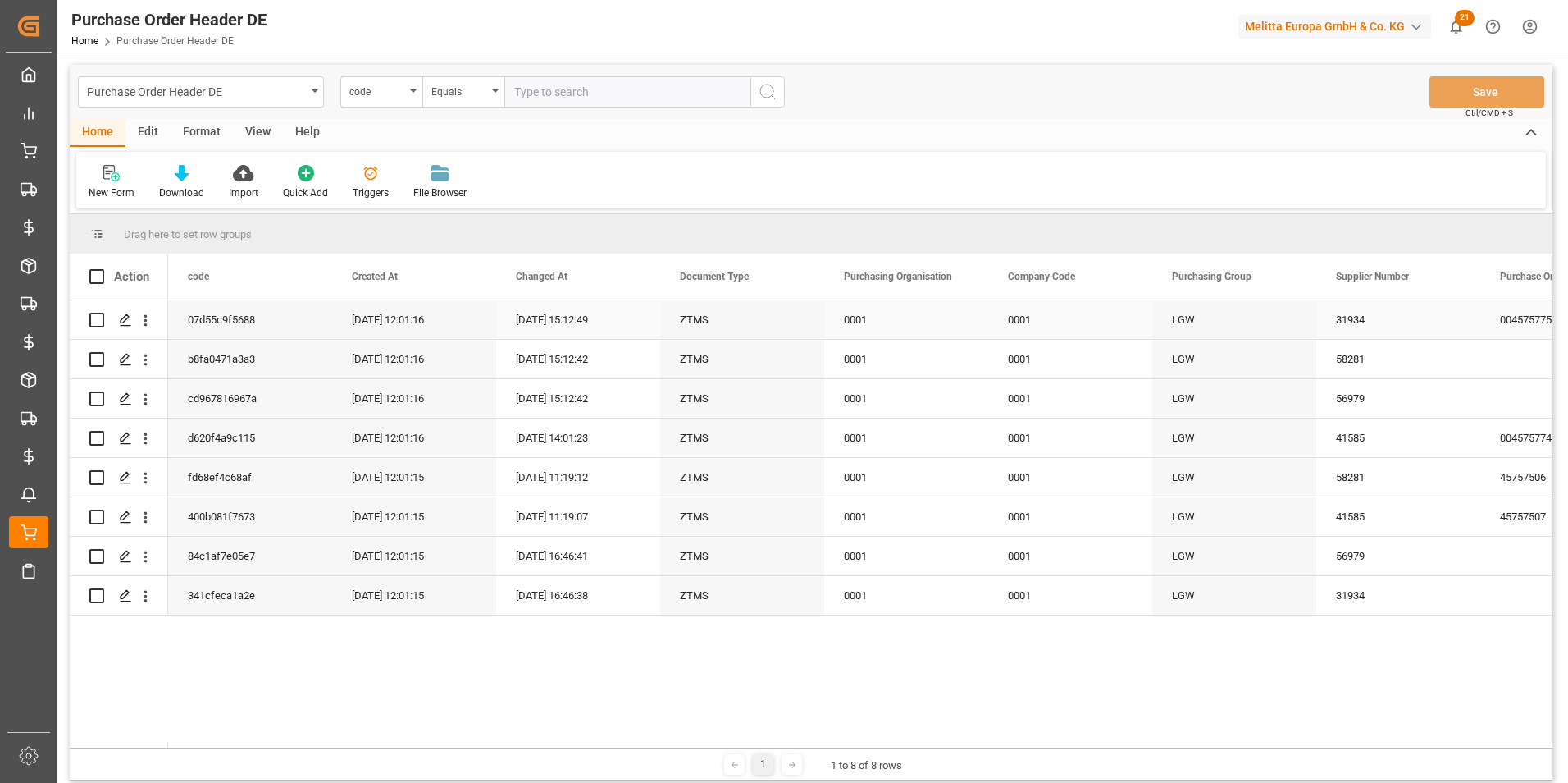
click at [240, 319] on div "07d55c9f5688" at bounding box center [250, 319] width 164 height 39
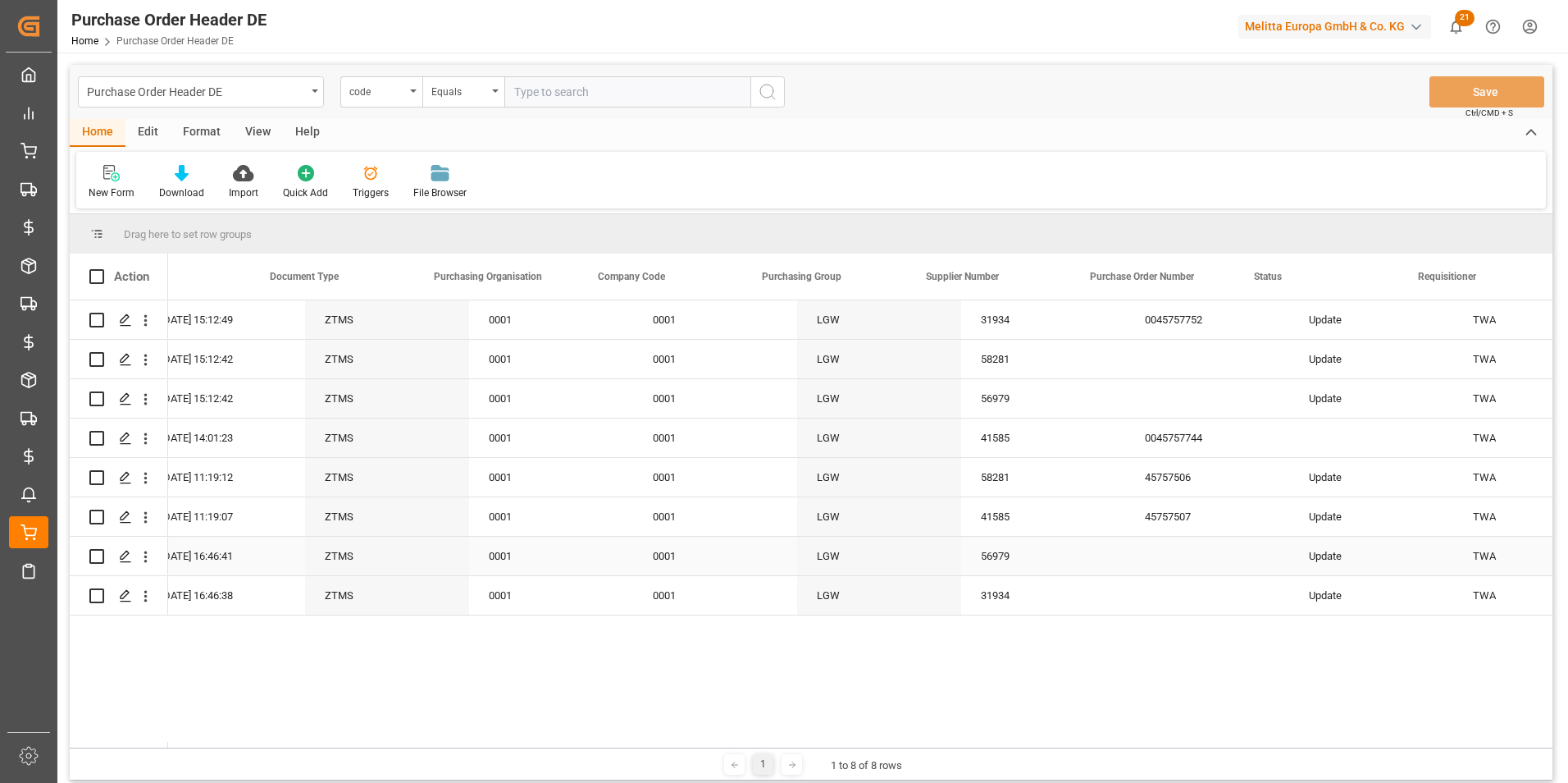
scroll to position [0, 410]
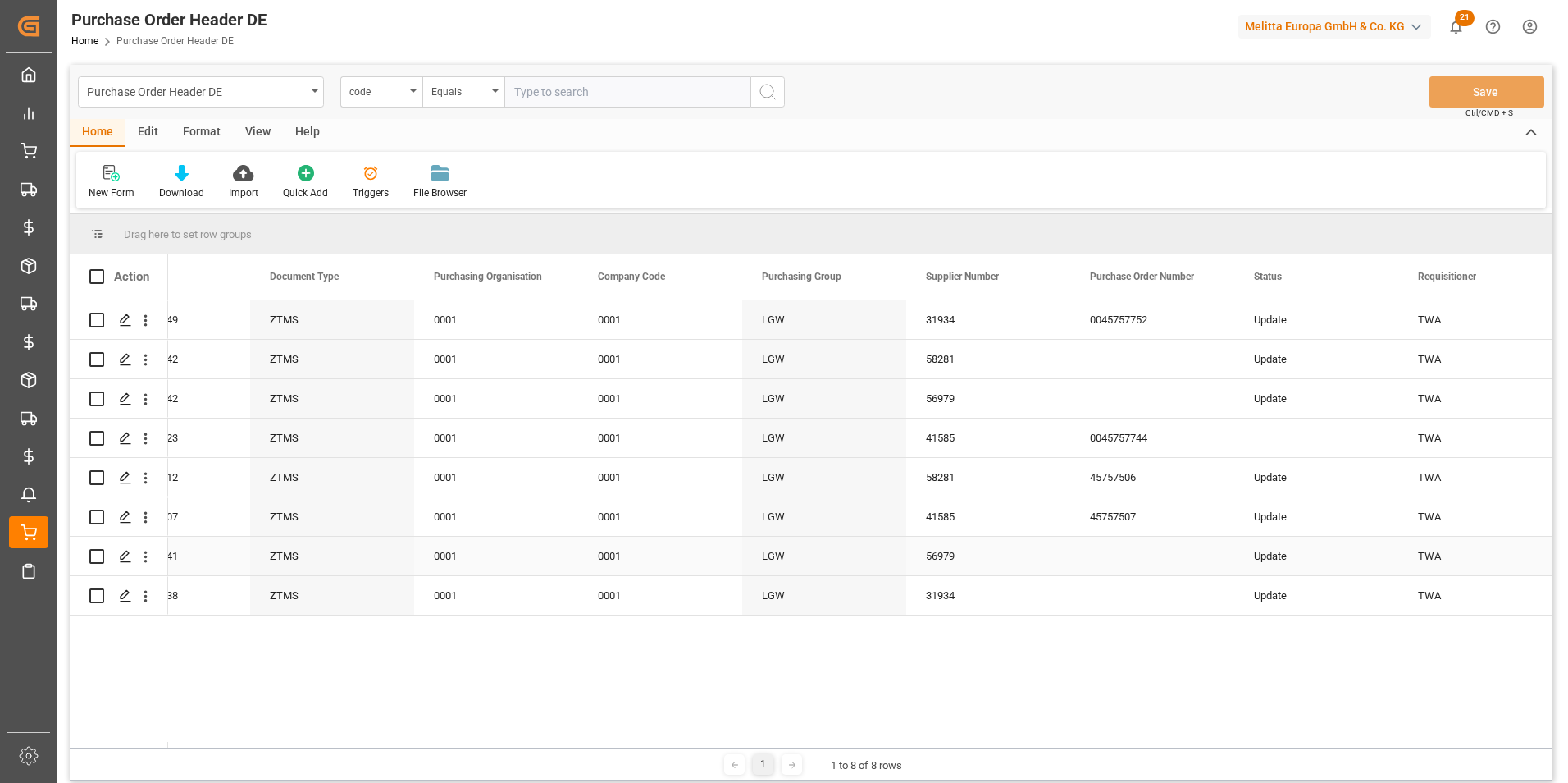
click at [1299, 550] on div "Update" at bounding box center [1316, 556] width 164 height 39
click at [1299, 550] on div "Update" at bounding box center [1316, 556] width 164 height 39
click at [1299, 559] on input "Update" at bounding box center [1315, 565] width 138 height 31
type input "Updates"
click at [1305, 421] on div "Press SPACE to select this row." at bounding box center [1316, 438] width 164 height 39
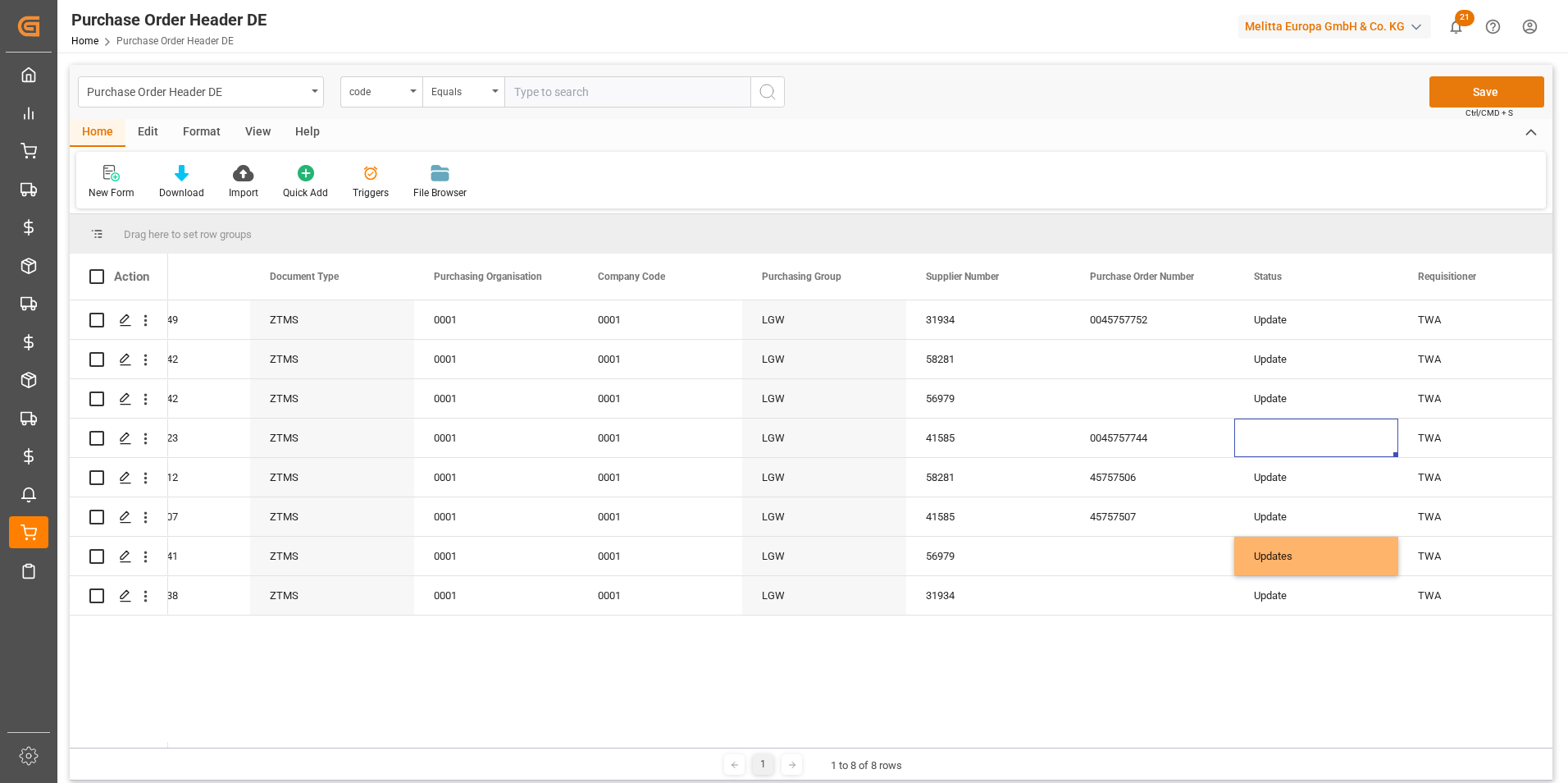
click at [1491, 92] on button "Save" at bounding box center [1486, 92] width 114 height 31
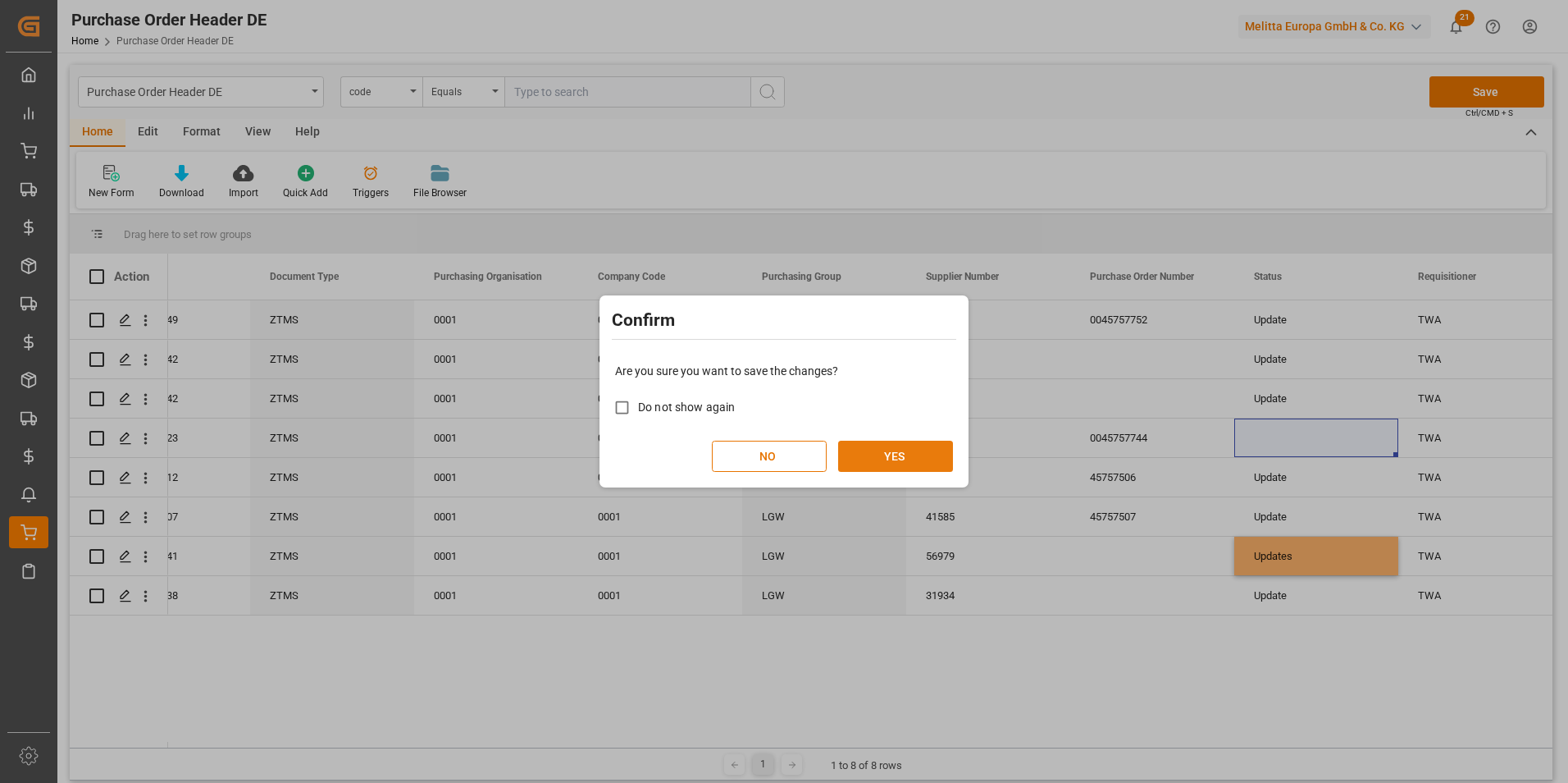
click at [890, 445] on button "YES" at bounding box center [895, 456] width 114 height 31
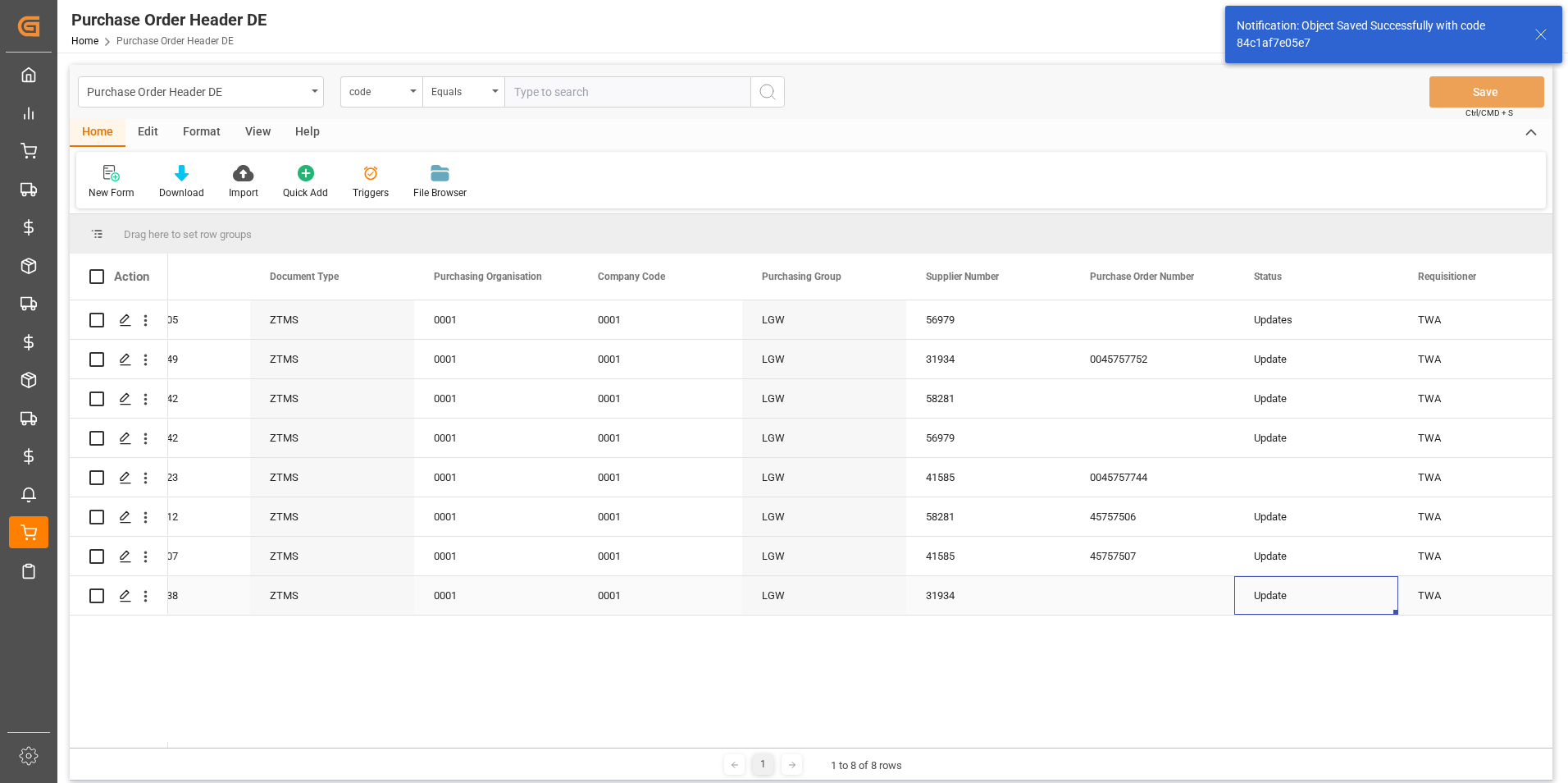
click at [1298, 592] on div "Update" at bounding box center [1316, 596] width 164 height 39
click at [1299, 592] on input "Update" at bounding box center [1315, 585] width 138 height 31
type input "Updates"
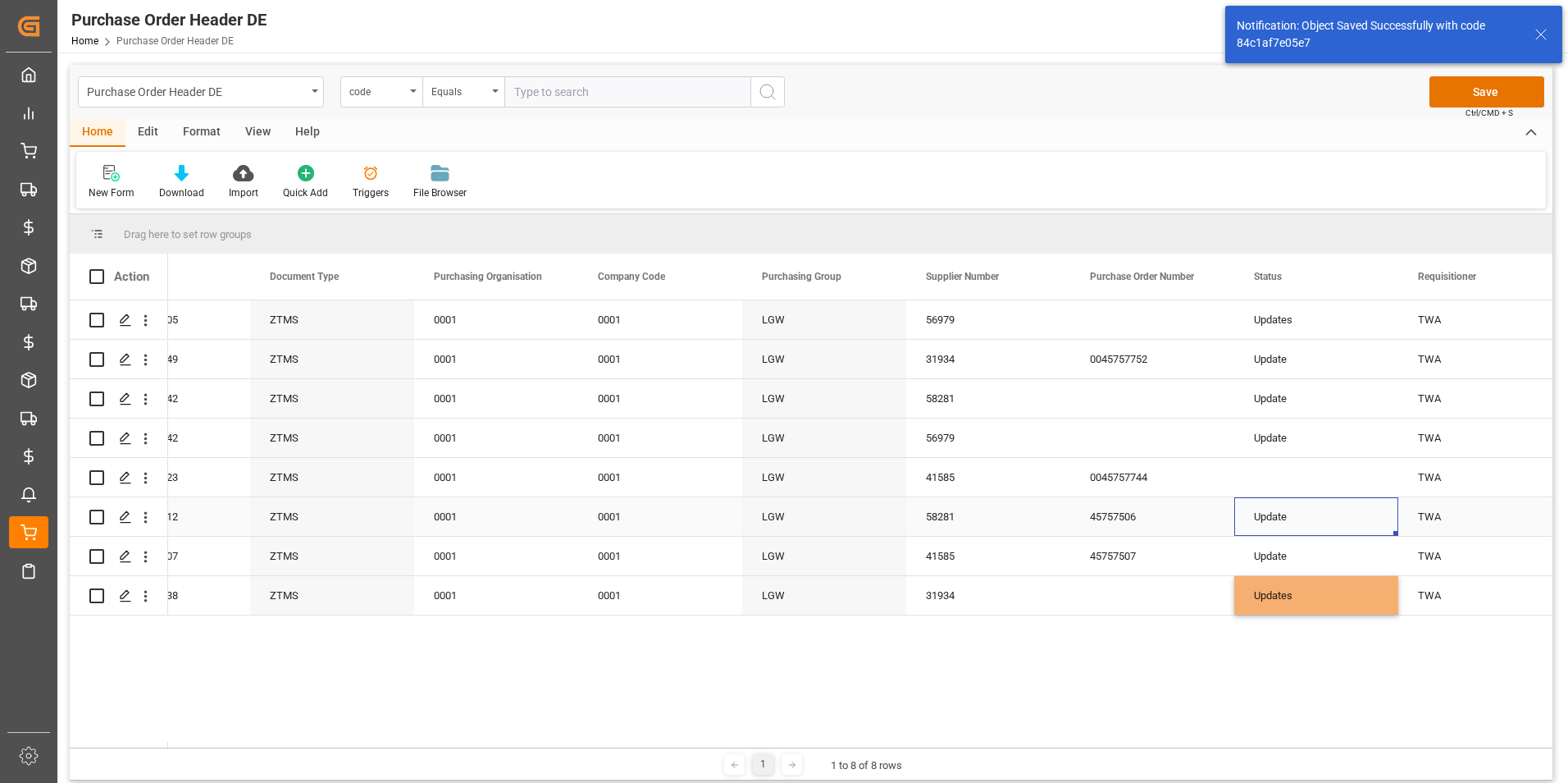
click at [1322, 530] on div "Update" at bounding box center [1316, 516] width 164 height 39
click at [1490, 95] on button "Save" at bounding box center [1486, 92] width 114 height 31
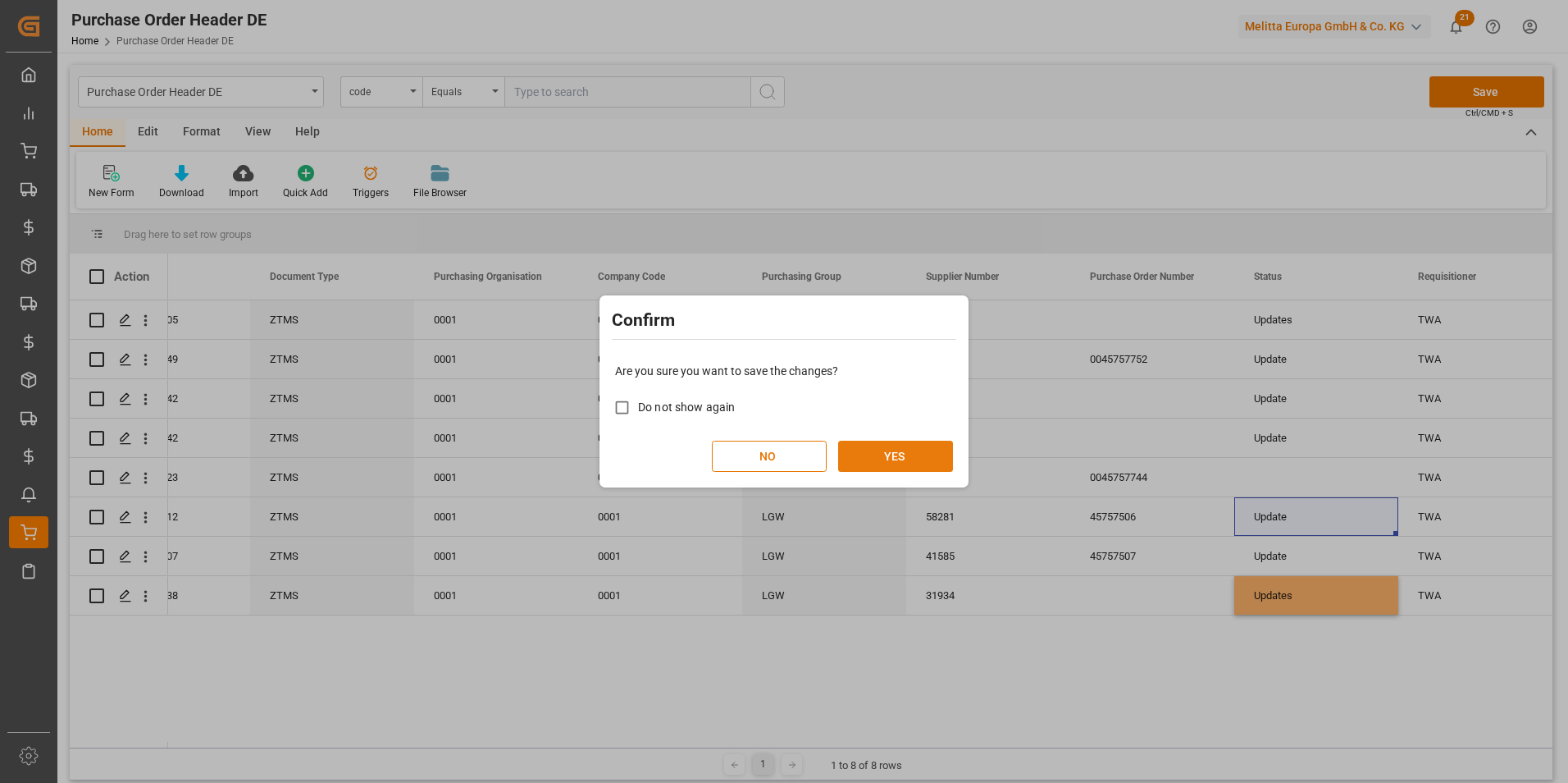
click at [905, 450] on button "YES" at bounding box center [895, 456] width 114 height 31
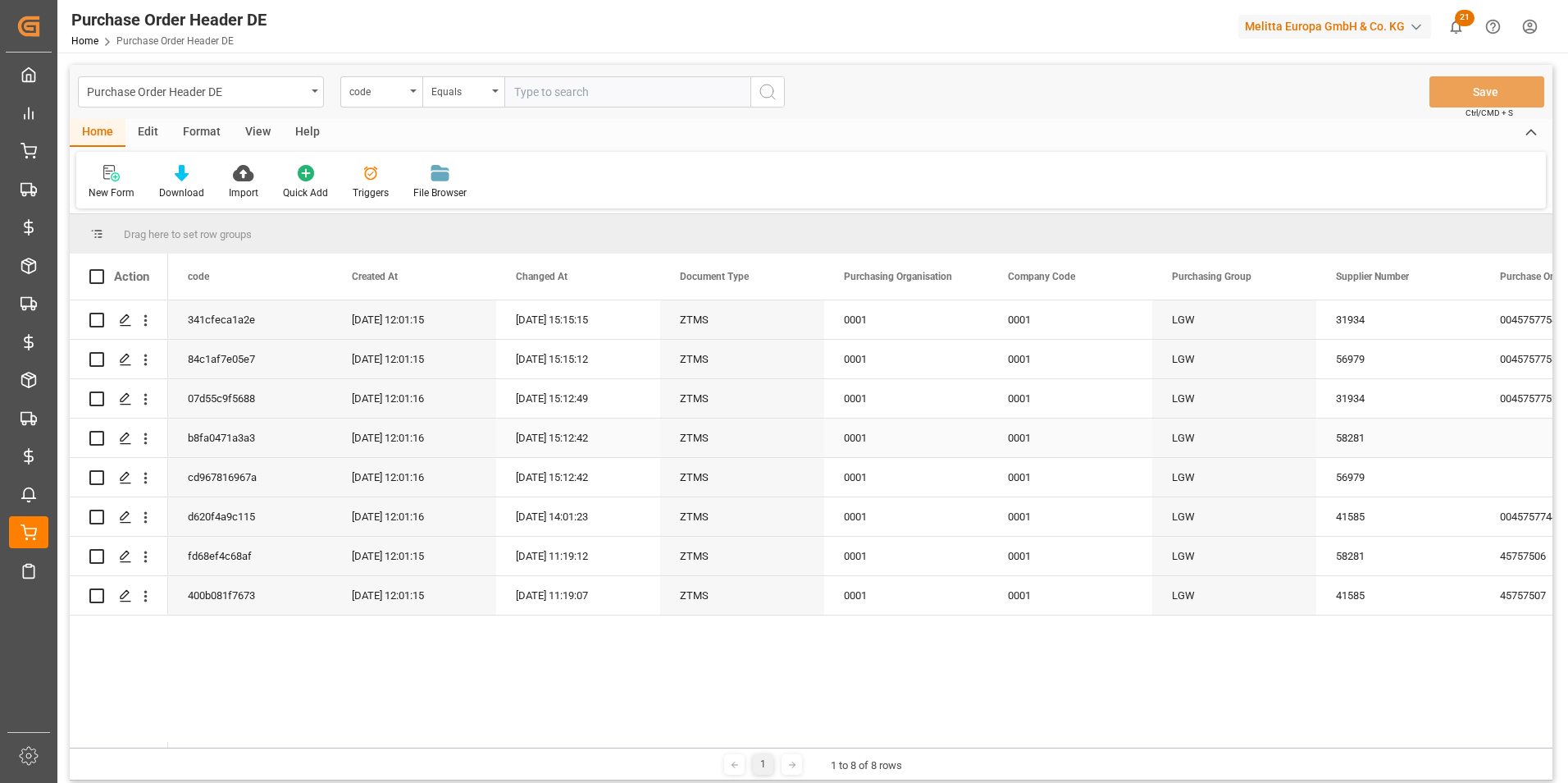
click at [239, 442] on div "b8fa0471a3a3" at bounding box center [250, 438] width 164 height 39
click at [226, 489] on div "cd967816967a" at bounding box center [250, 477] width 164 height 39
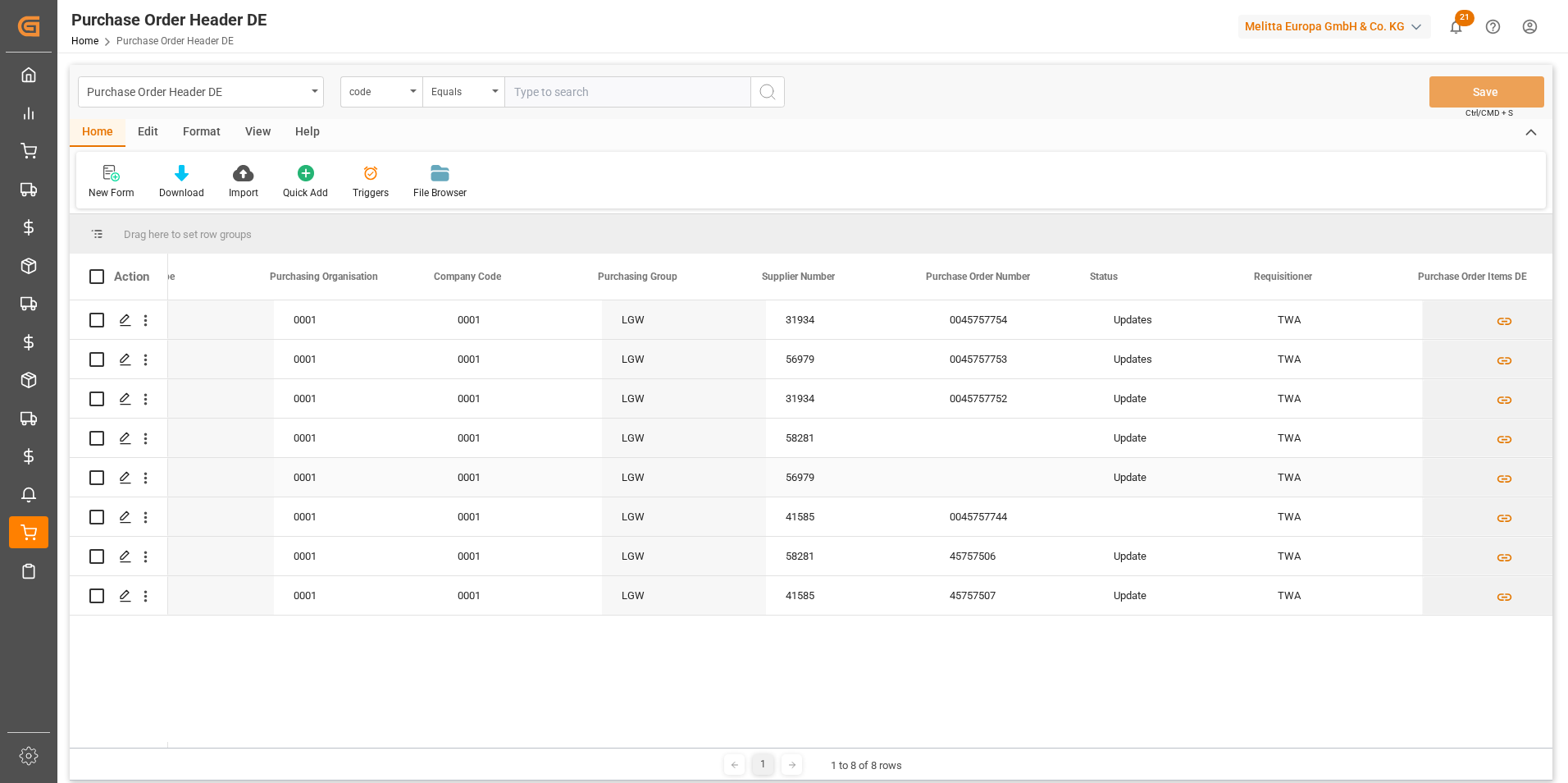
scroll to position [0, 574]
